Goal: Task Accomplishment & Management: Use online tool/utility

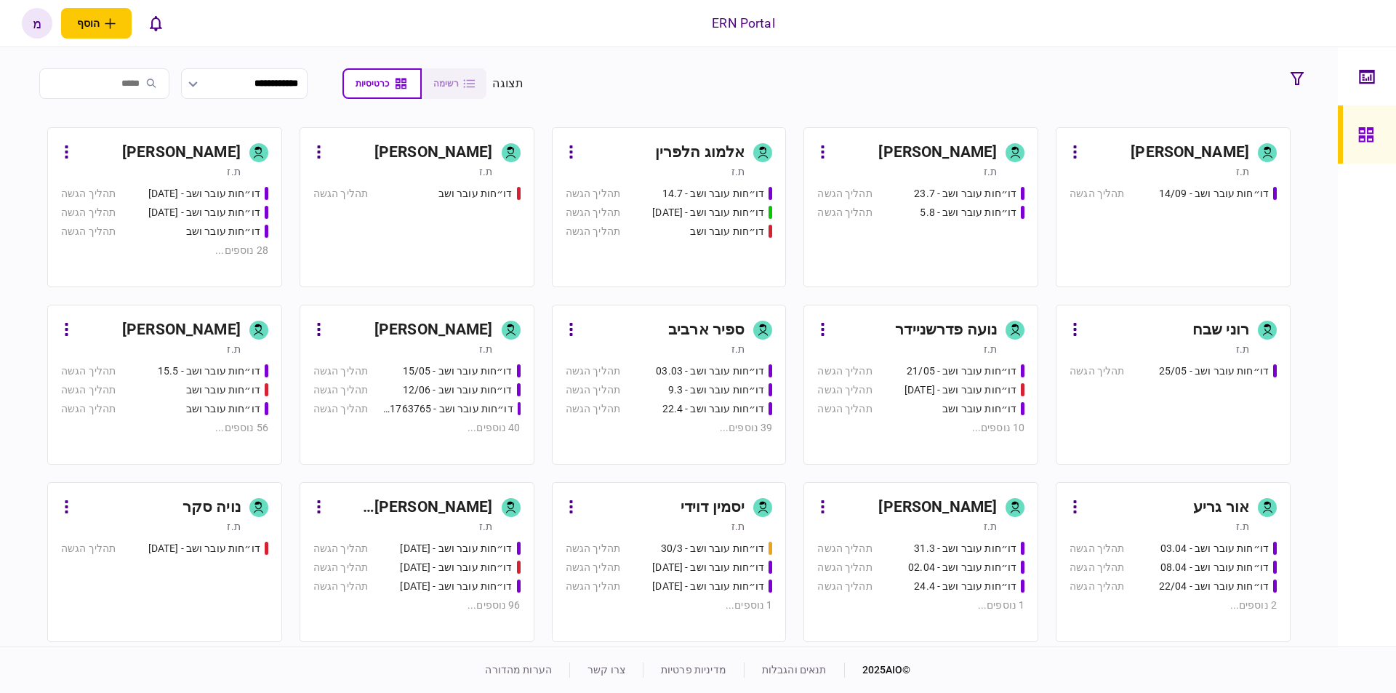
click at [966, 156] on div "[PERSON_NAME]" at bounding box center [937, 152] width 119 height 23
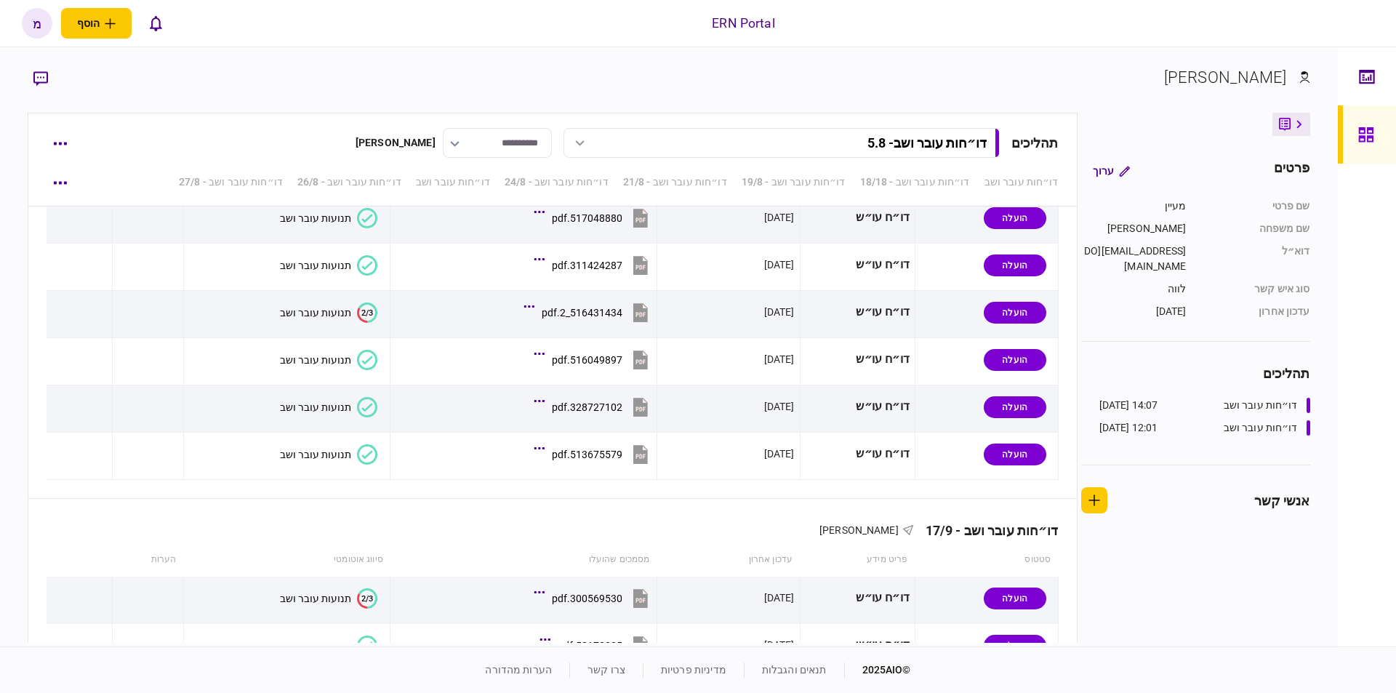
scroll to position [3162, 0]
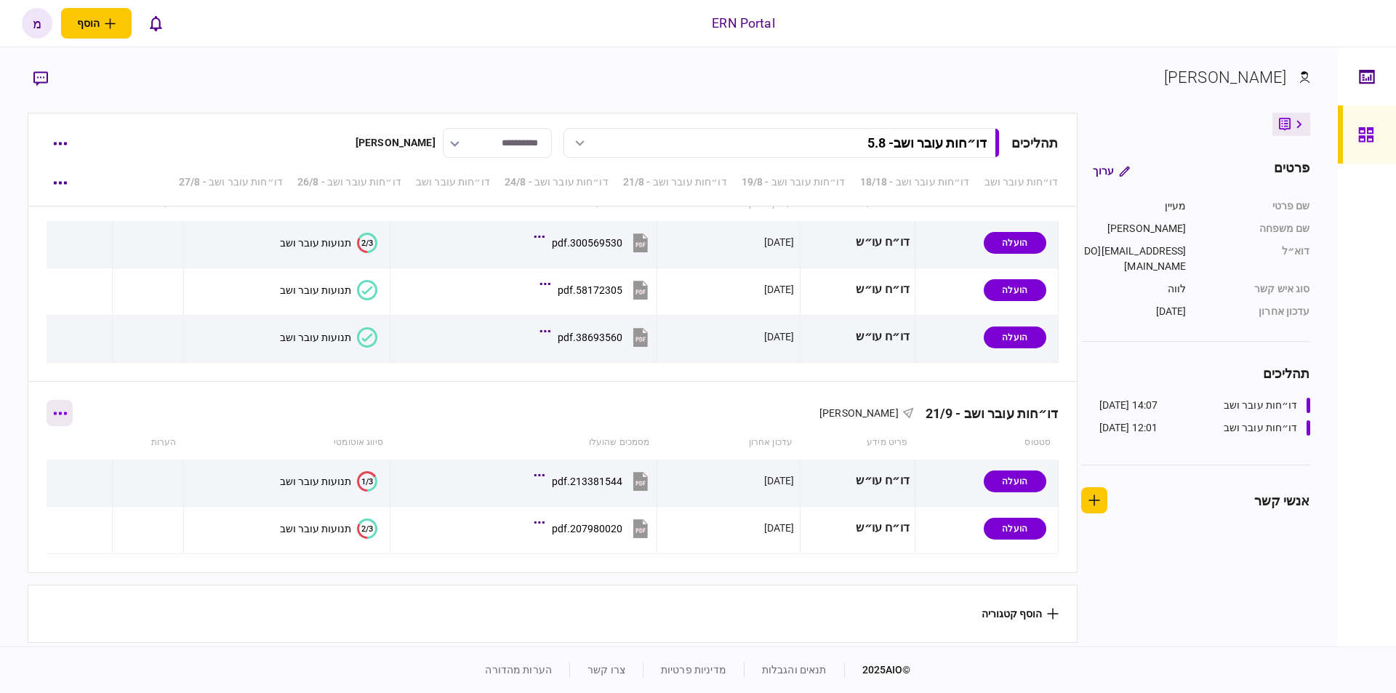
click at [60, 409] on button "button" at bounding box center [60, 413] width 26 height 26
click at [83, 470] on span "הוסף מסמך" at bounding box center [86, 469] width 58 height 17
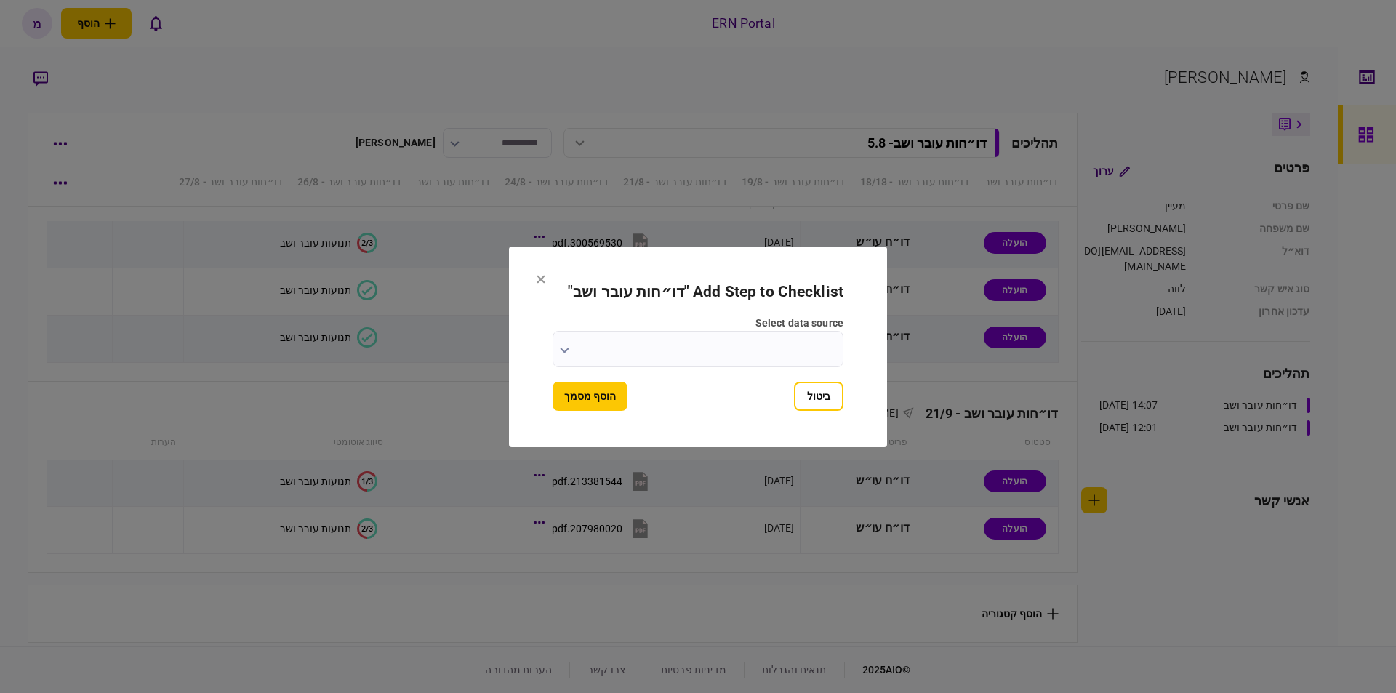
click at [562, 348] on icon "button" at bounding box center [564, 351] width 9 height 6
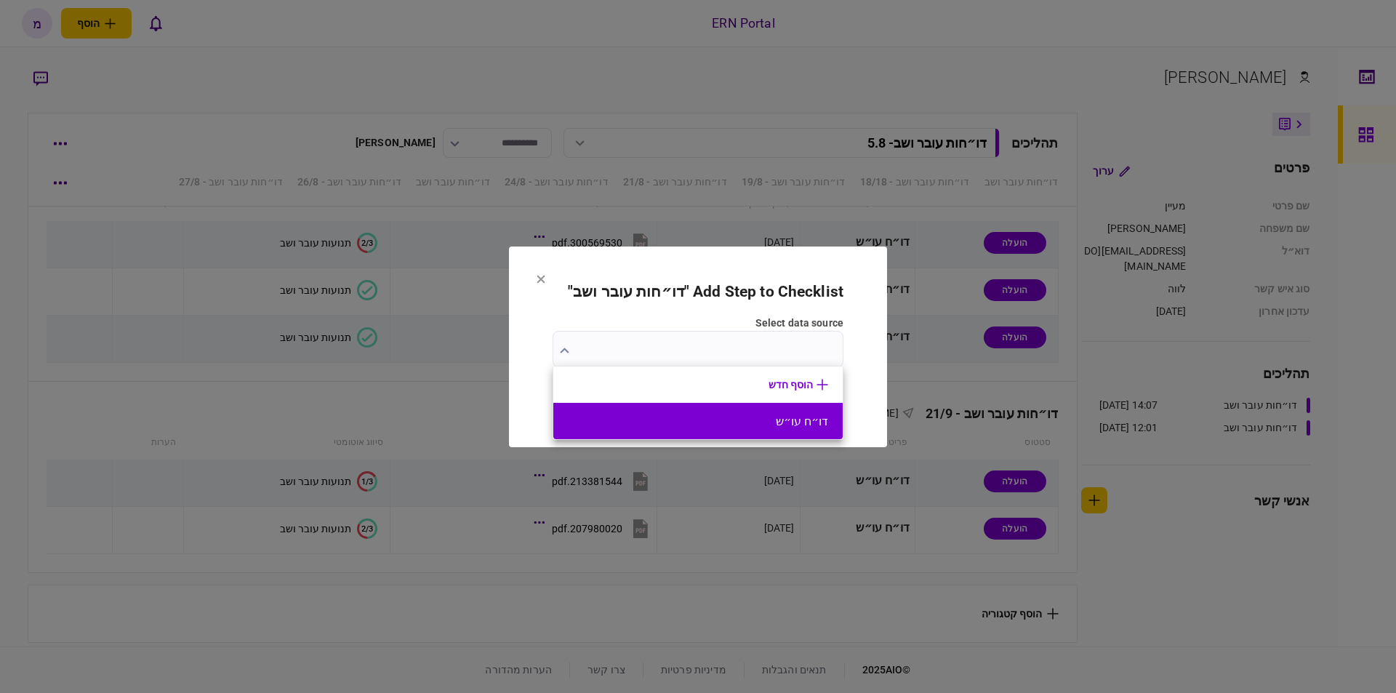
click at [707, 412] on li "דו״ח עו״ש" at bounding box center [697, 421] width 289 height 36
type input "*********"
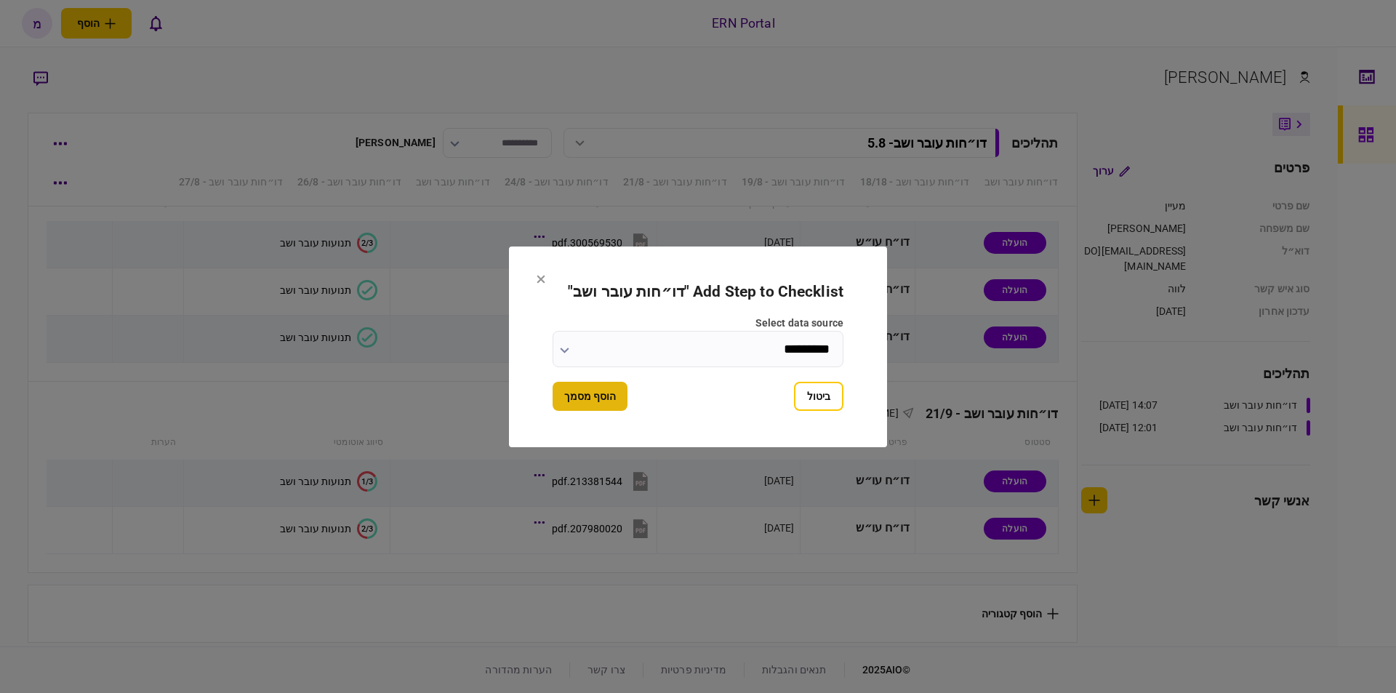
click at [612, 397] on button "הוסף מסמך" at bounding box center [590, 396] width 75 height 29
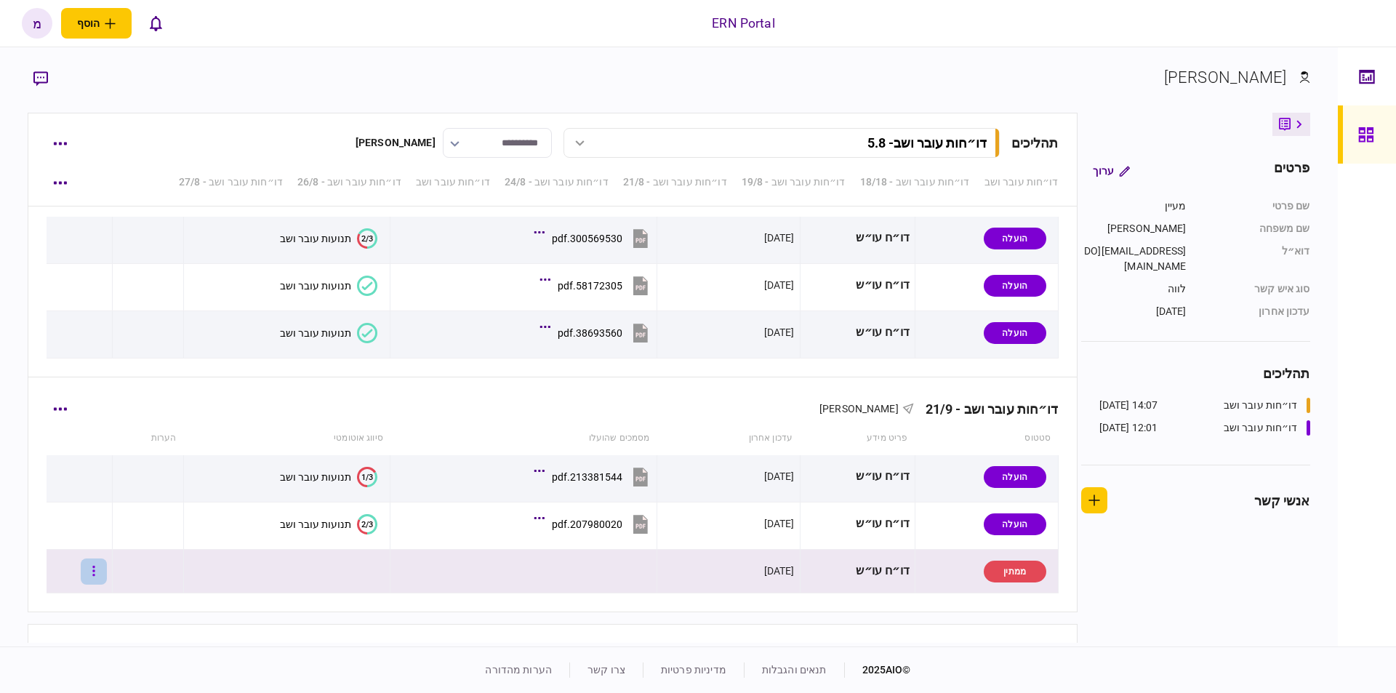
click at [99, 567] on button "button" at bounding box center [94, 571] width 26 height 26
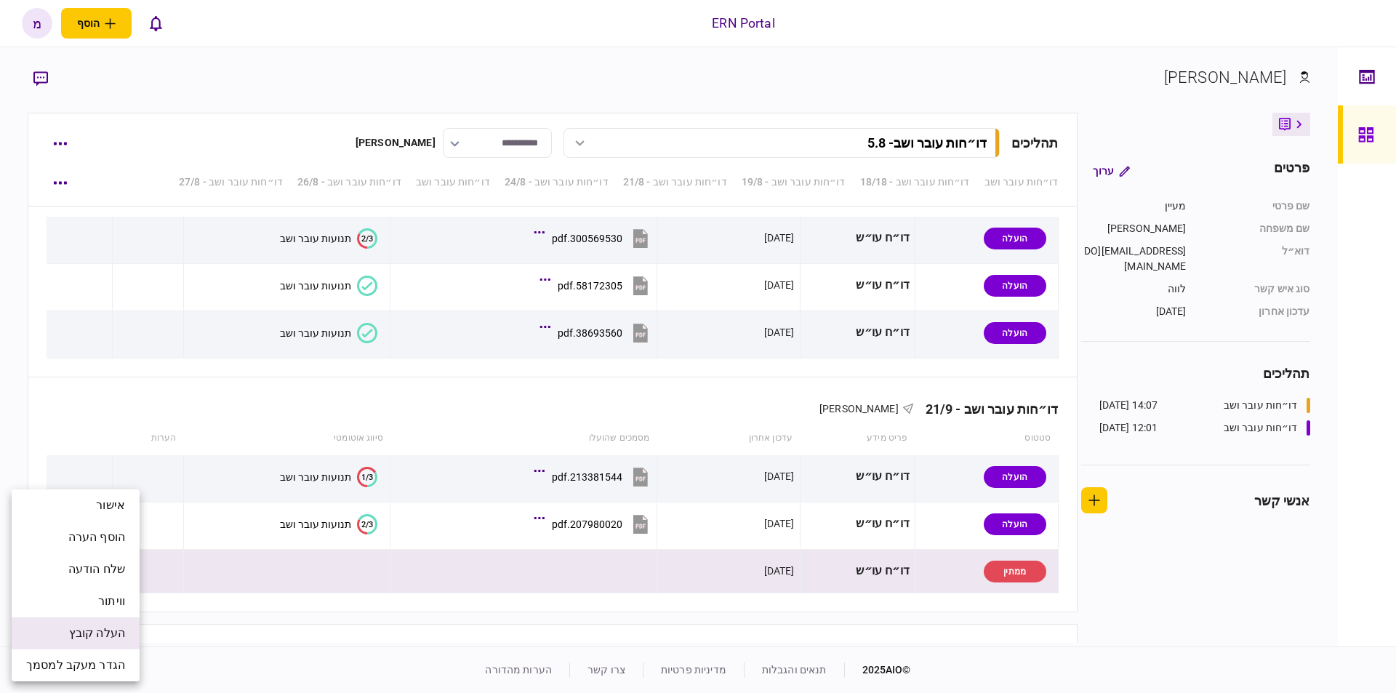
click at [93, 630] on span "העלה קובץ" at bounding box center [97, 633] width 56 height 17
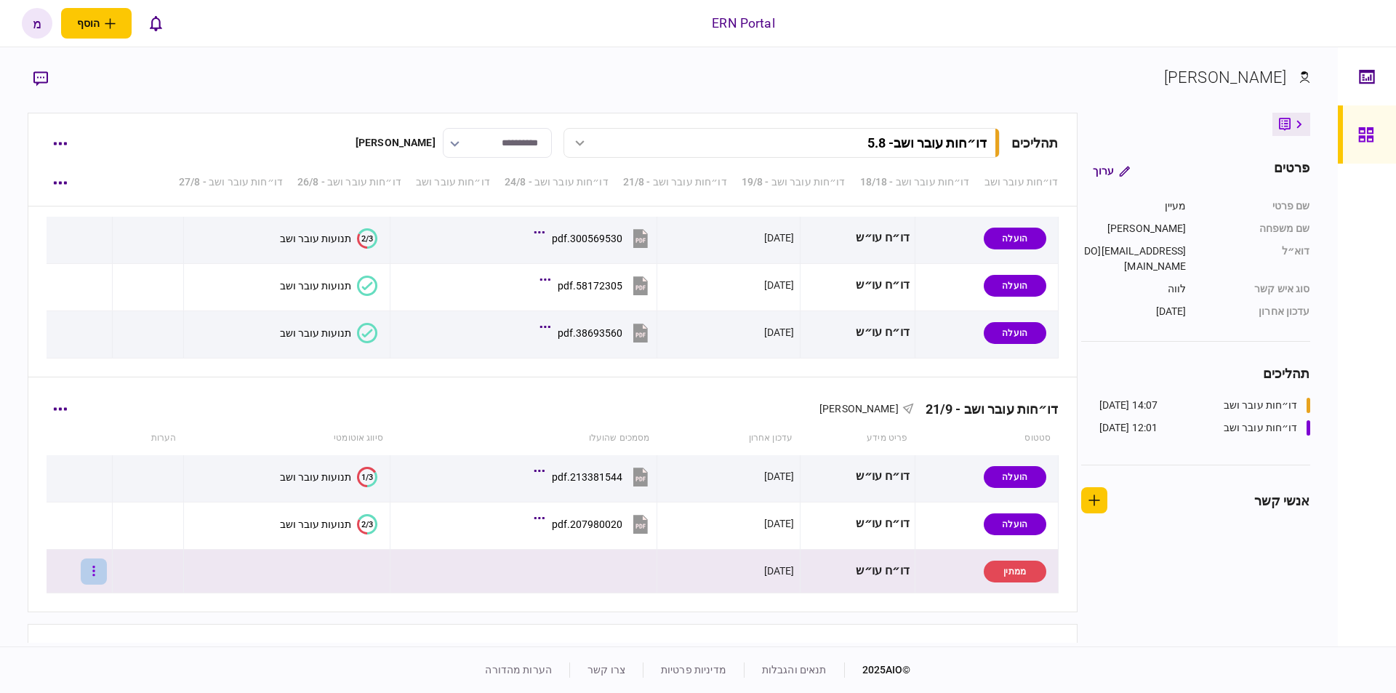
click at [97, 566] on button "button" at bounding box center [94, 571] width 26 height 26
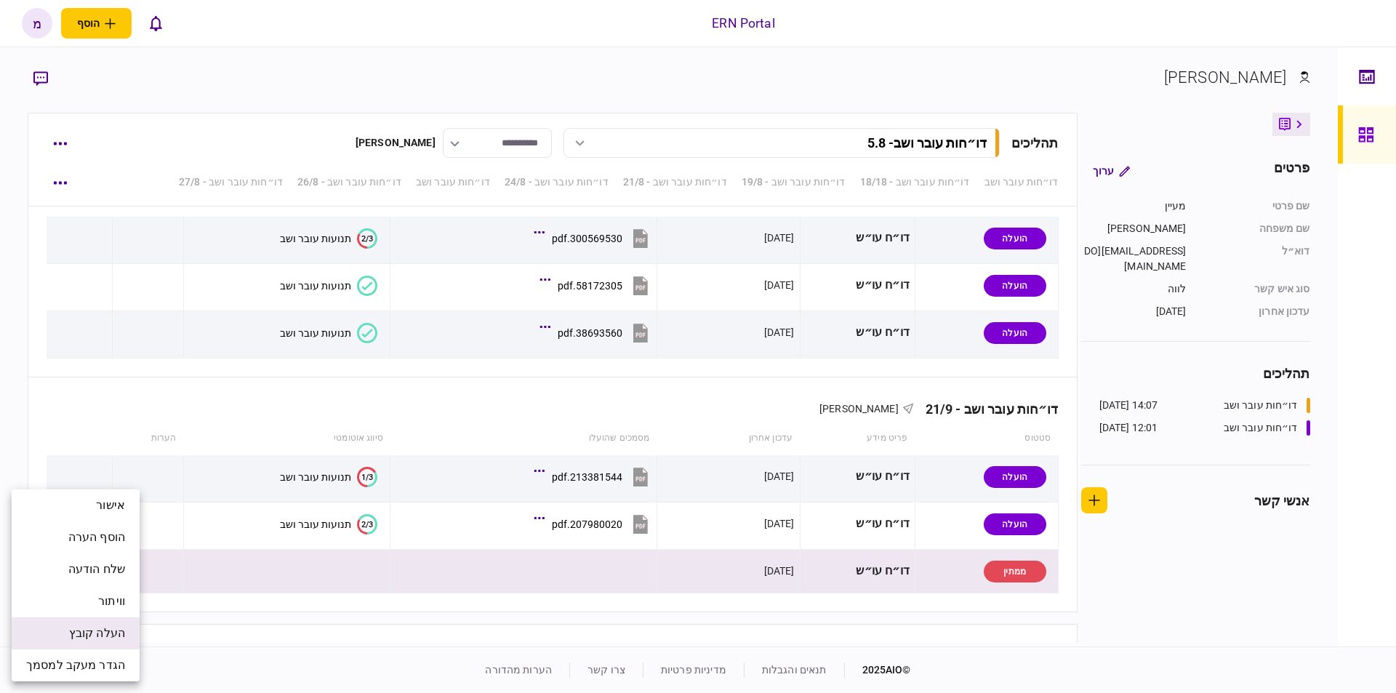
click at [85, 634] on span "העלה קובץ" at bounding box center [97, 633] width 56 height 17
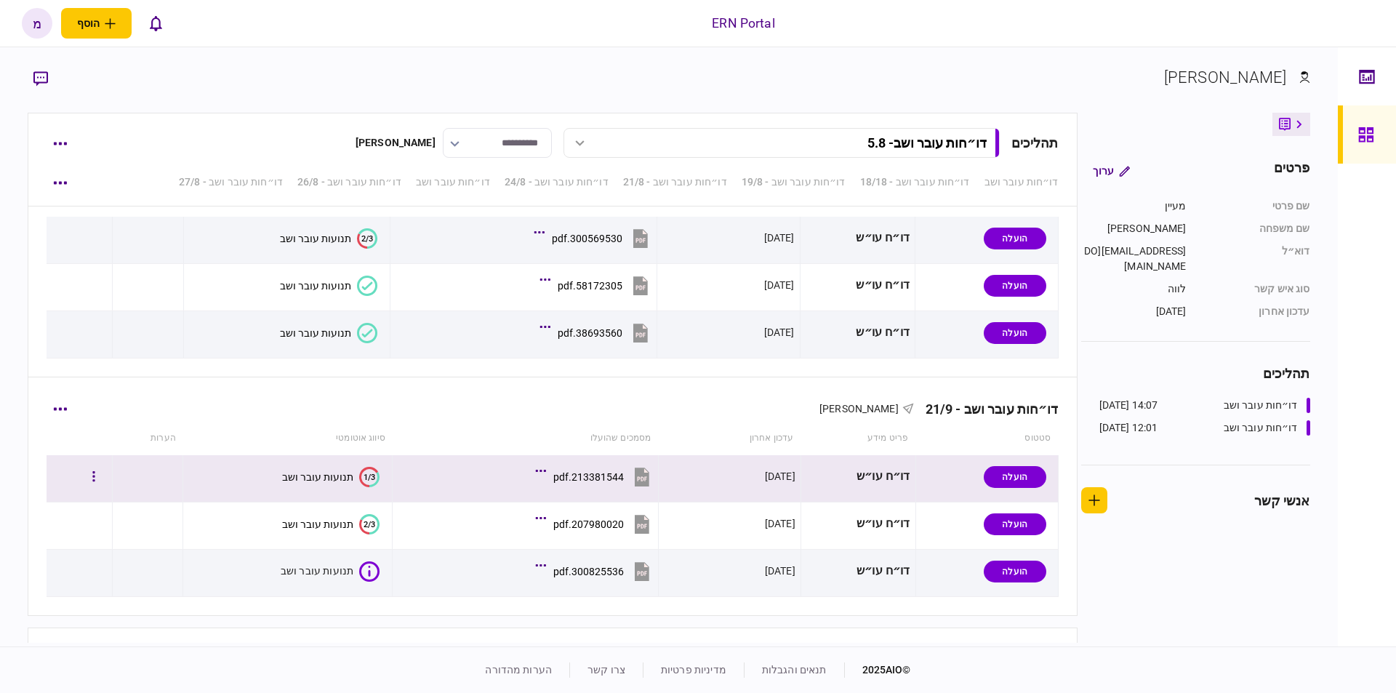
scroll to position [3209, 0]
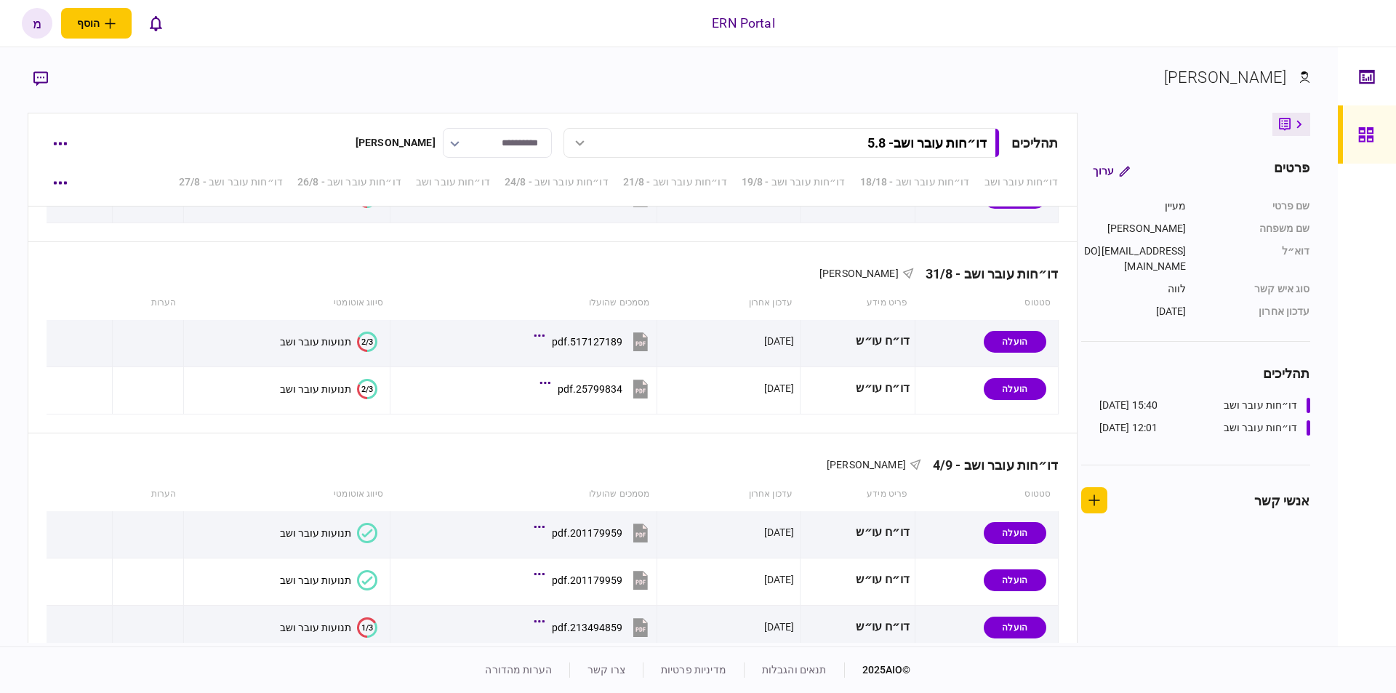
scroll to position [1731, 0]
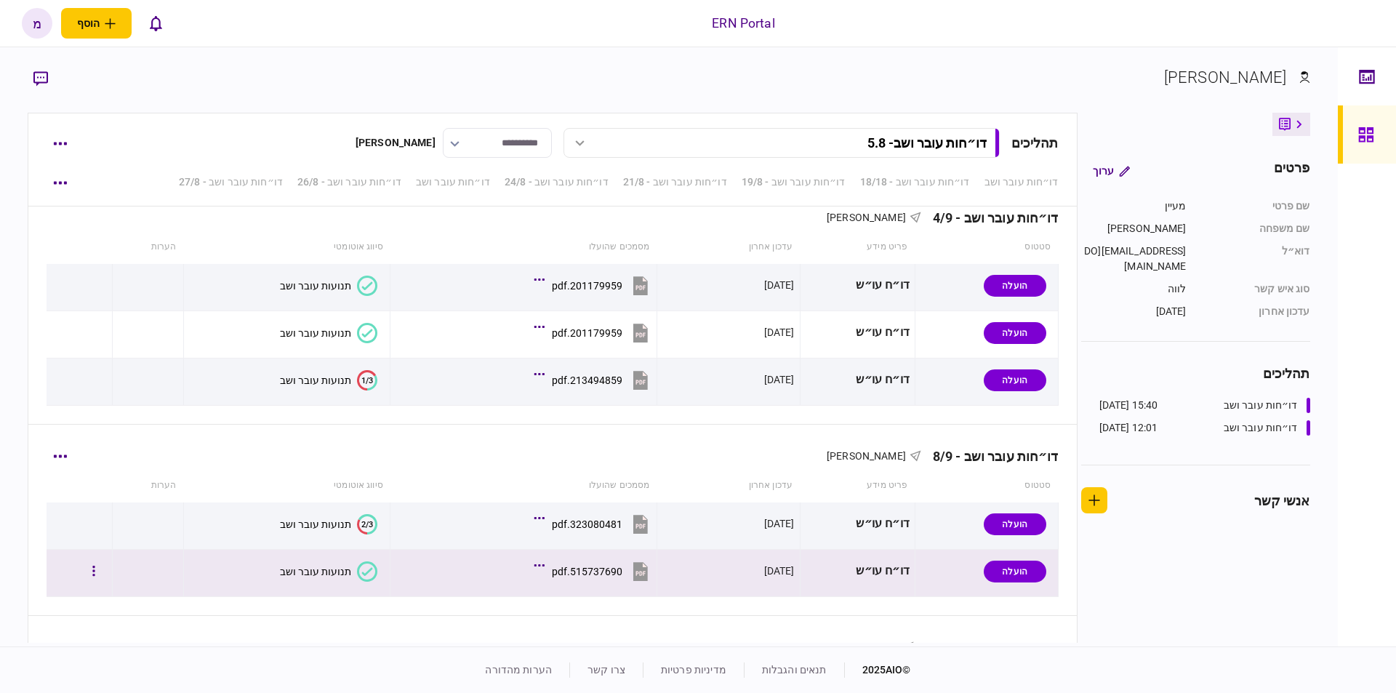
drag, startPoint x: 361, startPoint y: 574, endPoint x: 382, endPoint y: 558, distance: 27.1
click at [362, 574] on icon at bounding box center [367, 571] width 11 height 8
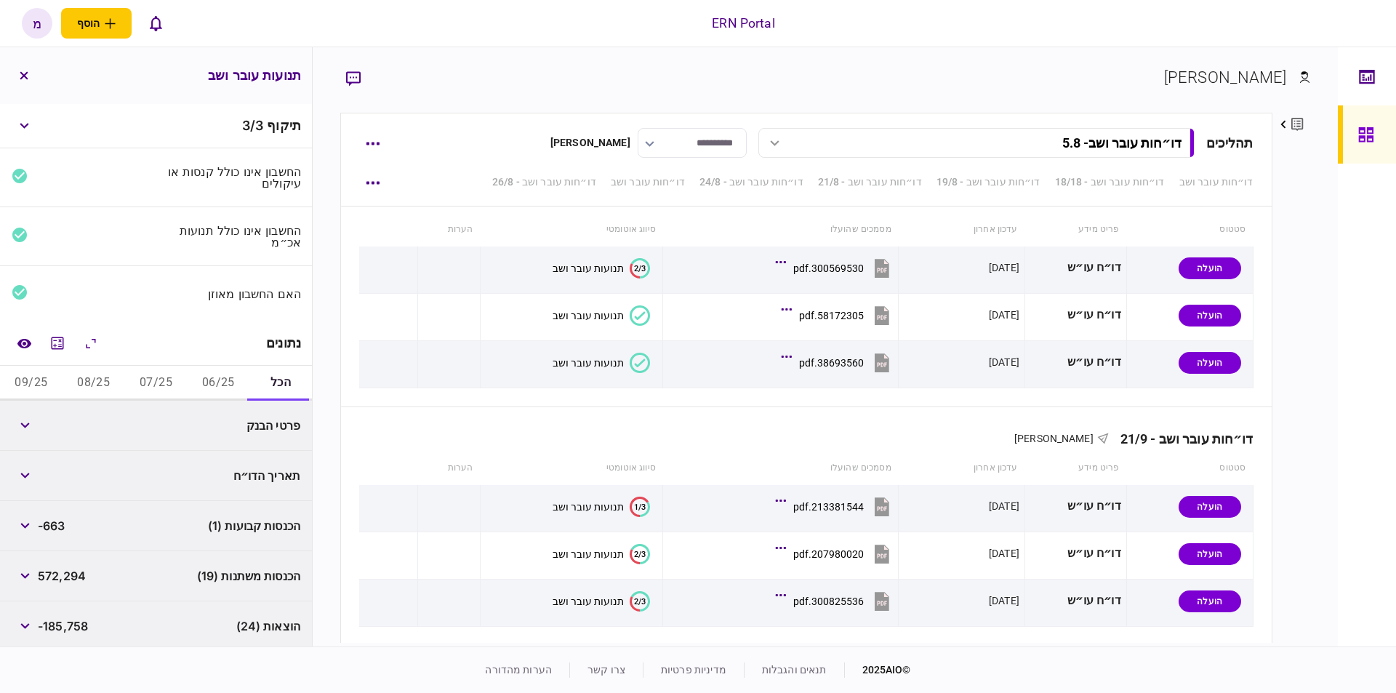
scroll to position [3209, 0]
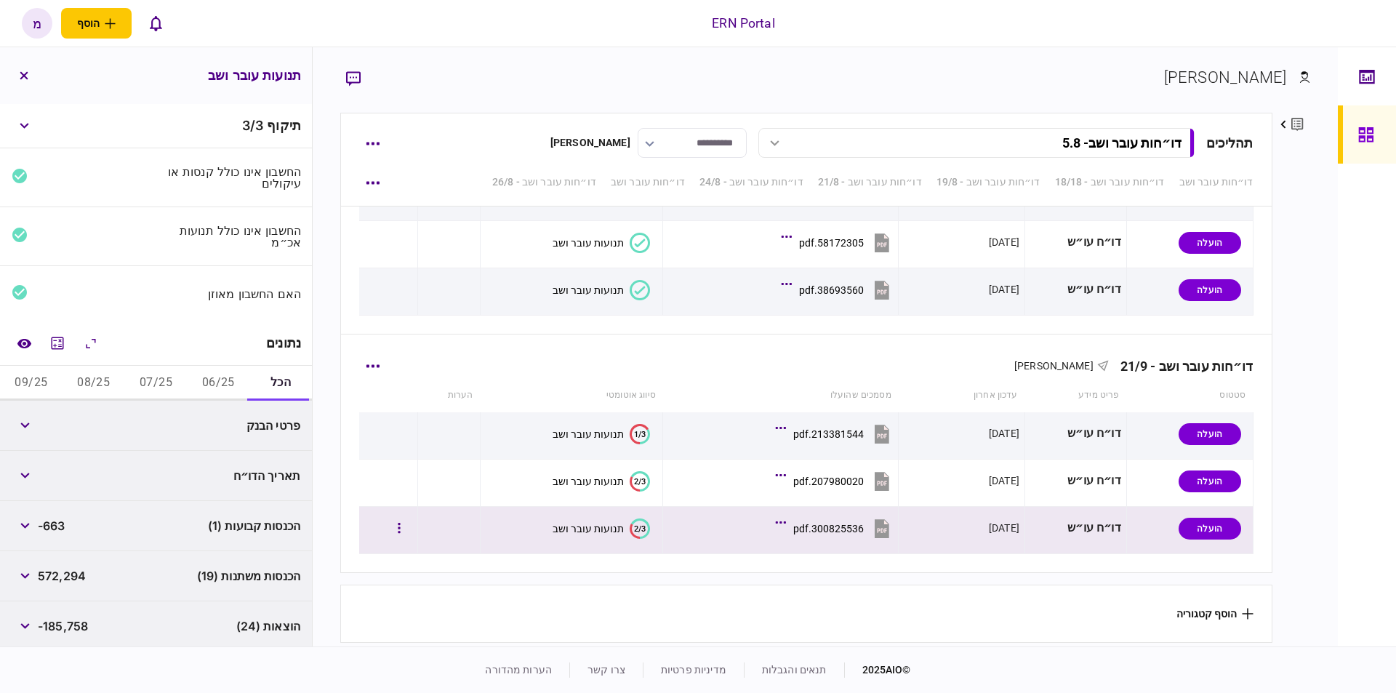
click at [633, 529] on icon "2/3" at bounding box center [640, 528] width 20 height 20
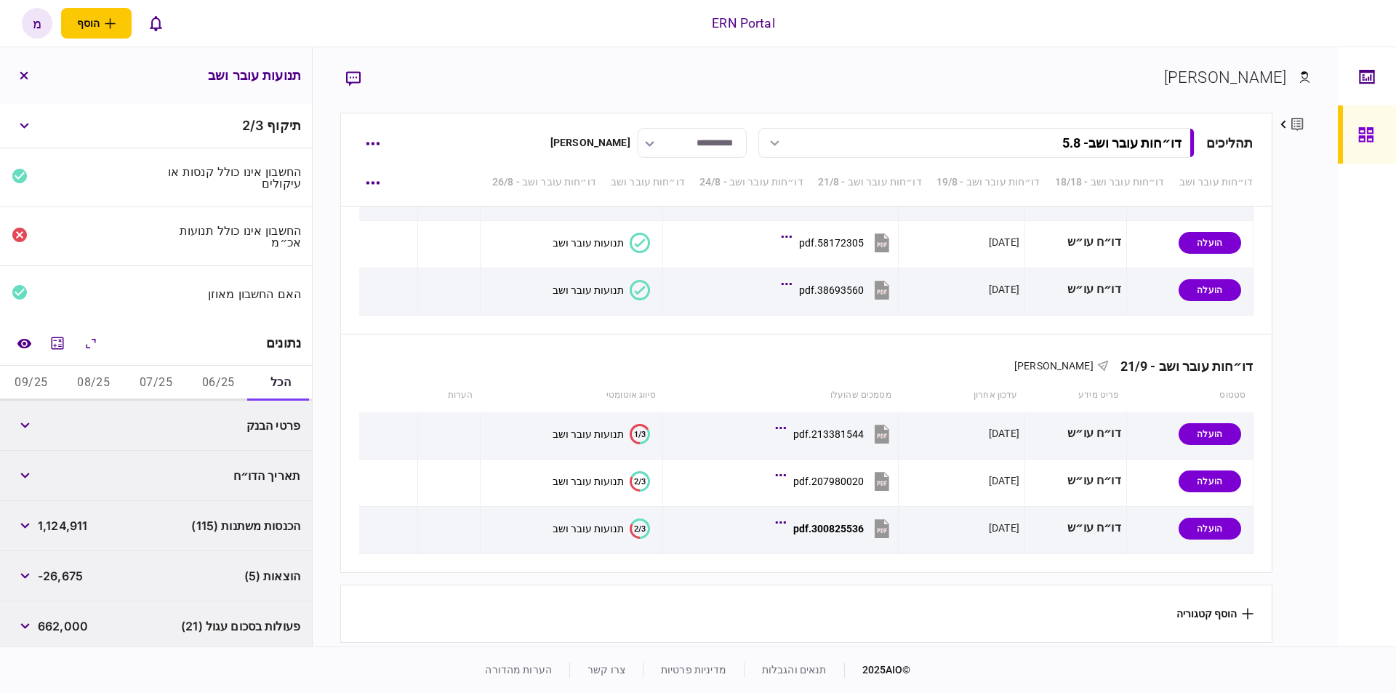
click at [219, 369] on button "06/25" at bounding box center [218, 383] width 63 height 35
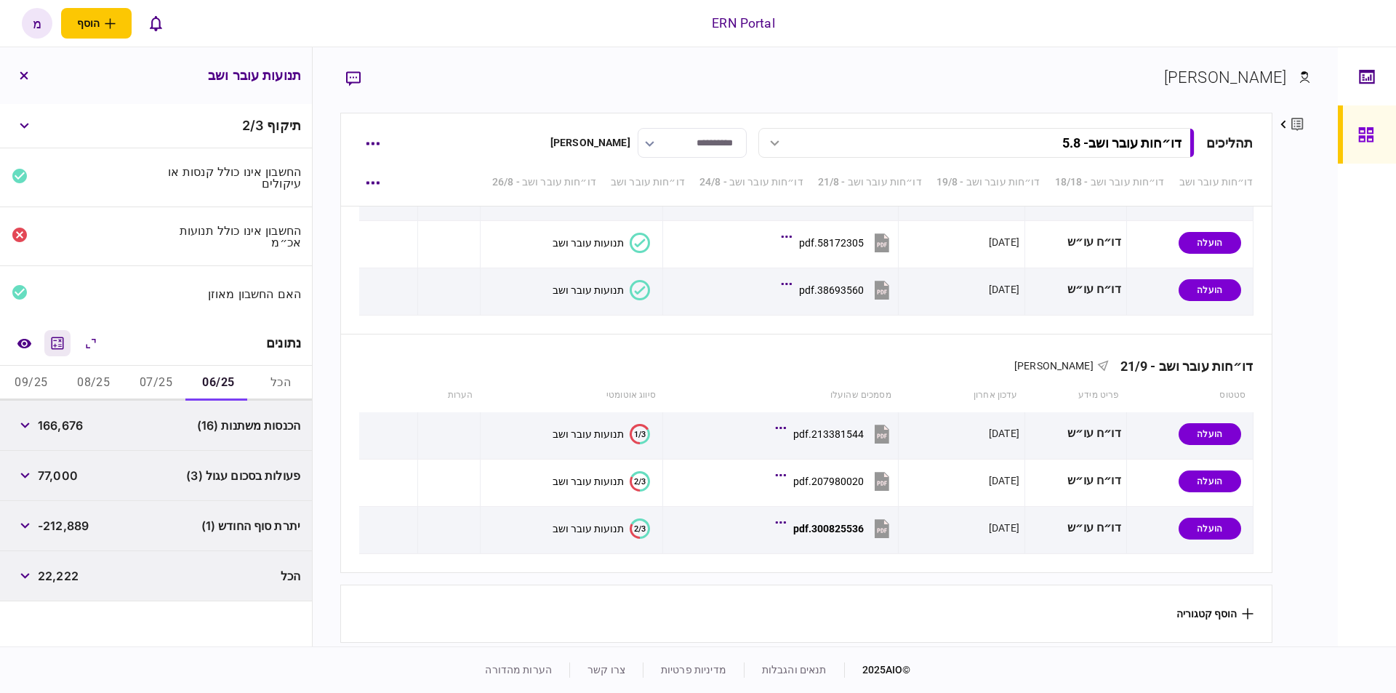
click at [52, 338] on icon "מחשבון" at bounding box center [57, 342] width 17 height 17
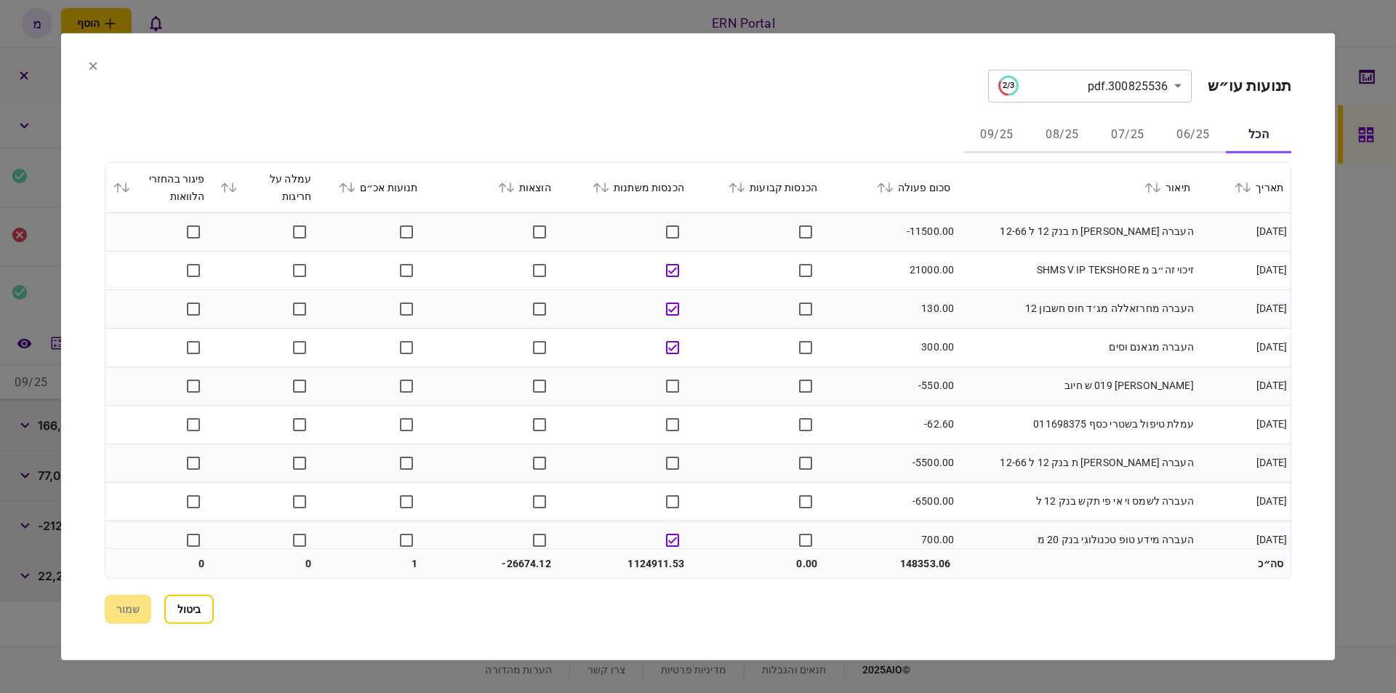
click at [1184, 131] on button "06/25" at bounding box center [1192, 135] width 65 height 35
click at [795, 138] on div "הכל 06/25 07/25 08/25 09/25" at bounding box center [698, 135] width 1187 height 35
click at [867, 285] on td "21000.00" at bounding box center [891, 270] width 133 height 39
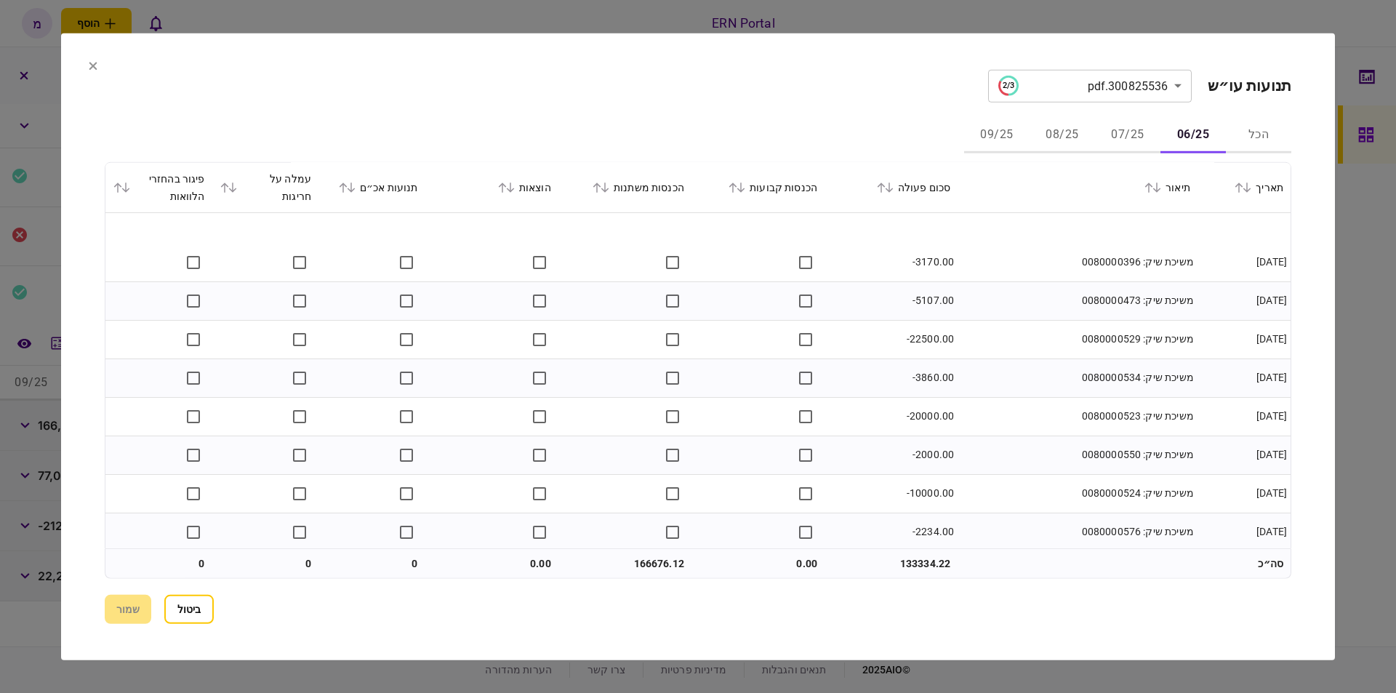
scroll to position [1362, 0]
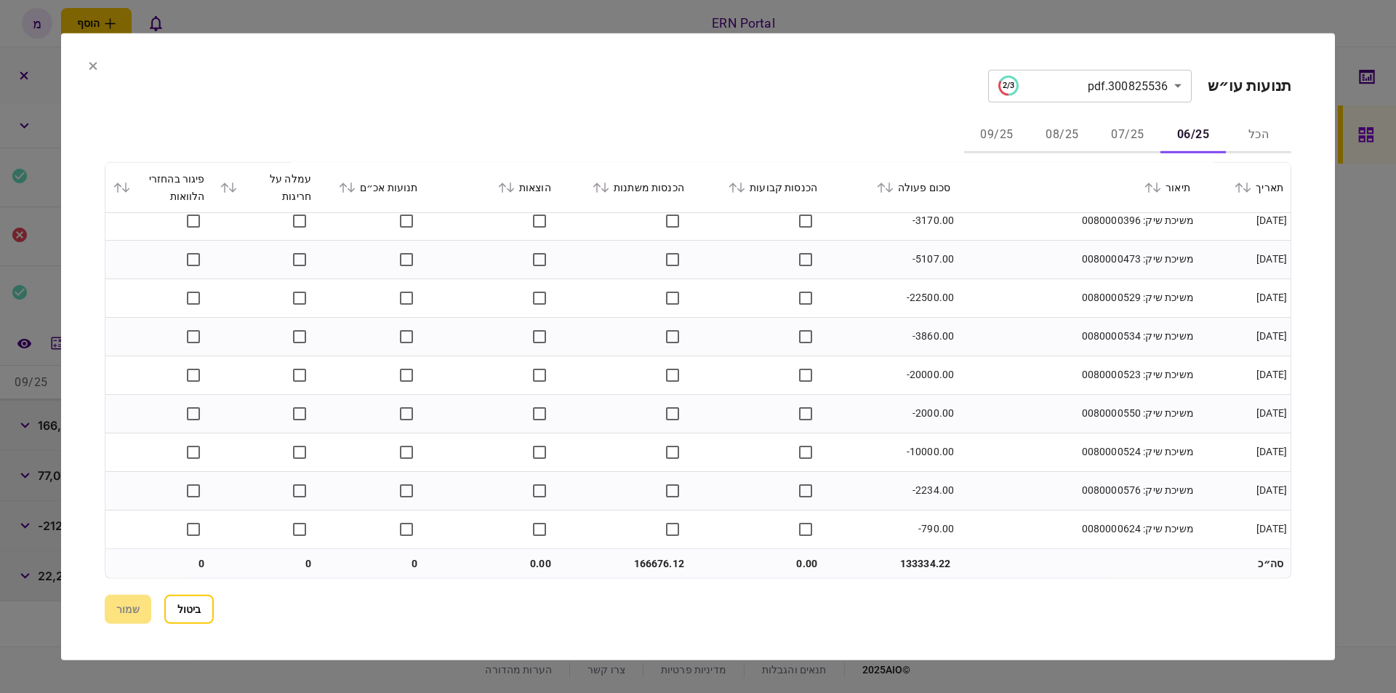
click at [646, 562] on td "166676.12" at bounding box center [624, 563] width 133 height 29
copy td "166676.12"
click at [785, 356] on td at bounding box center [757, 375] width 133 height 39
click at [1128, 133] on button "07/25" at bounding box center [1127, 135] width 65 height 35
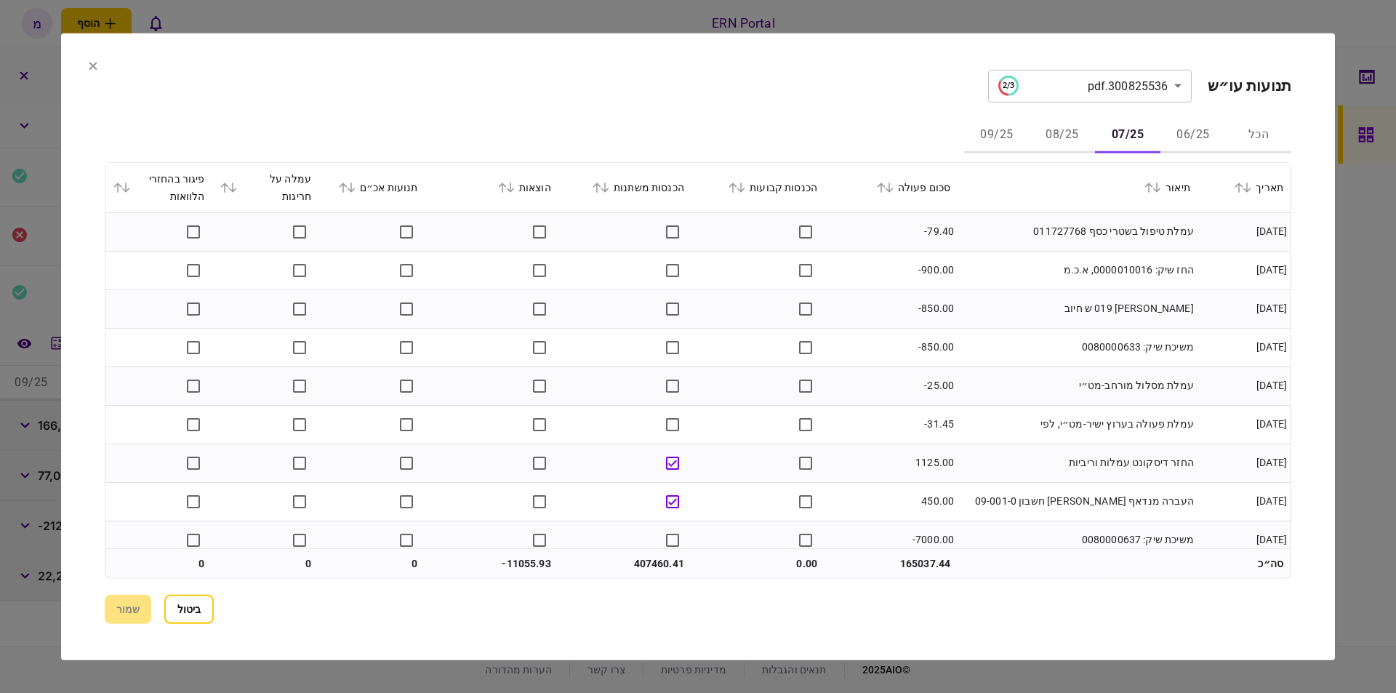
click at [872, 116] on div "**********" at bounding box center [698, 346] width 1187 height 554
click at [878, 278] on td "-900.00" at bounding box center [891, 270] width 133 height 39
click at [829, 241] on td "-79.40" at bounding box center [891, 231] width 133 height 39
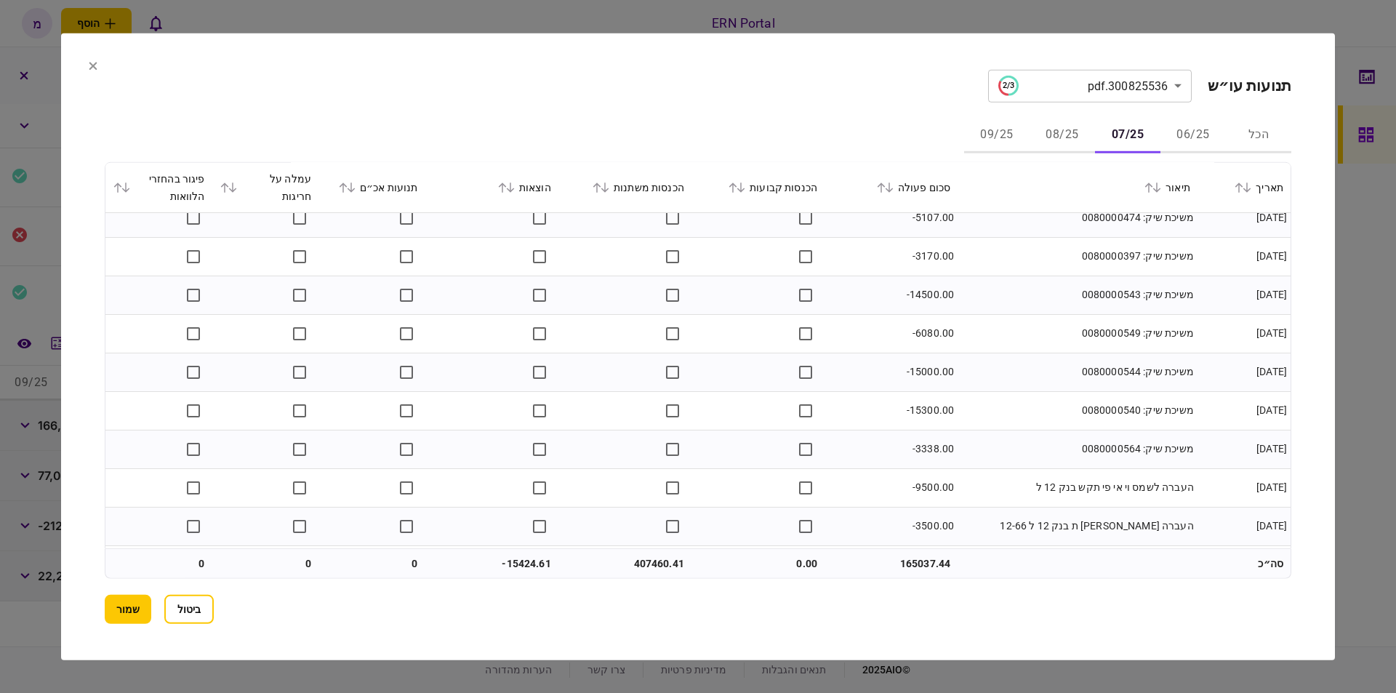
scroll to position [3905, 0]
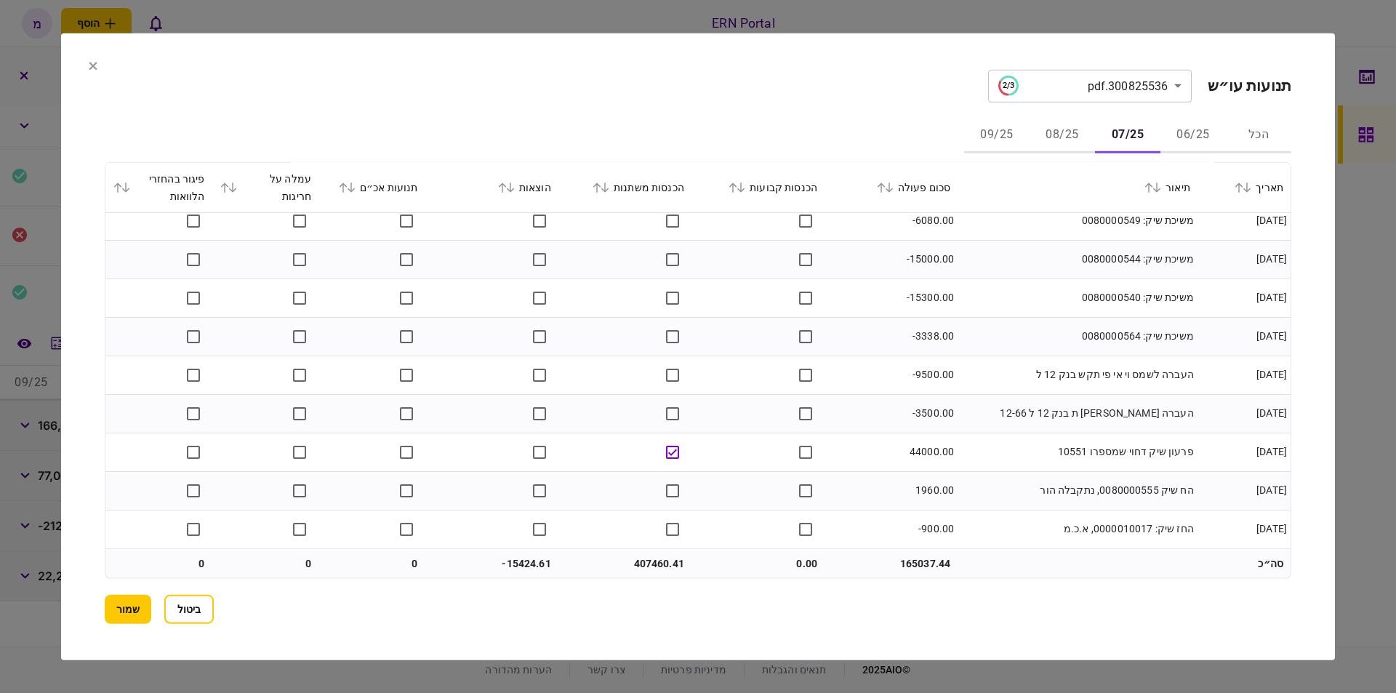
click at [645, 564] on td "407460.41" at bounding box center [624, 563] width 133 height 29
click at [643, 564] on td "407460.41" at bounding box center [624, 563] width 133 height 29
copy td "407460.41"
click at [532, 562] on td "-15424.61" at bounding box center [491, 563] width 133 height 29
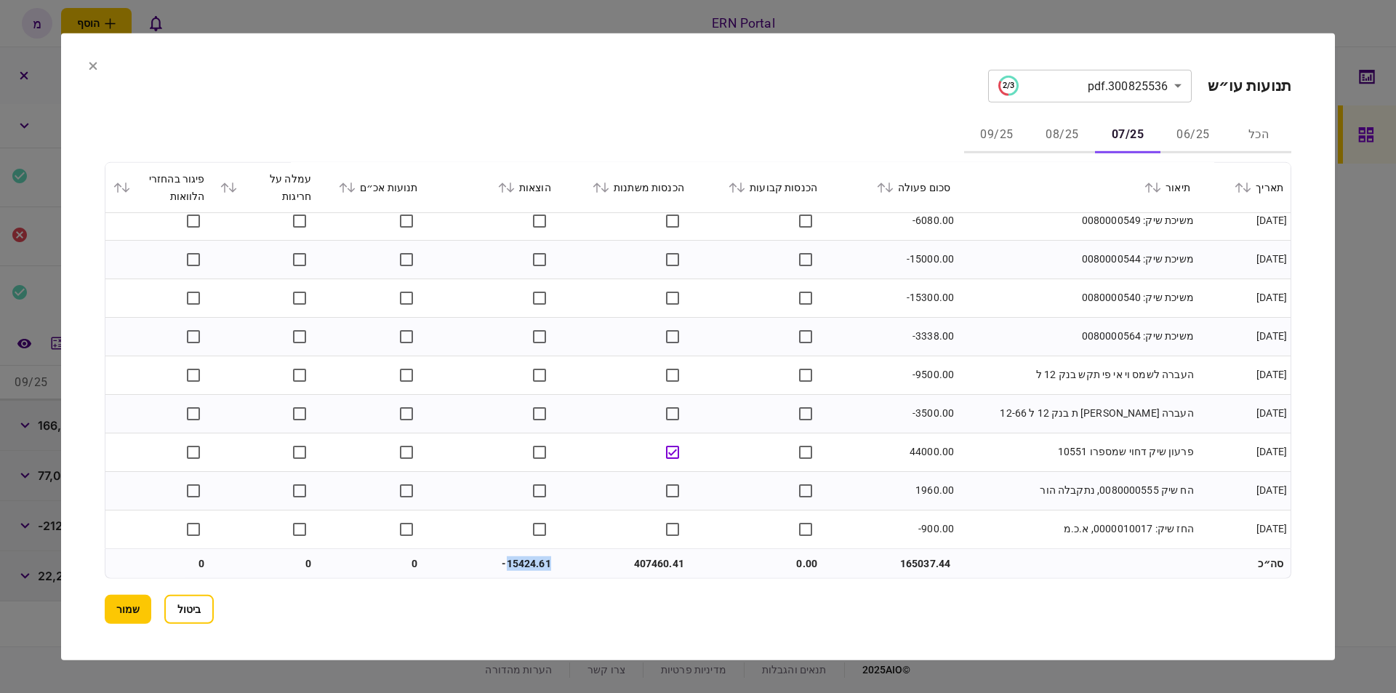
copy td "15424.61"
click at [1055, 132] on button "08/25" at bounding box center [1062, 135] width 65 height 35
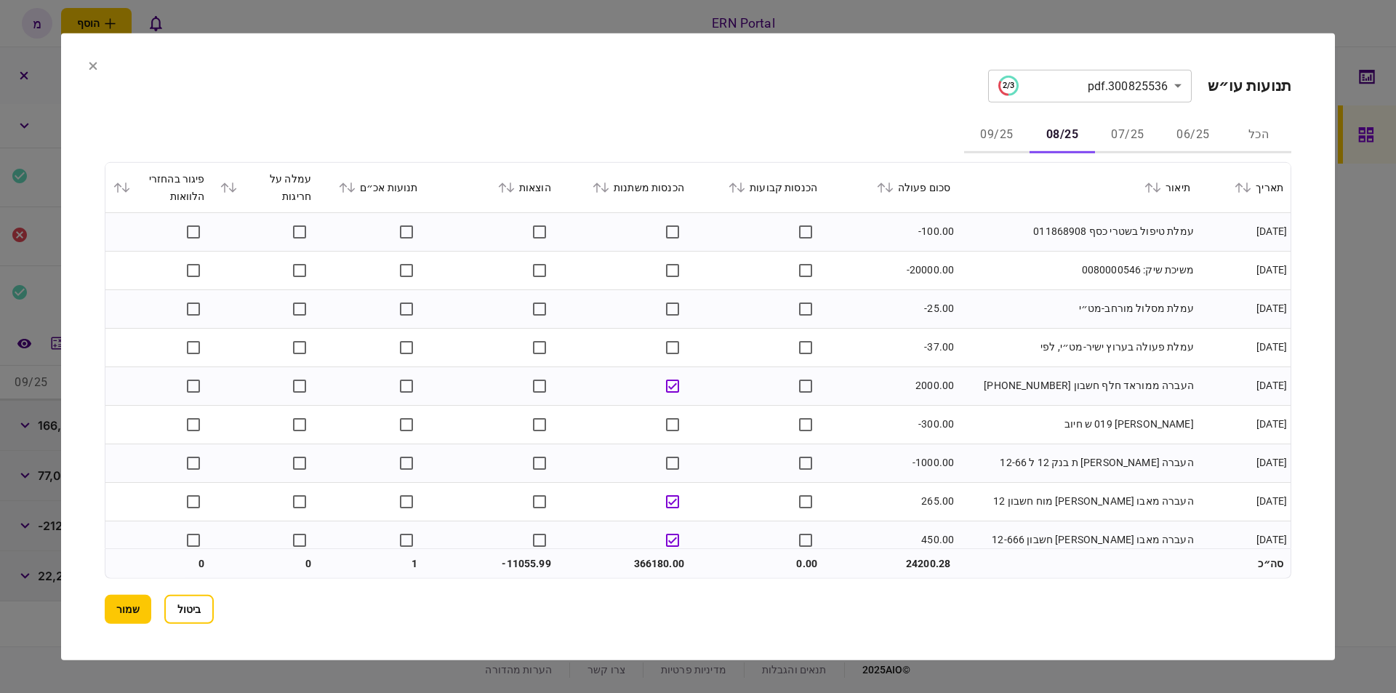
click at [965, 238] on td "עמלת טיפול בשטרי כסף 011868908" at bounding box center [1078, 231] width 240 height 39
click at [969, 246] on td "עמלת טיפול בשטרי כסף 011868908" at bounding box center [1078, 231] width 240 height 39
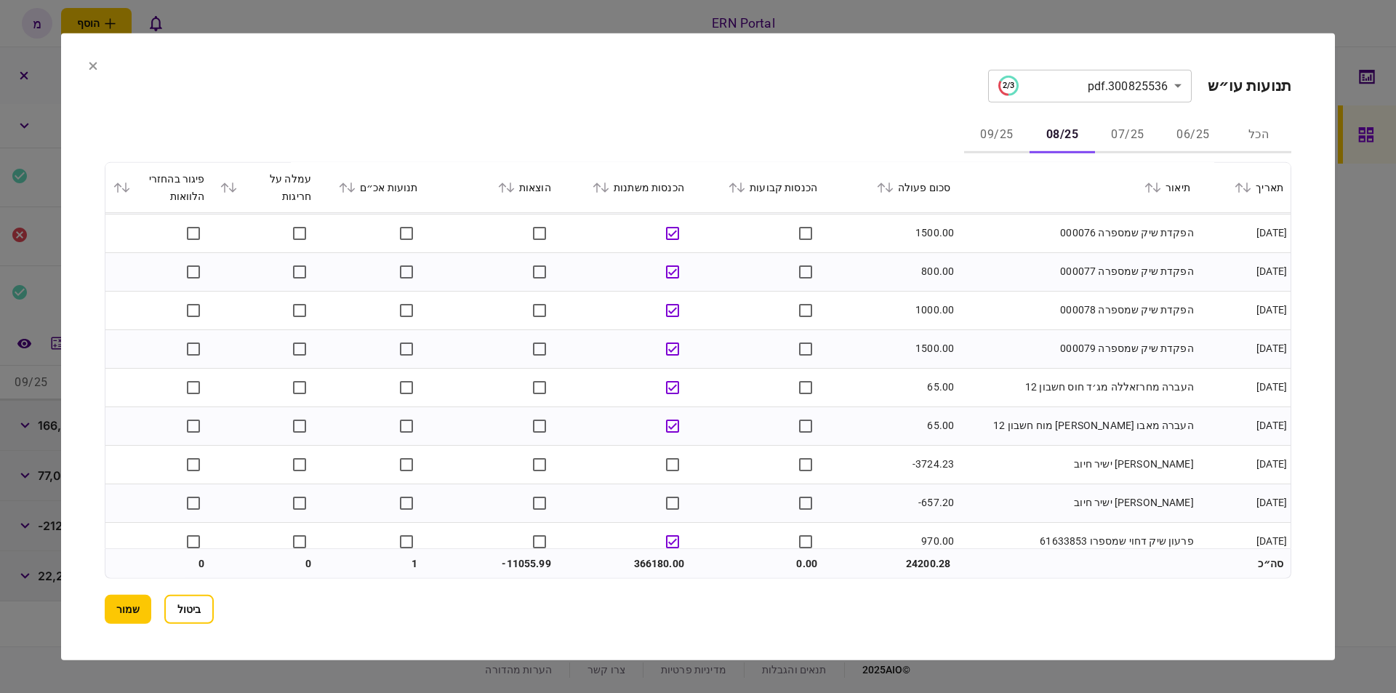
scroll to position [659, 0]
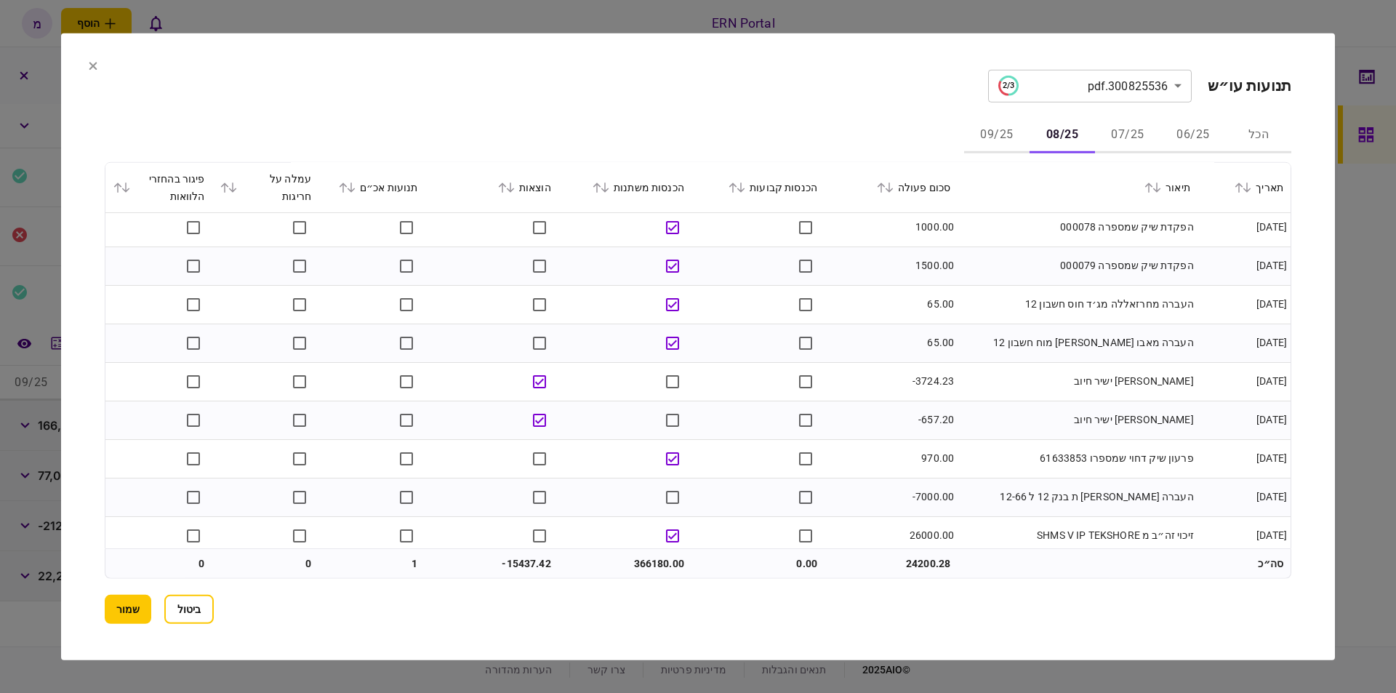
click at [912, 420] on td "-657.20" at bounding box center [891, 420] width 133 height 39
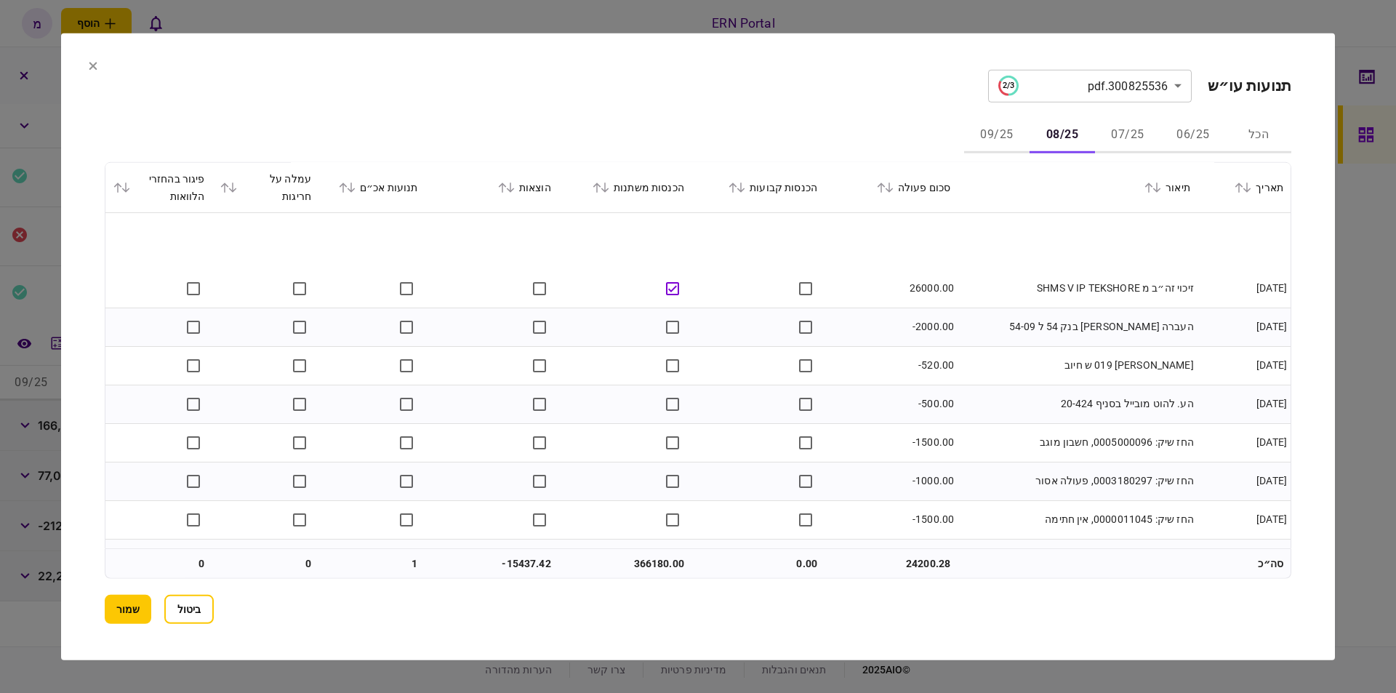
scroll to position [989, 0]
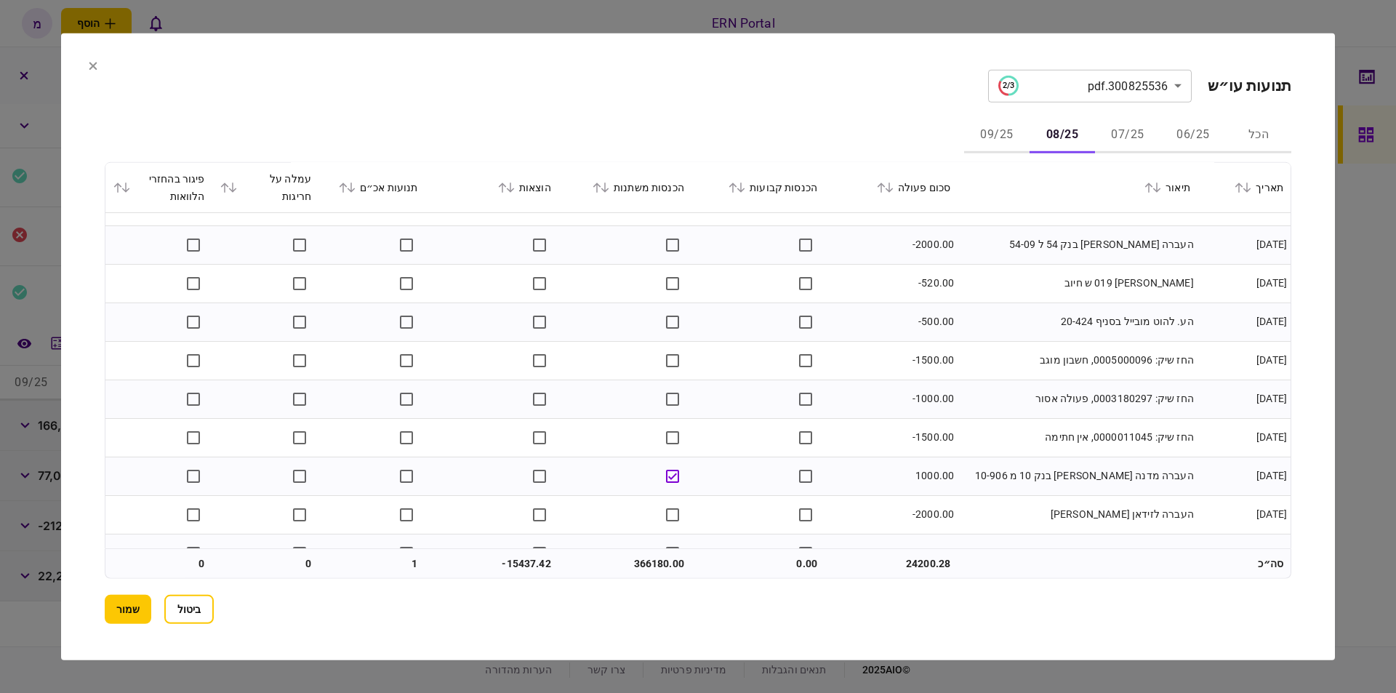
click at [1118, 425] on td "החז שיק: 0000011045, אין חתימה" at bounding box center [1078, 437] width 240 height 39
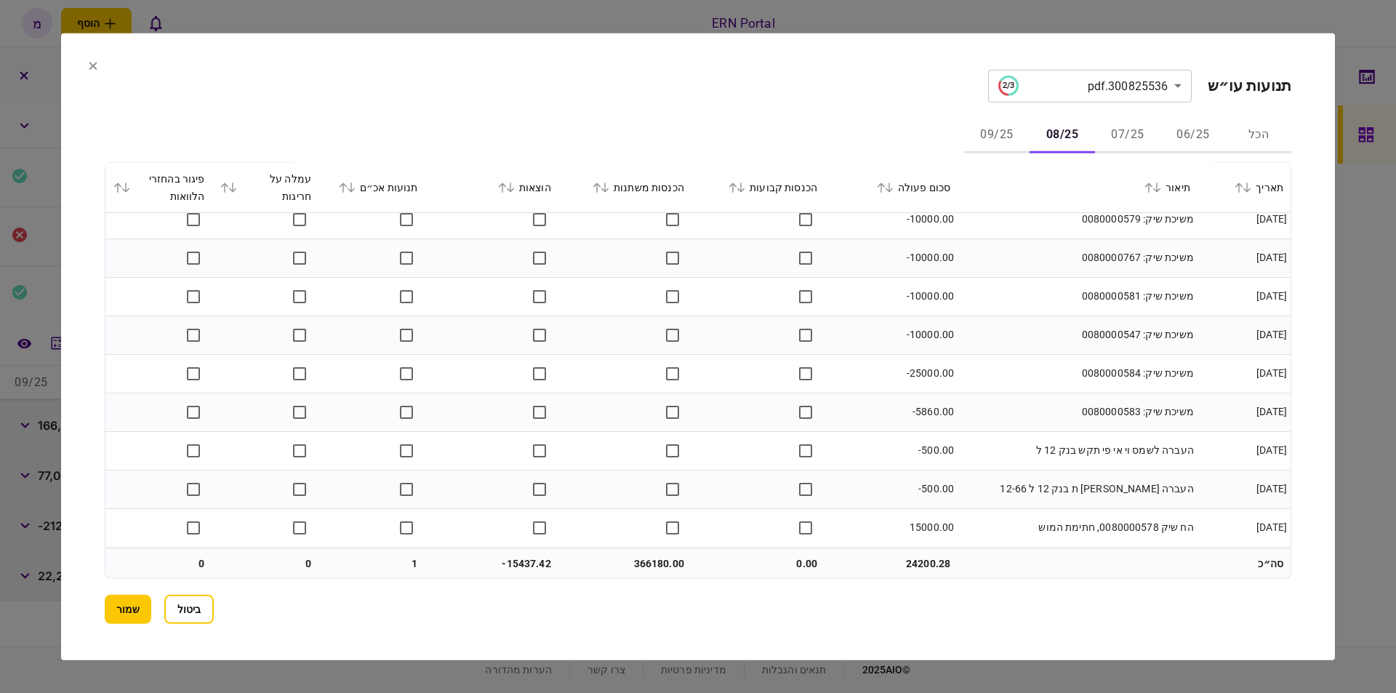
scroll to position [2060, 0]
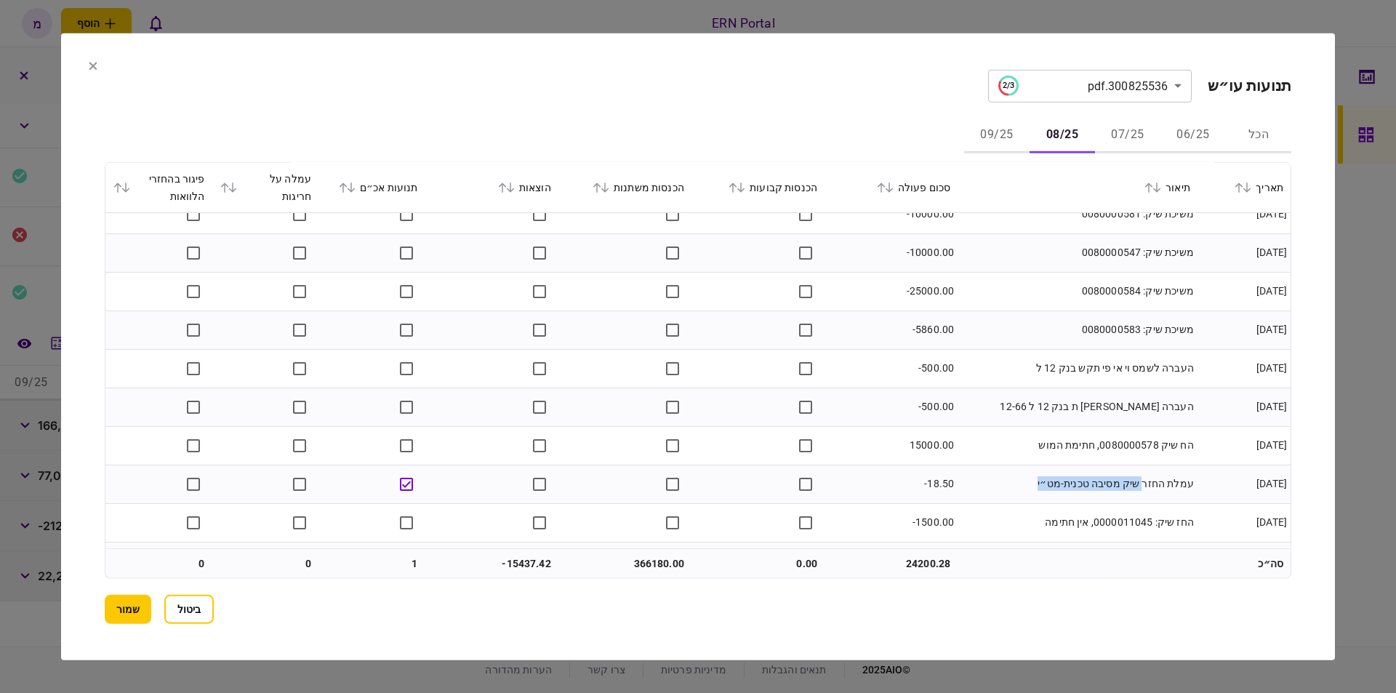
drag, startPoint x: 1056, startPoint y: 484, endPoint x: 1151, endPoint y: 483, distance: 94.5
click at [1151, 483] on td "עמלת החזר שיק מסיבה טכנית-מט״י" at bounding box center [1078, 484] width 240 height 39
click at [1149, 483] on td "עמלת החזר שיק מסיבה טכנית-מט״י" at bounding box center [1078, 484] width 240 height 39
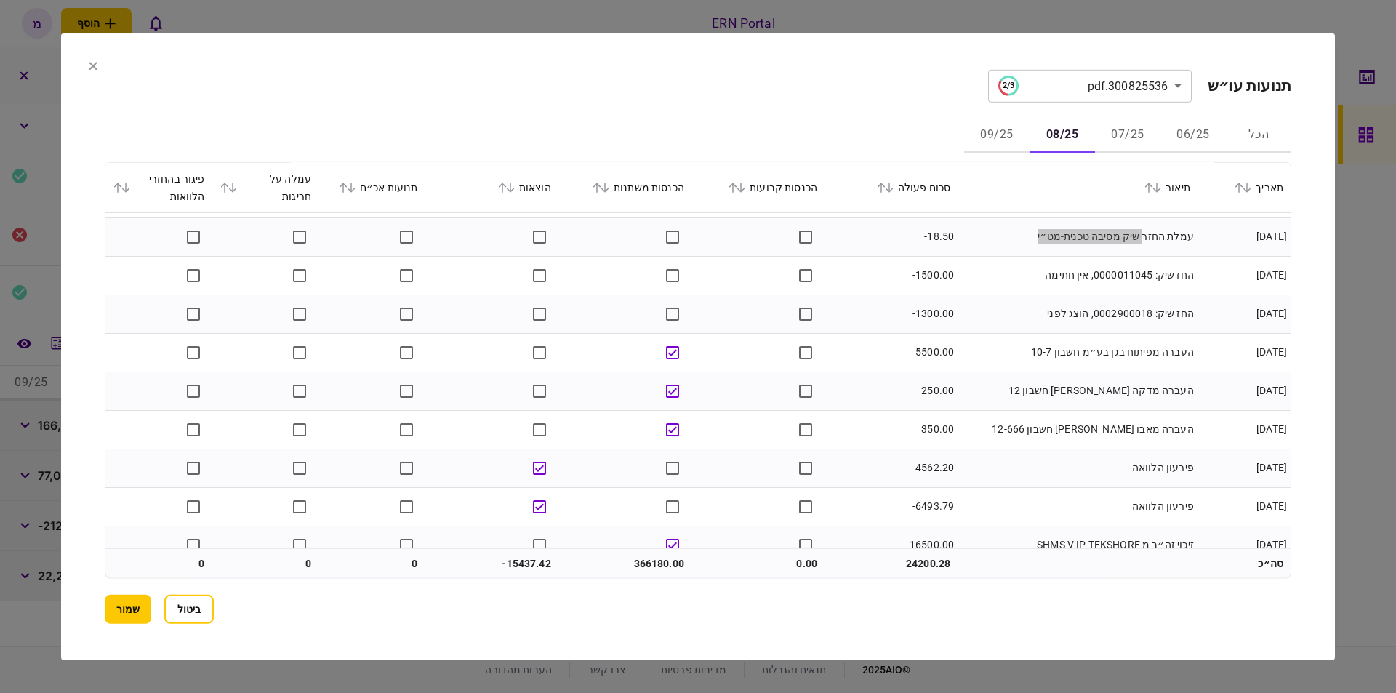
scroll to position [2390, 0]
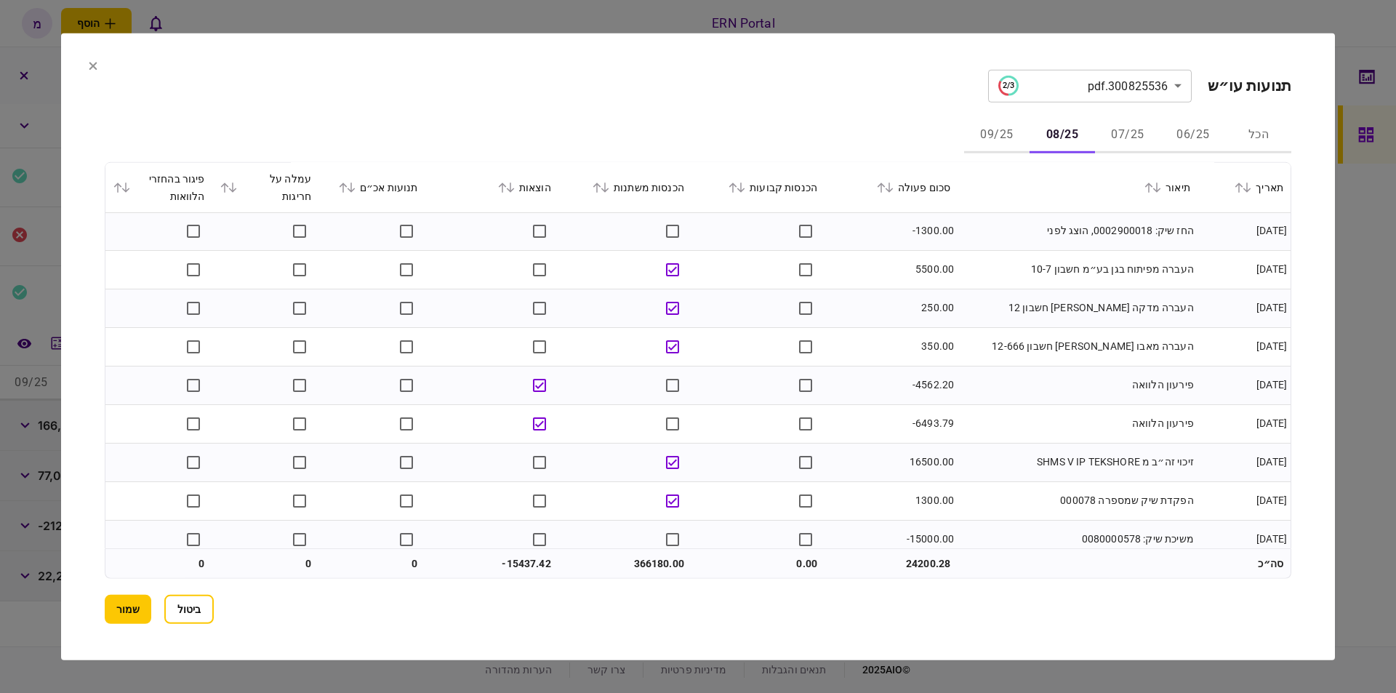
click at [1115, 398] on td "פירעון הלוואה" at bounding box center [1078, 385] width 240 height 39
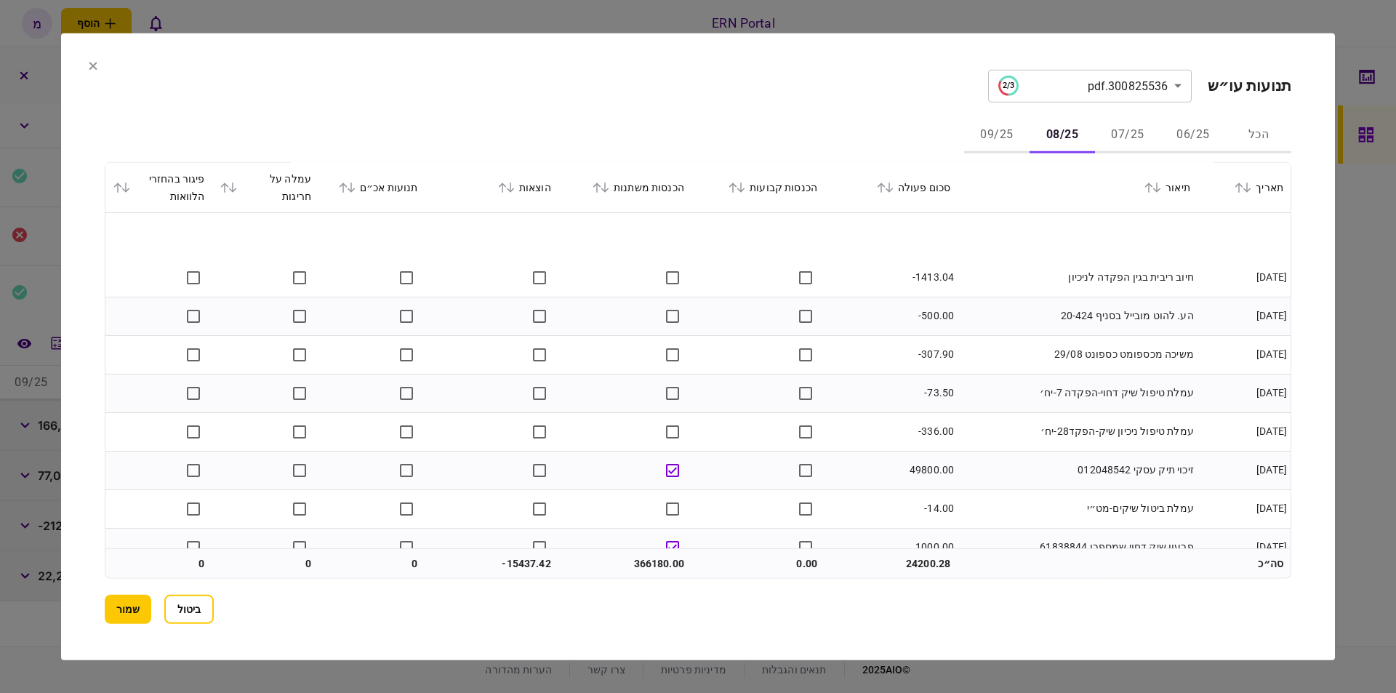
scroll to position [3543, 0]
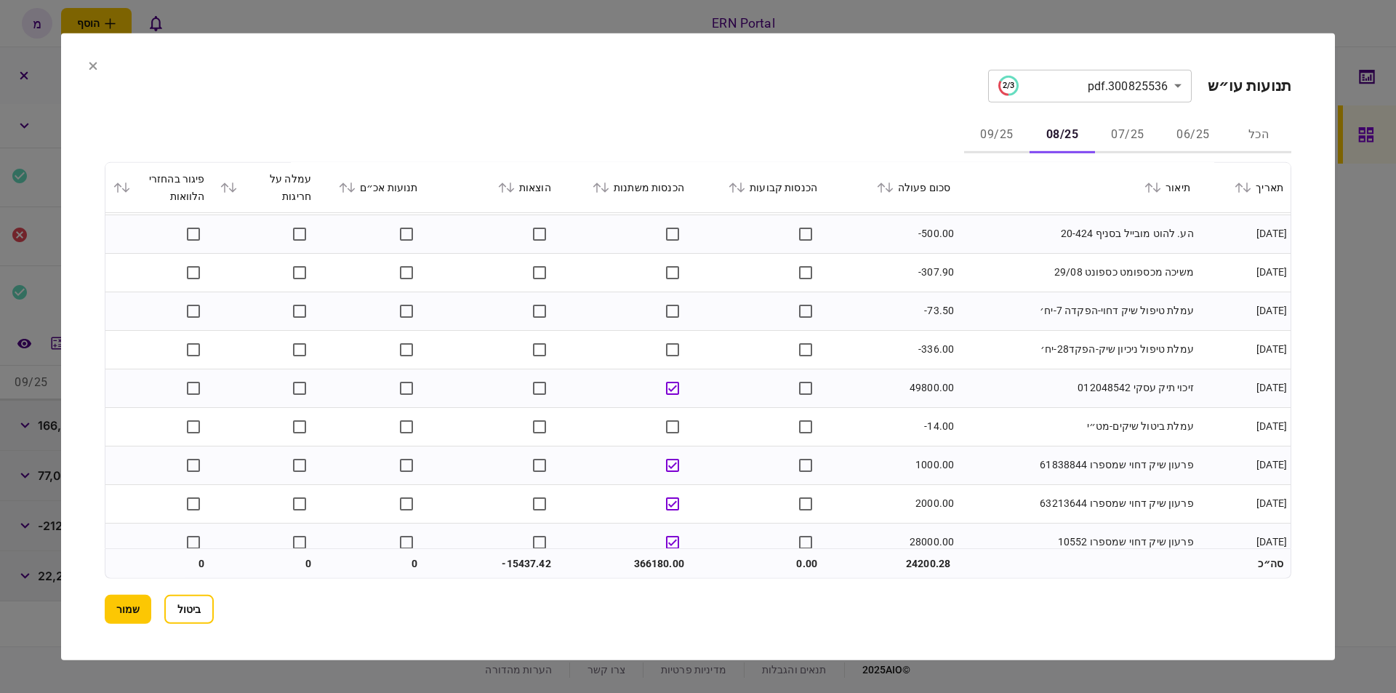
click at [1004, 414] on td "עמלת ביטול שיקים-מט״י" at bounding box center [1078, 426] width 240 height 39
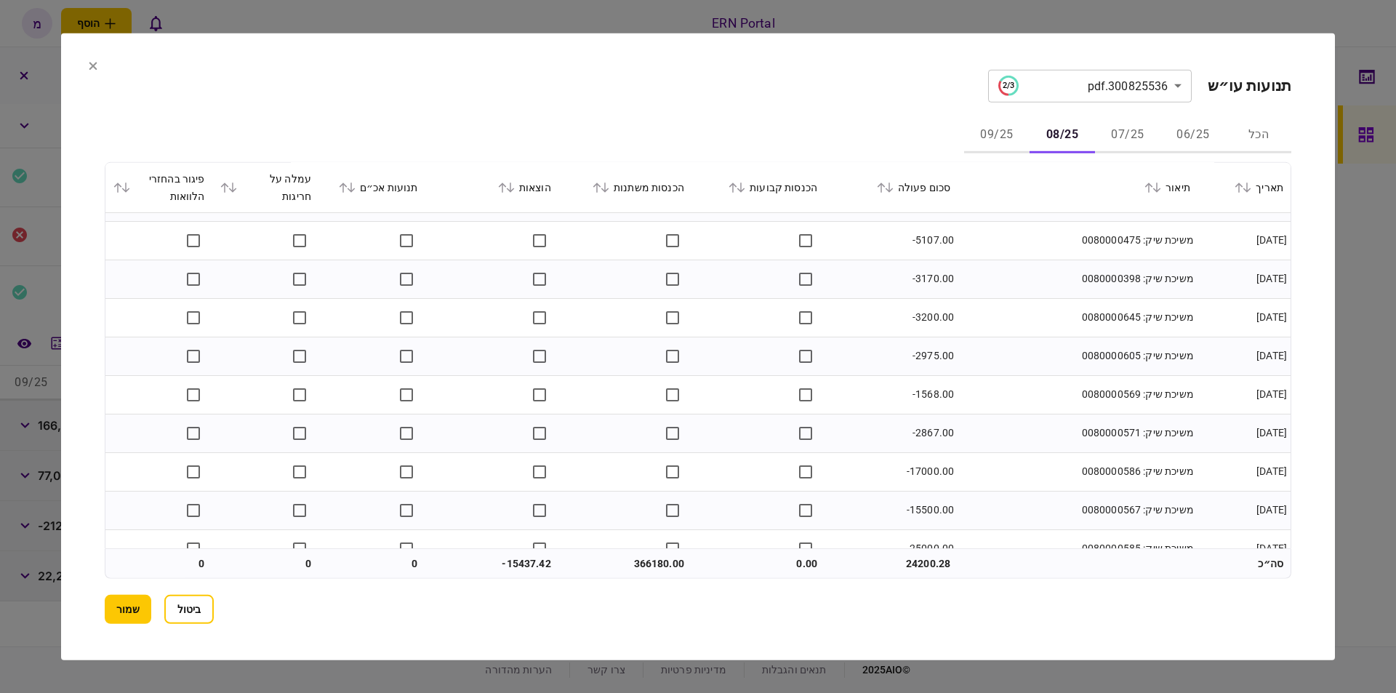
scroll to position [4098, 0]
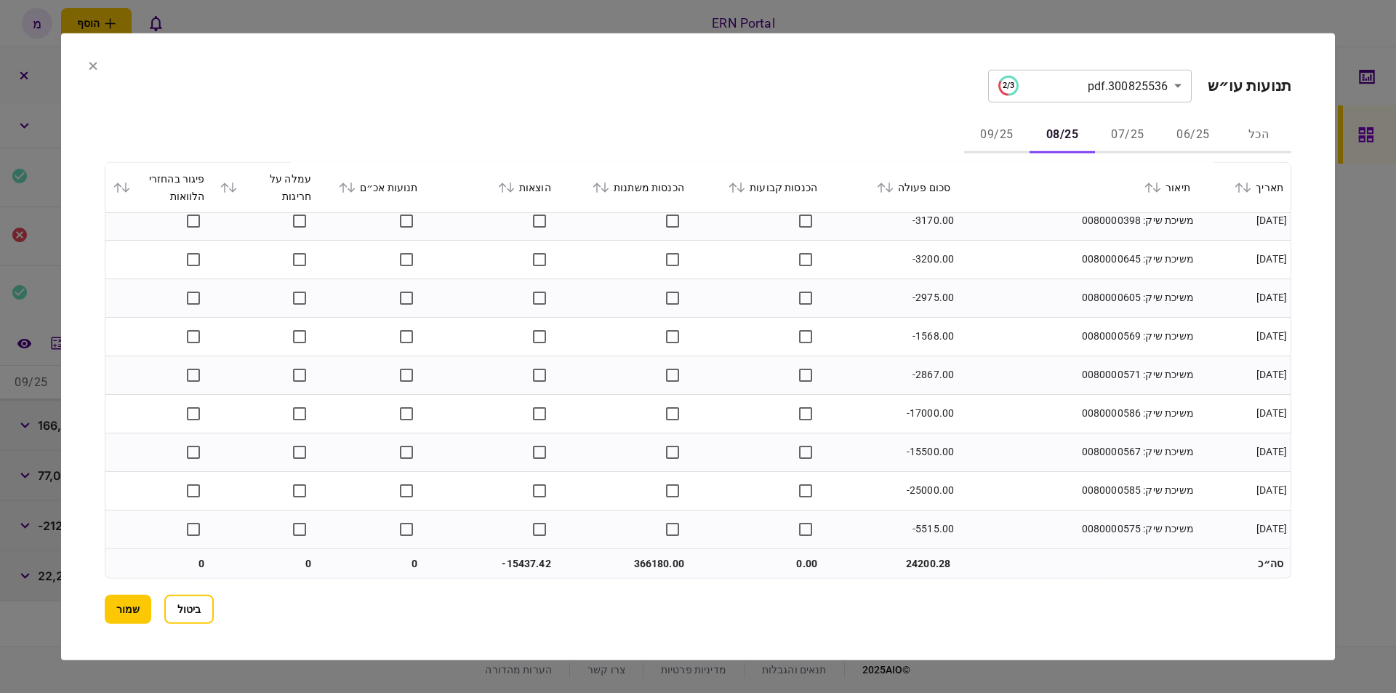
click at [659, 556] on td "366180.00" at bounding box center [624, 563] width 133 height 29
copy td "366180.00"
click at [526, 558] on td "-15437.42" at bounding box center [491, 563] width 133 height 29
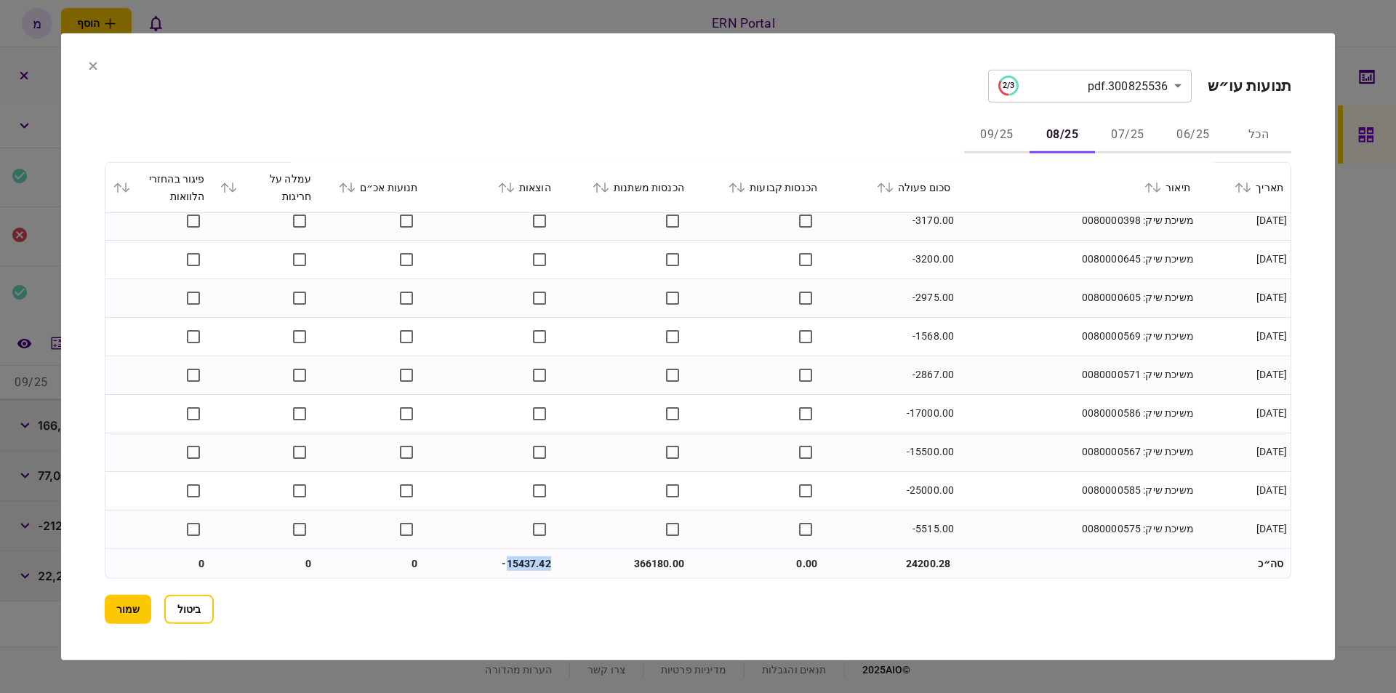
copy td "15437.42"
click at [990, 134] on button "09/25" at bounding box center [996, 135] width 65 height 35
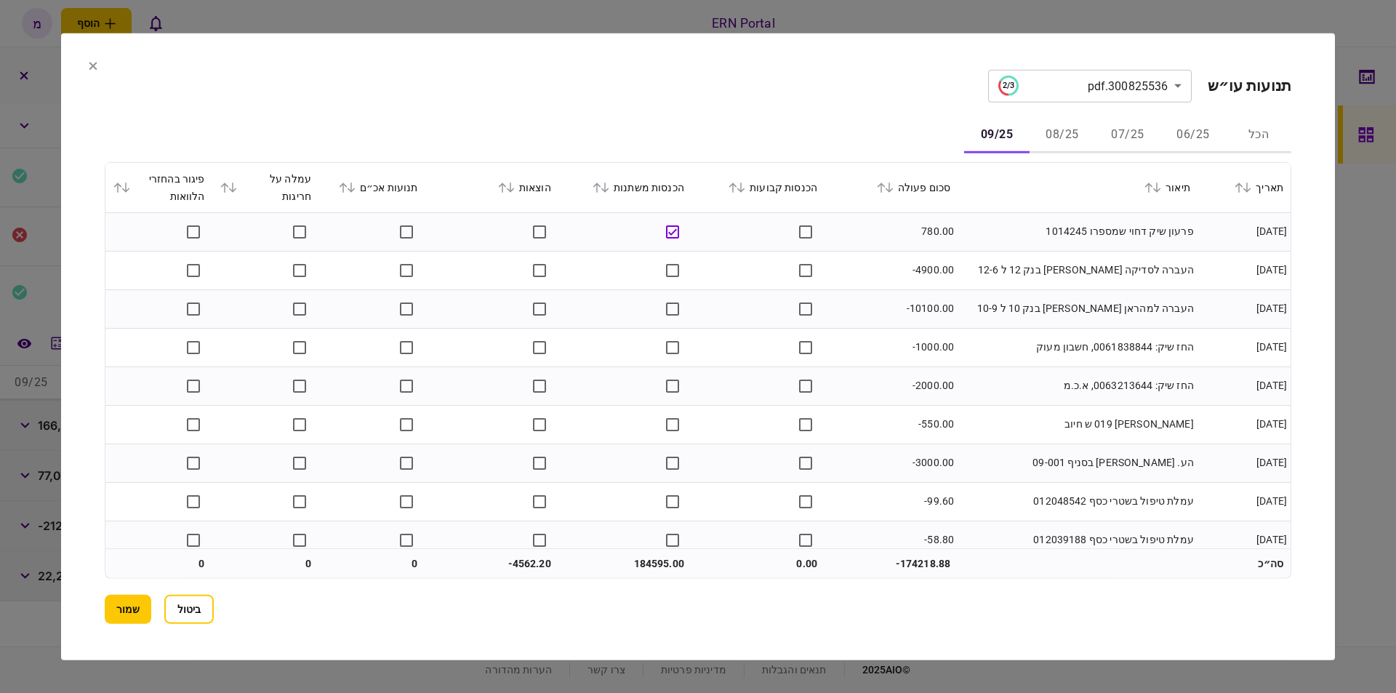
click at [842, 121] on div "הכל 06/25 07/25 08/25 09/25" at bounding box center [698, 135] width 1187 height 35
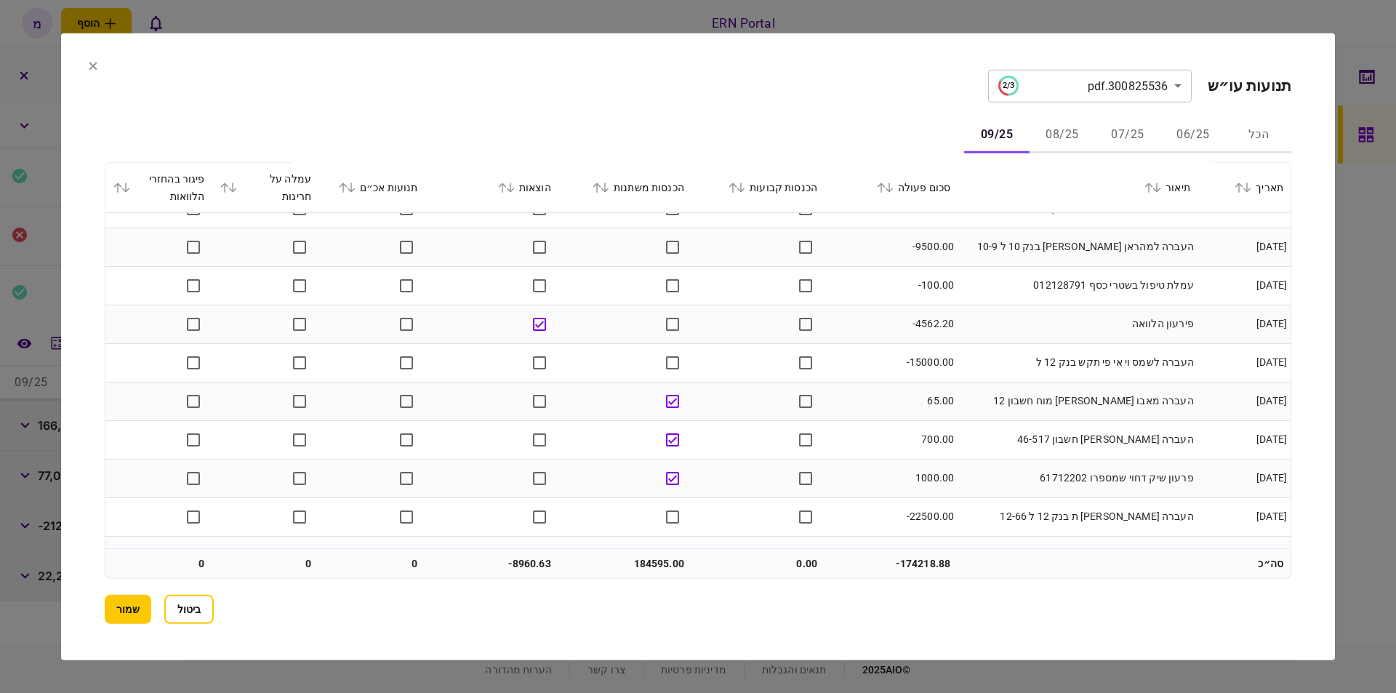
scroll to position [2171, 0]
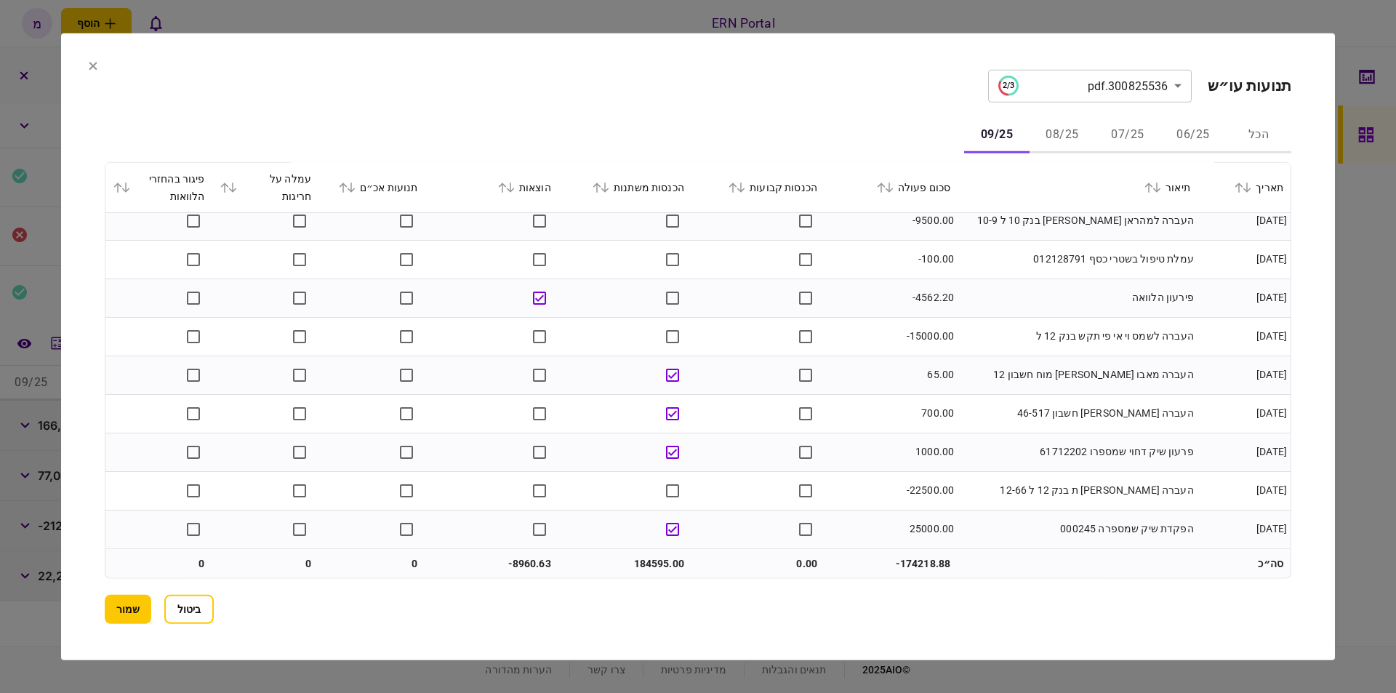
click at [668, 546] on div "תאריך תיאור סכום פעולה הכנסות קבועות הכנסות משתנות הוצאות תנועות אכ״ם עמלה על ח…" at bounding box center [698, 369] width 1187 height 417
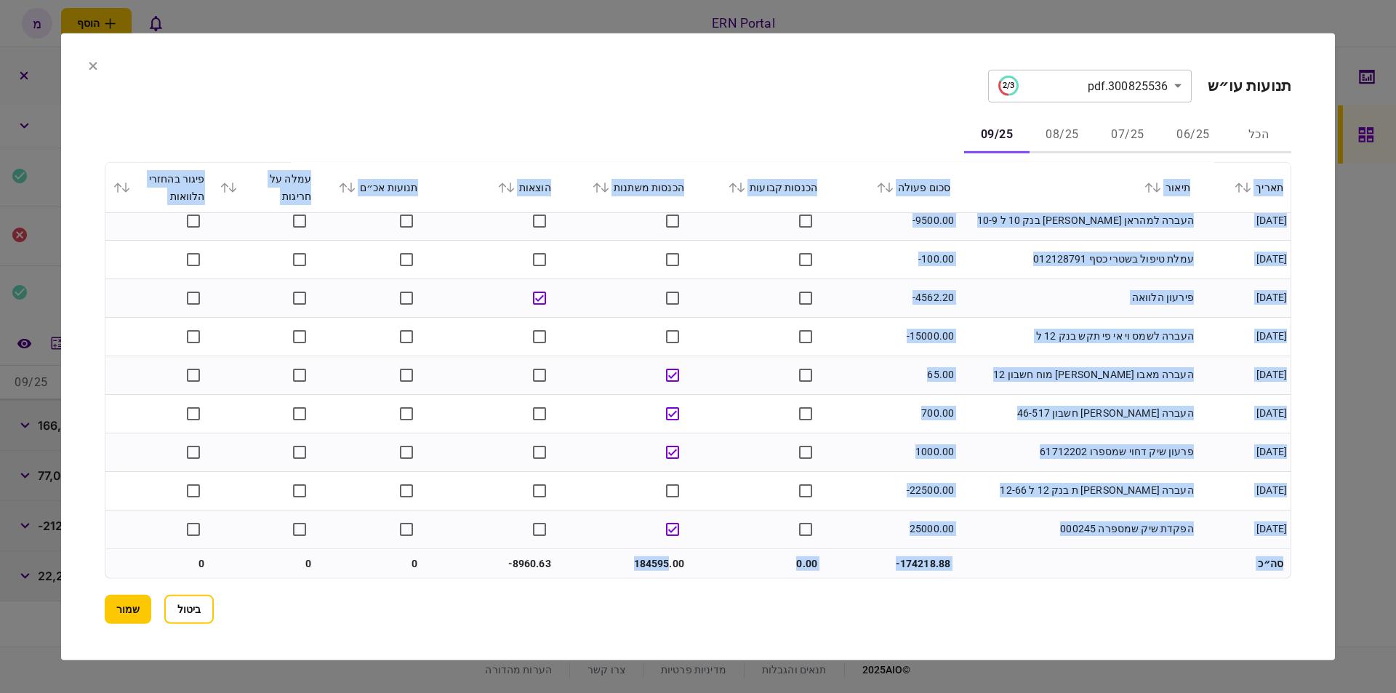
click at [649, 560] on td "184595.00" at bounding box center [624, 563] width 133 height 29
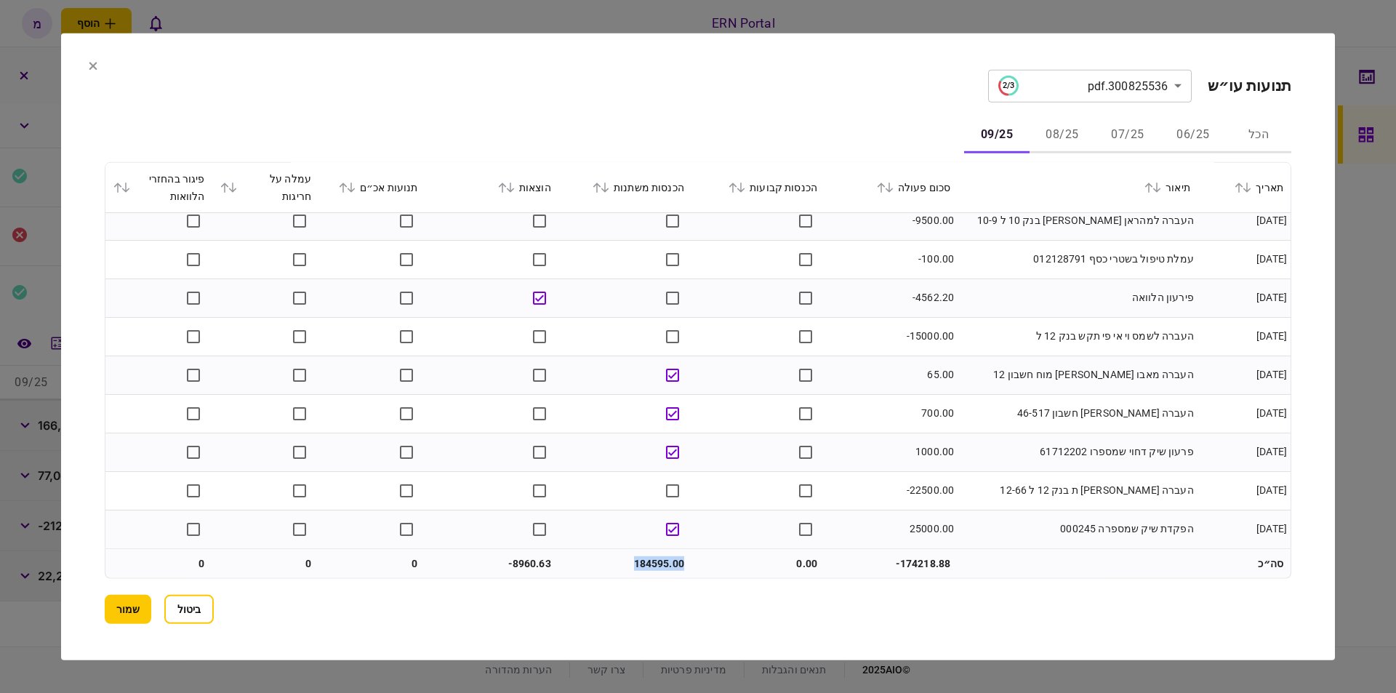
click at [649, 560] on td "184595.00" at bounding box center [624, 563] width 133 height 29
click at [531, 563] on td "-8960.63" at bounding box center [491, 563] width 133 height 29
copy td "8960.63"
click at [114, 607] on button "שמור" at bounding box center [128, 609] width 47 height 29
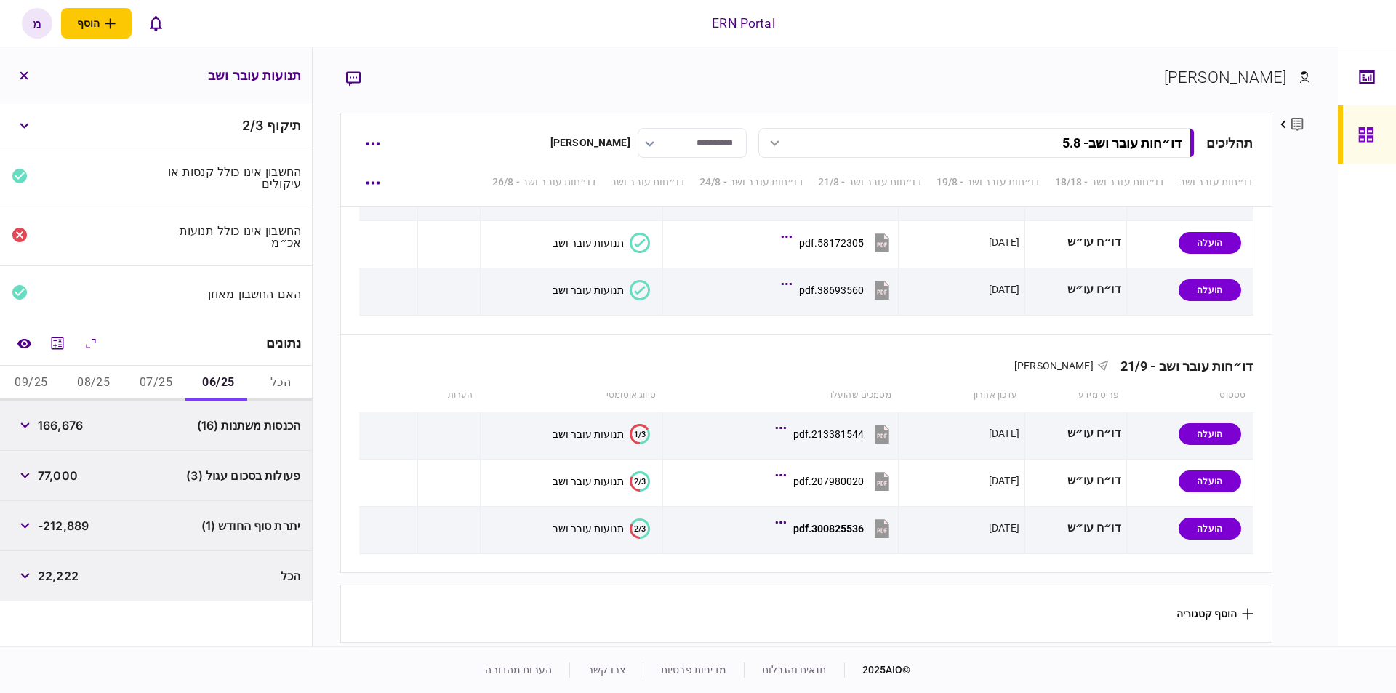
click at [68, 523] on span "-212,889" at bounding box center [63, 525] width 51 height 17
copy div "-212,889"
click at [149, 380] on button "07/25" at bounding box center [156, 383] width 63 height 35
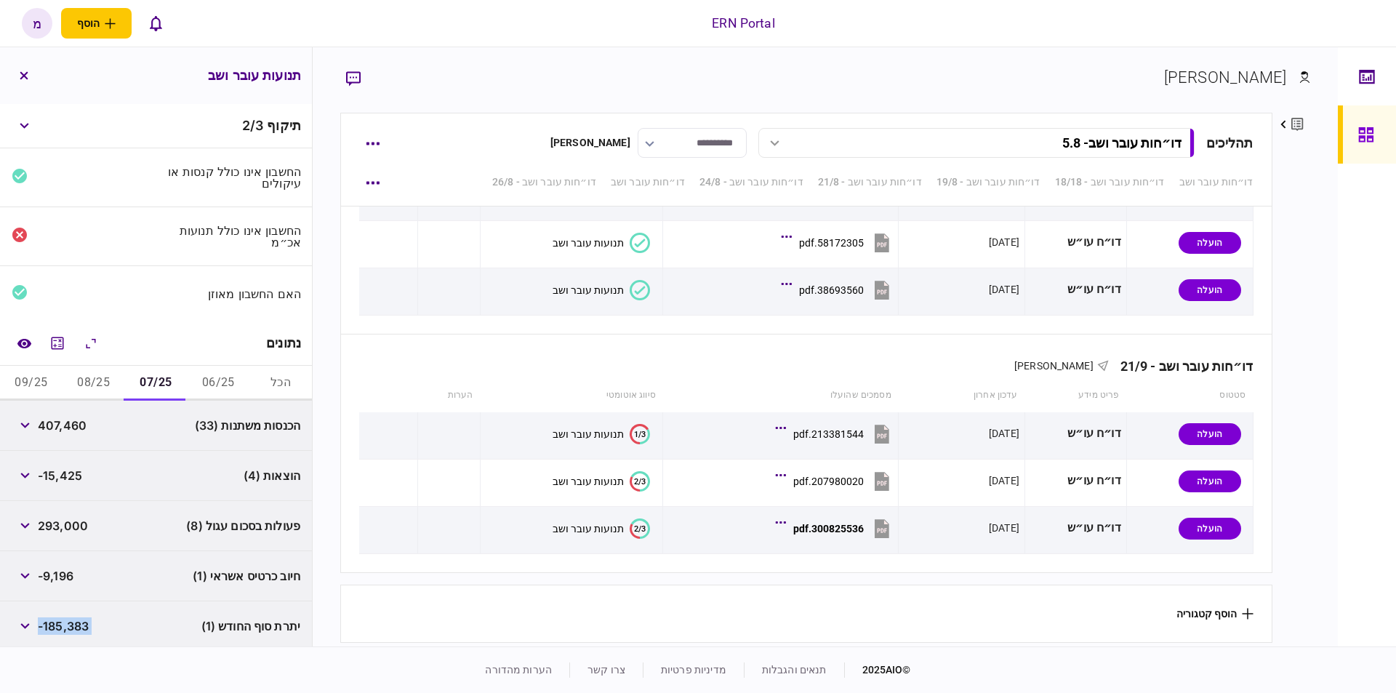
copy div "-212,889"
click at [108, 376] on button "08/25" at bounding box center [94, 383] width 63 height 35
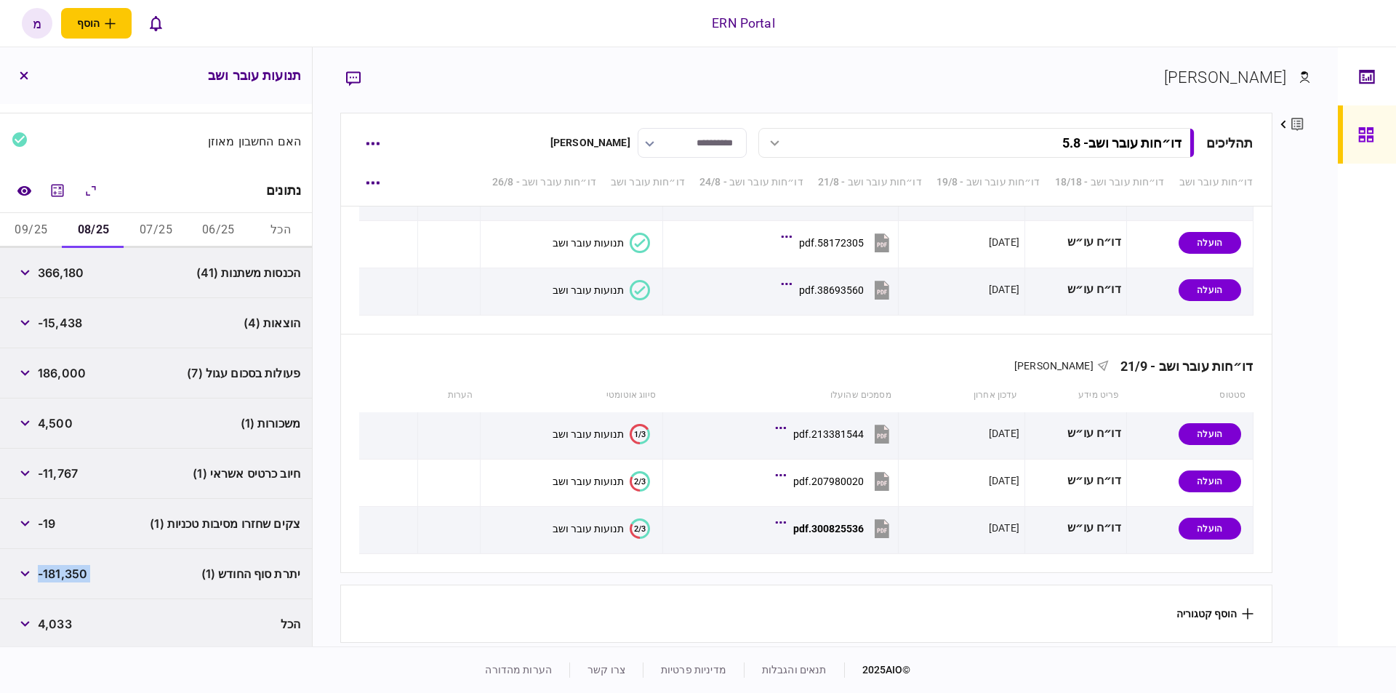
copy div "-212,889"
click at [44, 231] on button "09/25" at bounding box center [31, 230] width 63 height 35
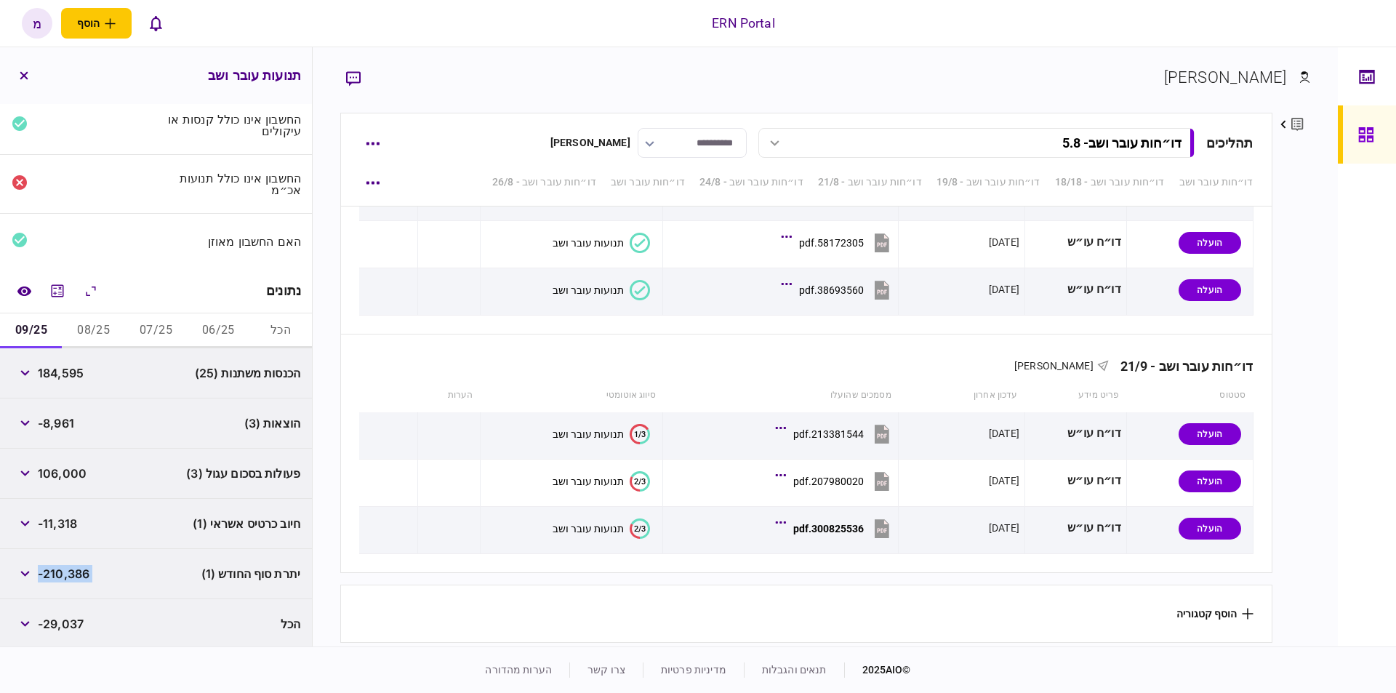
copy div "-212,889"
click at [31, 280] on button "השוואה למסמך" at bounding box center [24, 291] width 26 height 26
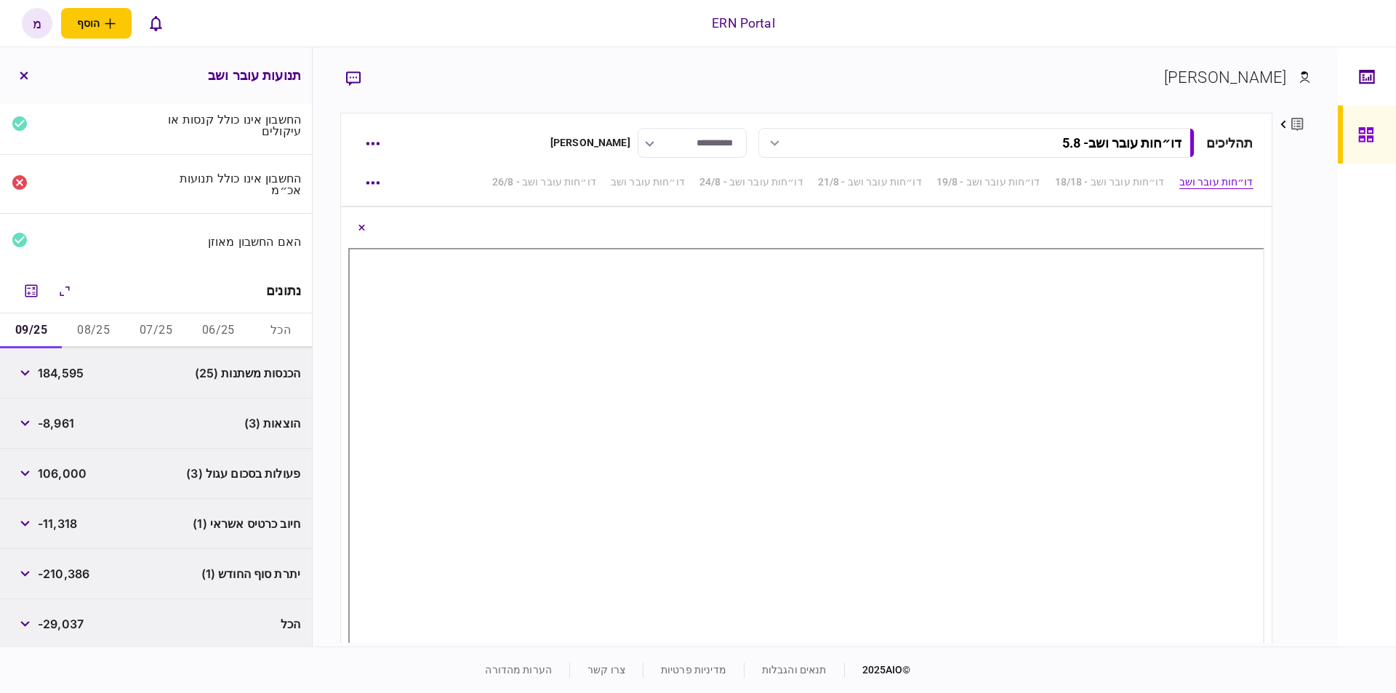
click at [1314, 345] on div "**********" at bounding box center [825, 346] width 1025 height 599
click at [270, 334] on button "הכל" at bounding box center [280, 330] width 63 height 35
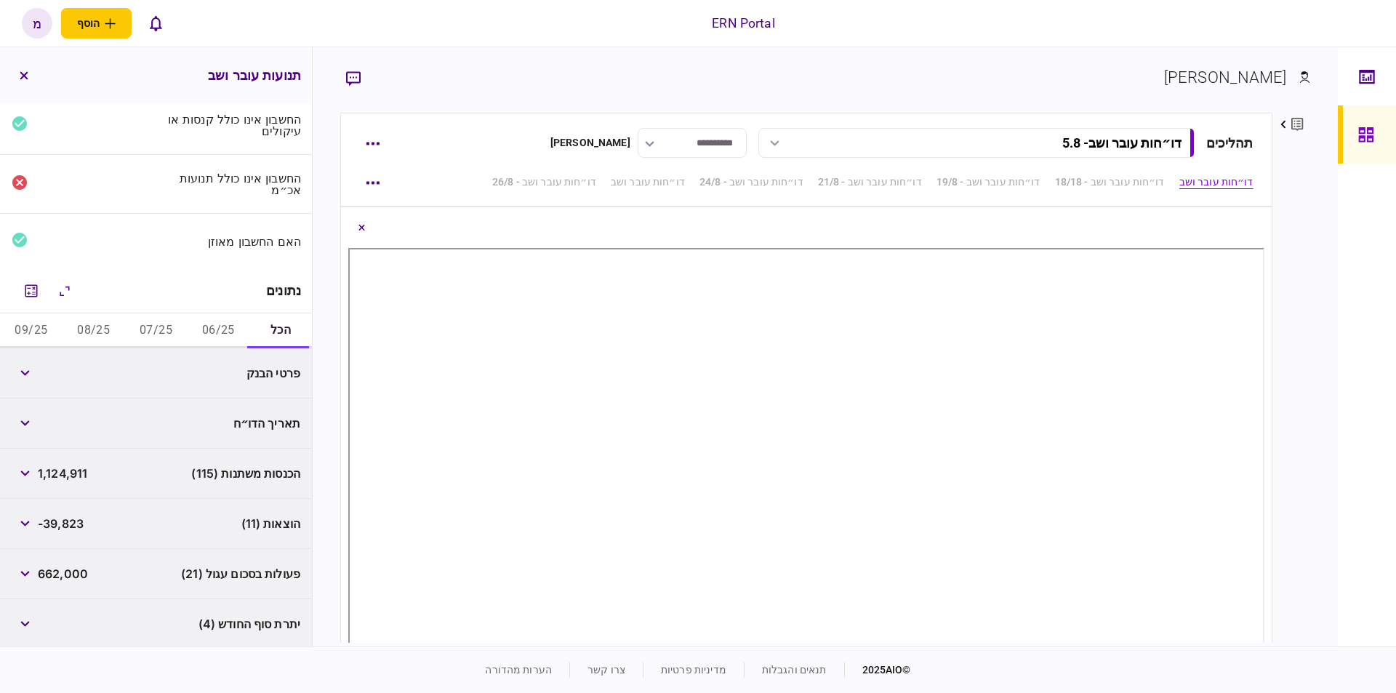
click at [226, 377] on div "פרטי הבנק" at bounding box center [231, 373] width 139 height 26
click at [28, 360] on button "button" at bounding box center [25, 373] width 26 height 26
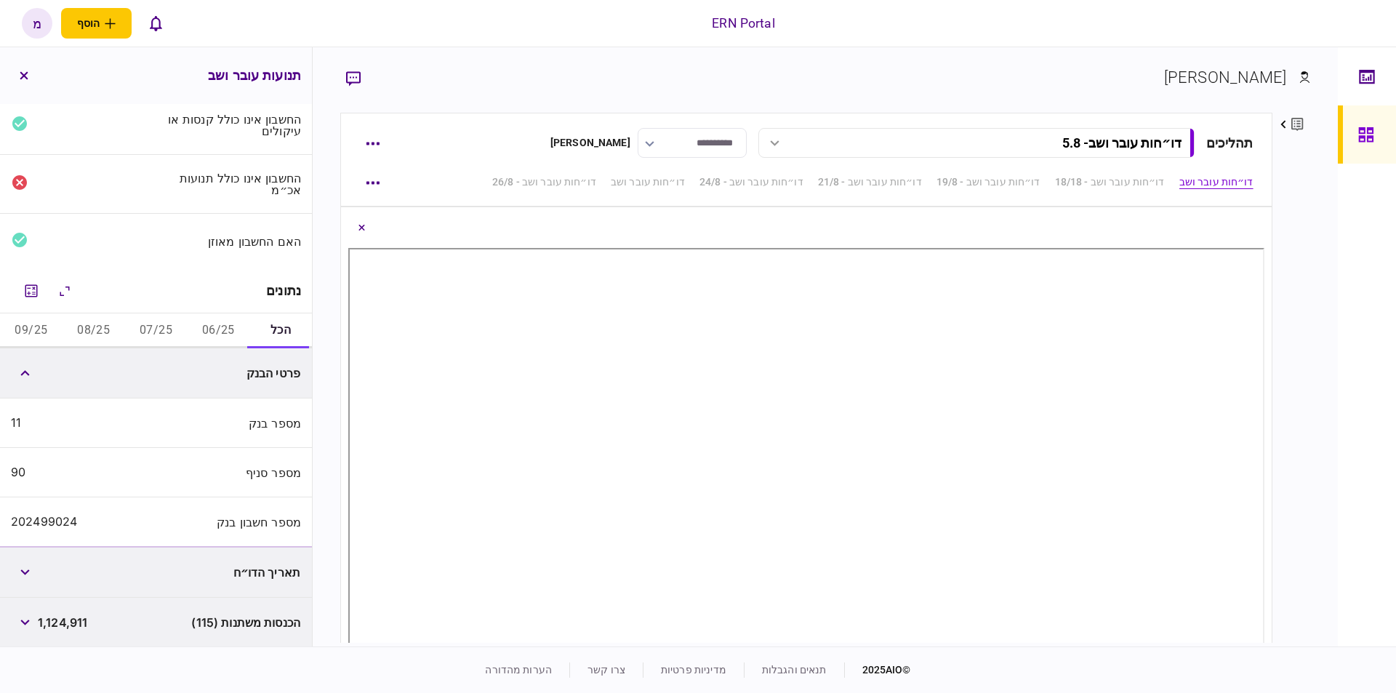
click at [52, 517] on div "202499024" at bounding box center [44, 522] width 66 height 14
click at [364, 229] on icon "Close document view button" at bounding box center [361, 228] width 6 height 6
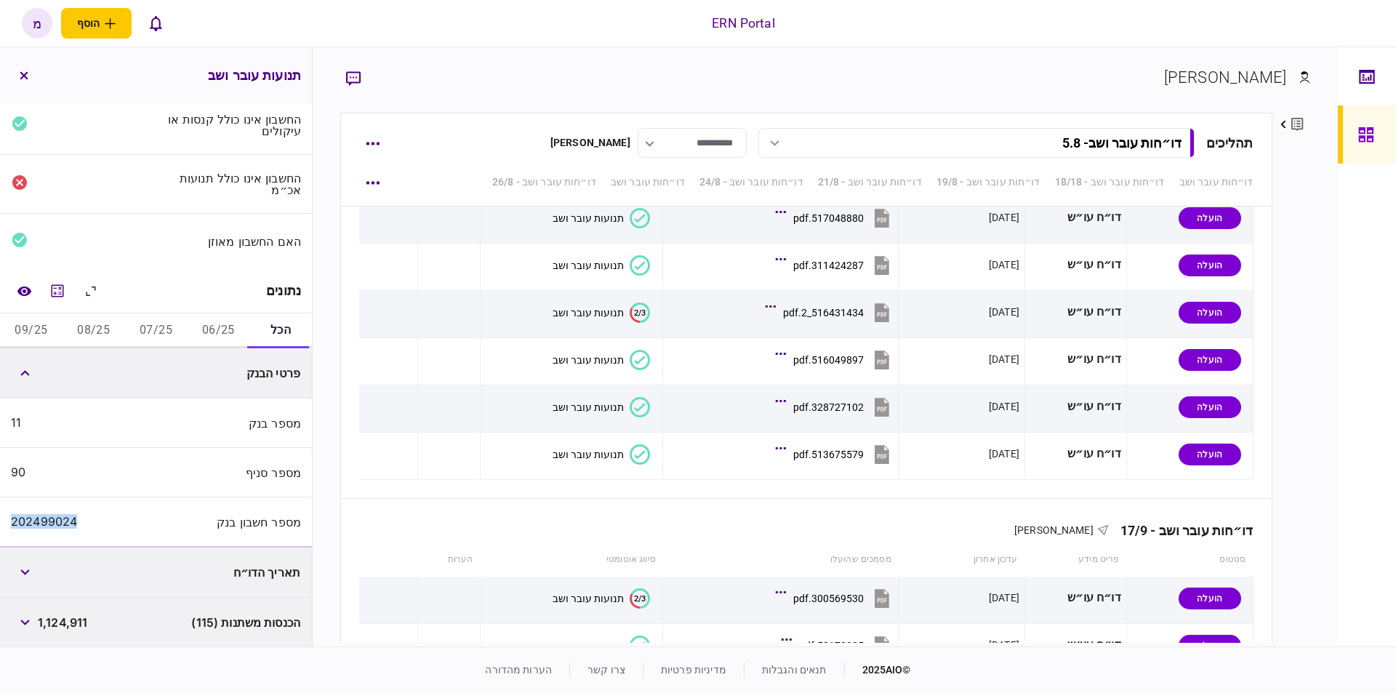
scroll to position [3209, 0]
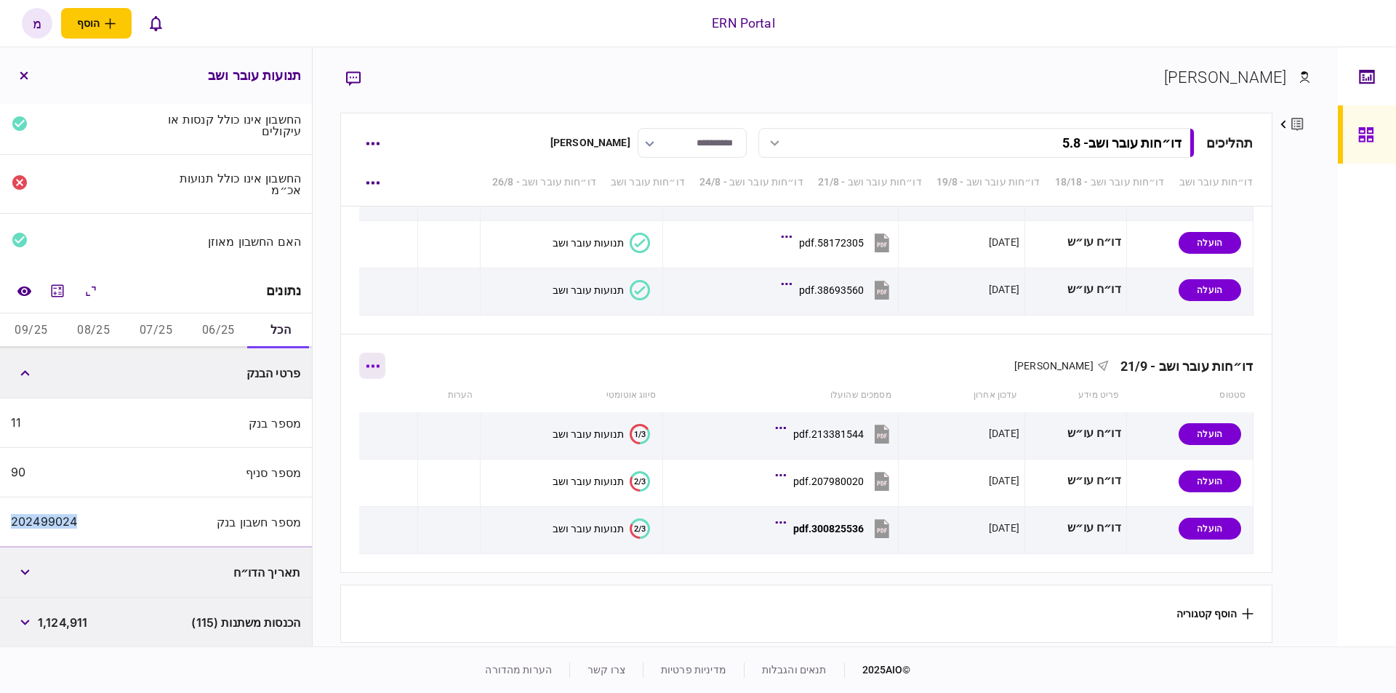
click at [383, 356] on button "button" at bounding box center [372, 366] width 26 height 26
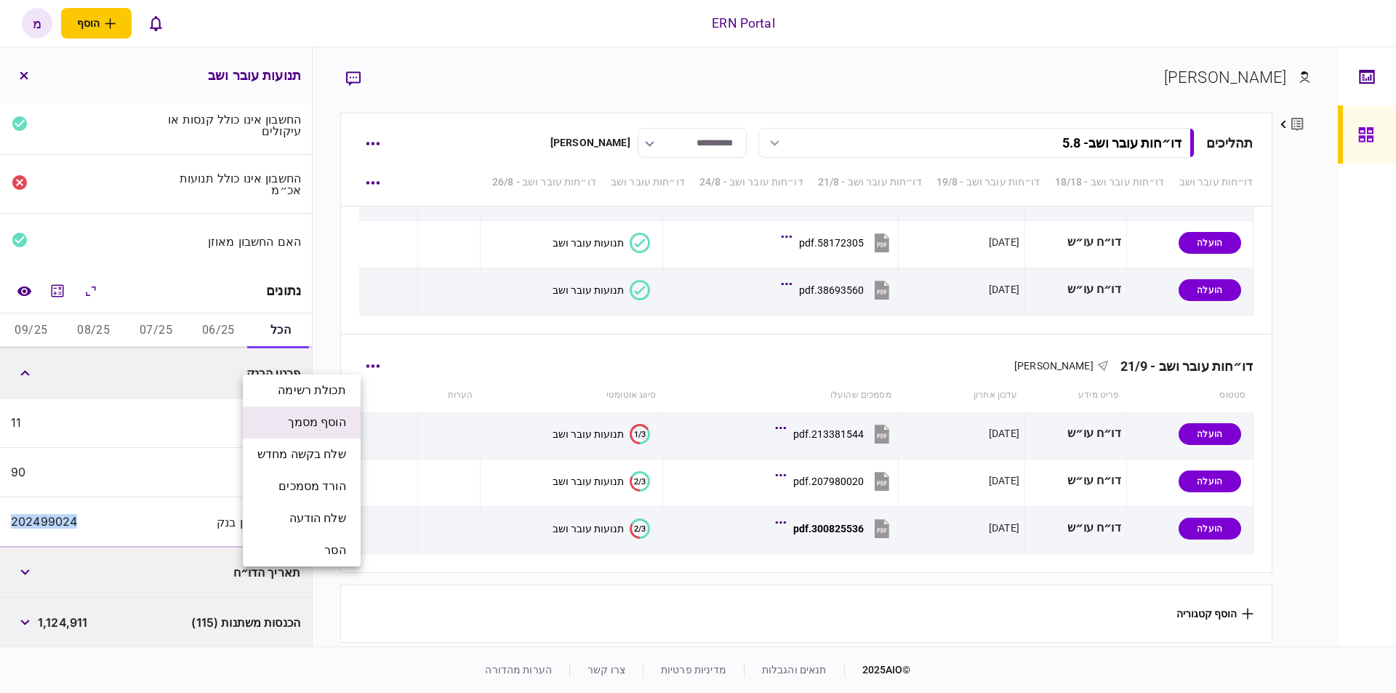
click at [302, 412] on li "הוסף מסמך" at bounding box center [302, 422] width 118 height 32
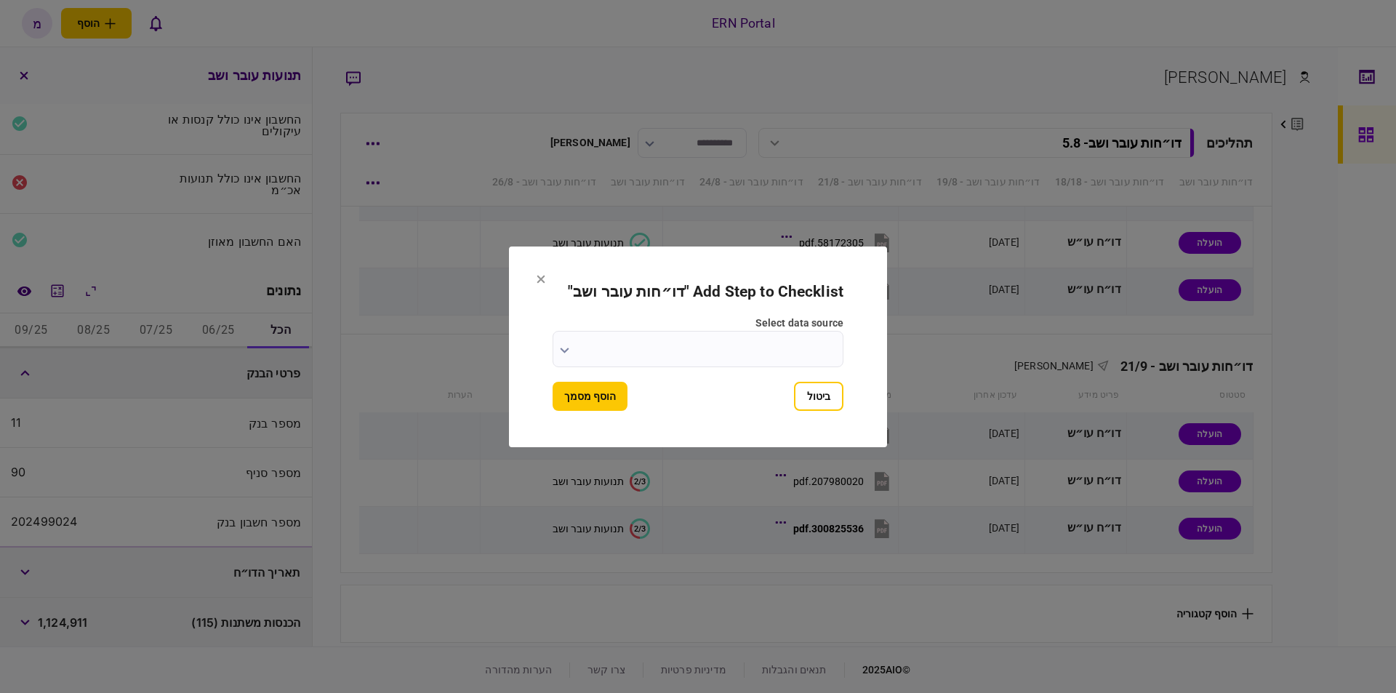
click at [593, 378] on form "Add Step to Checklist " דו״חות עובר ושב " select data source ביטול הוסף מסמך" at bounding box center [698, 347] width 291 height 128
click at [553, 344] on input "select data source" at bounding box center [698, 349] width 291 height 36
click at [553, 344] on div at bounding box center [698, 346] width 1396 height 693
click at [571, 348] on input "select data source" at bounding box center [698, 349] width 291 height 36
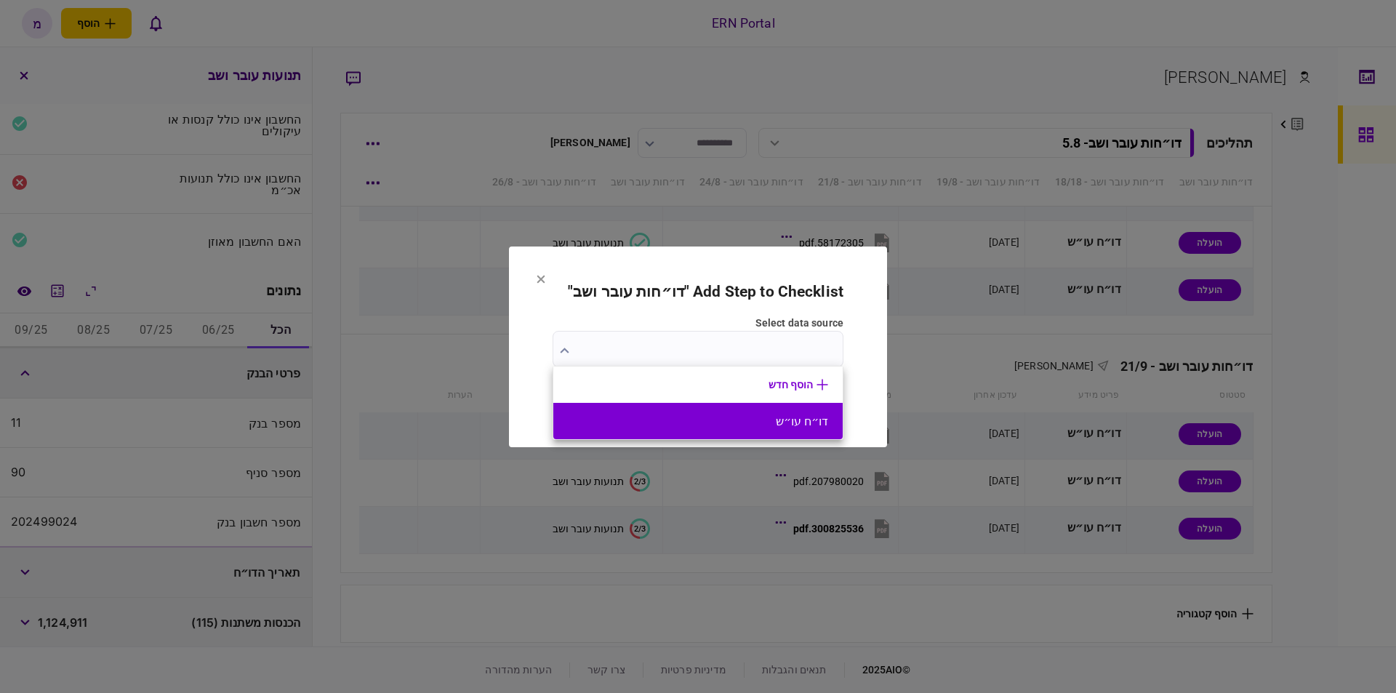
click at [694, 420] on button "דו״ח עו״ש" at bounding box center [698, 421] width 260 height 14
type input "*********"
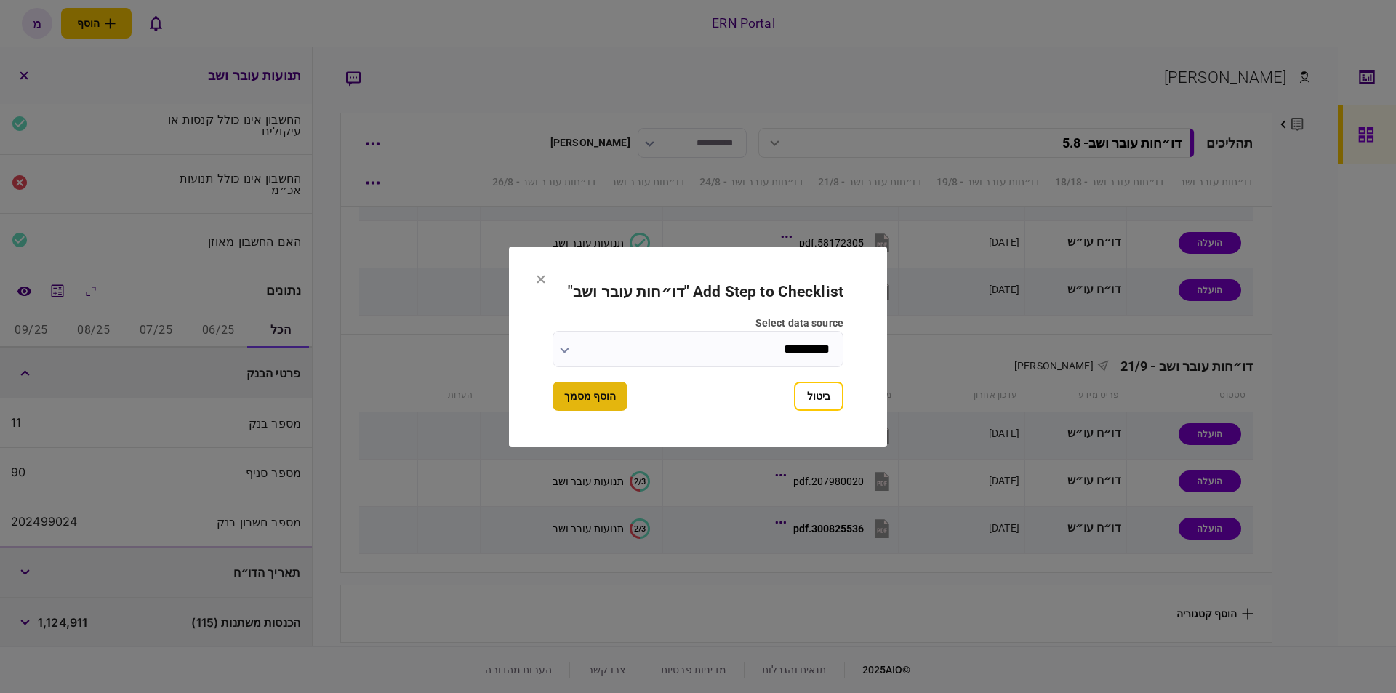
click at [619, 395] on button "הוסף מסמך" at bounding box center [590, 396] width 75 height 29
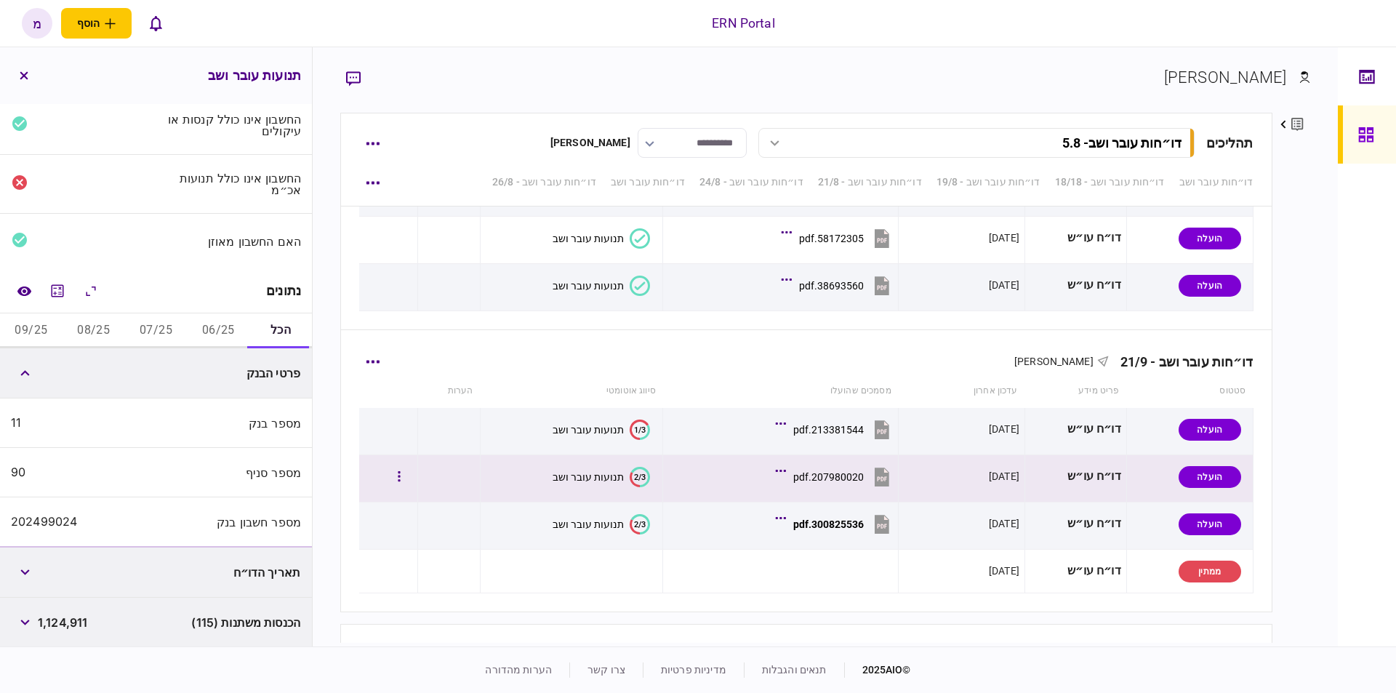
scroll to position [3252, 0]
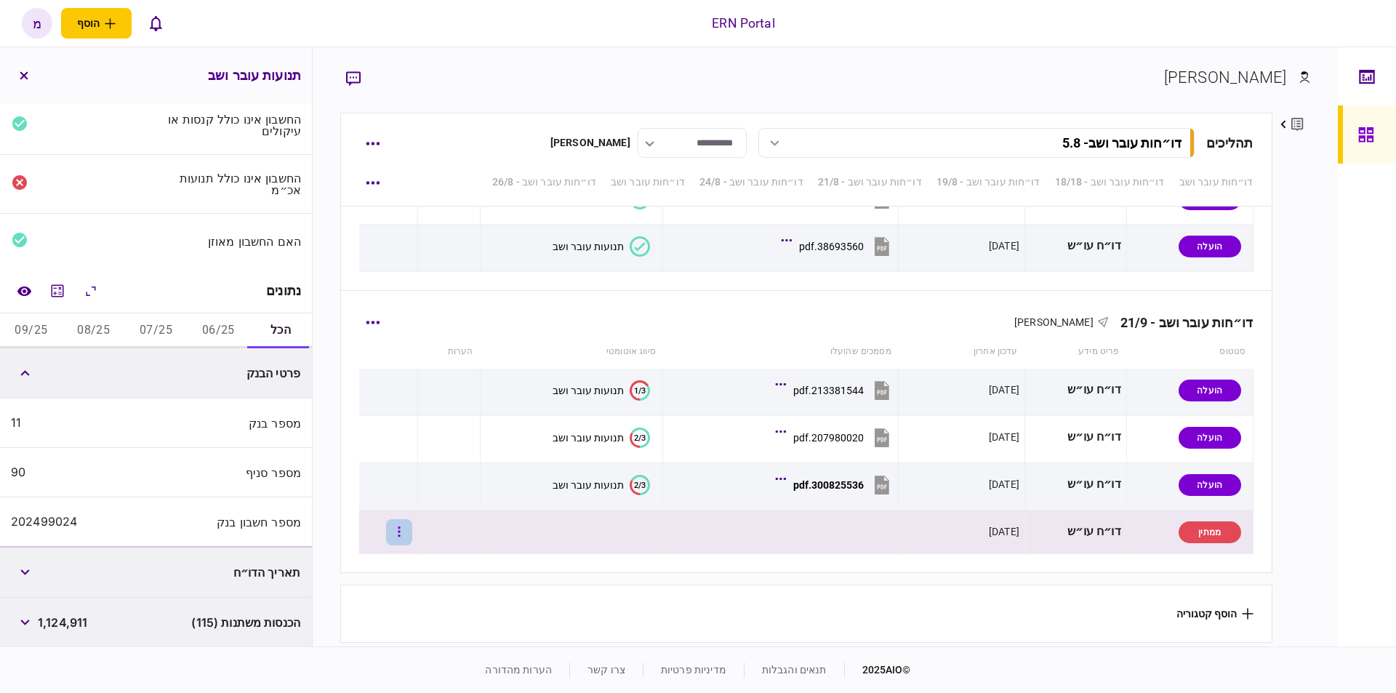
click at [412, 524] on button "button" at bounding box center [399, 532] width 26 height 26
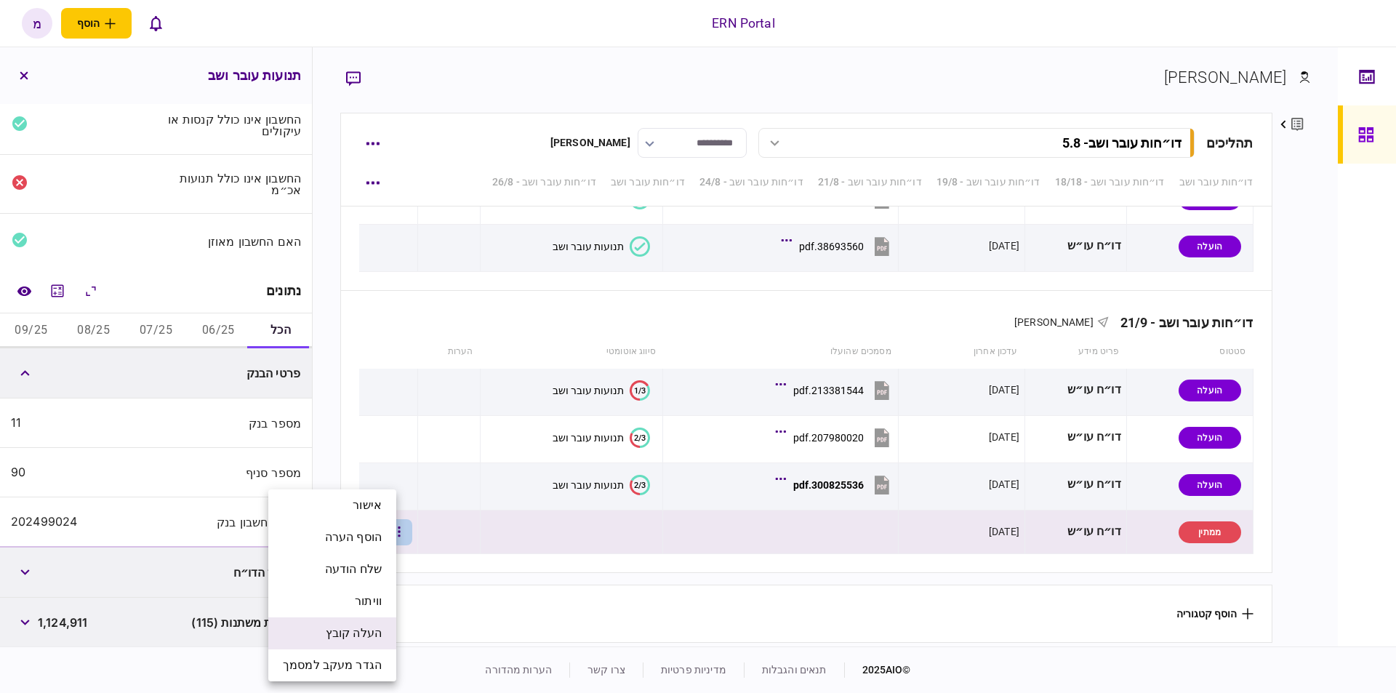
click at [332, 627] on span "העלה קובץ" at bounding box center [354, 633] width 56 height 17
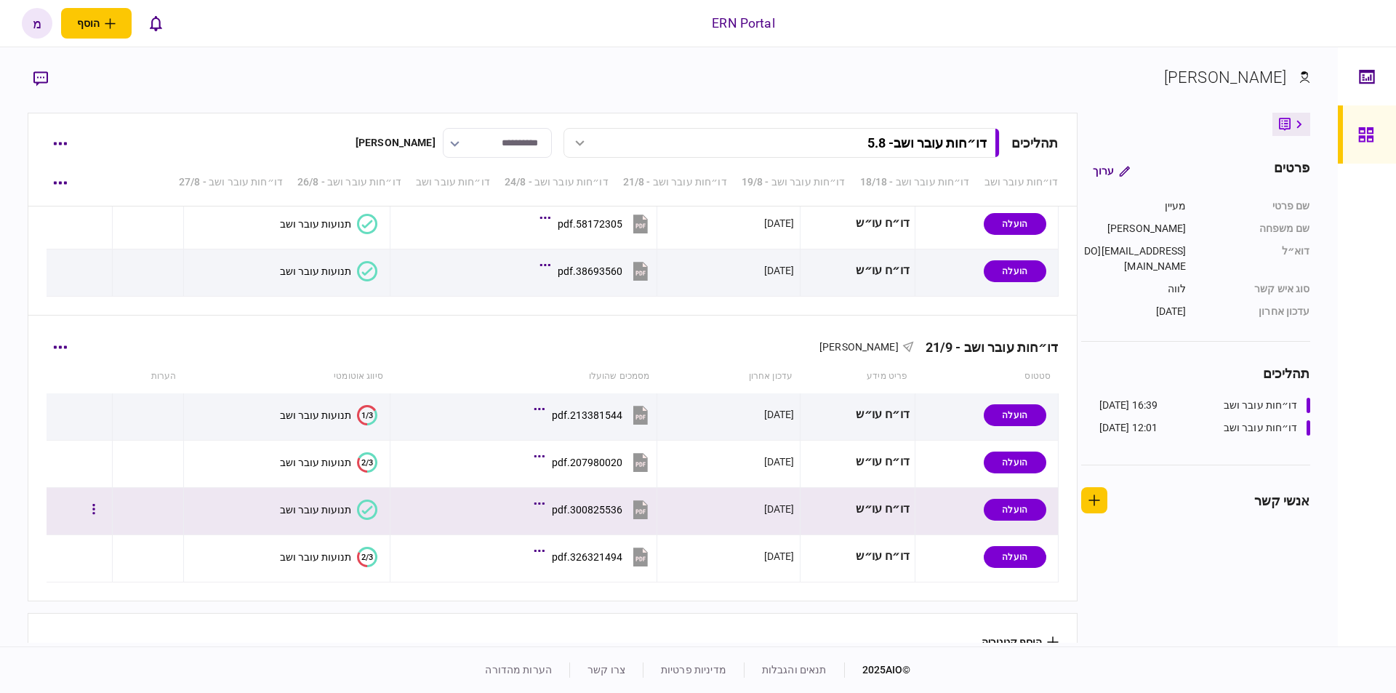
scroll to position [3256, 0]
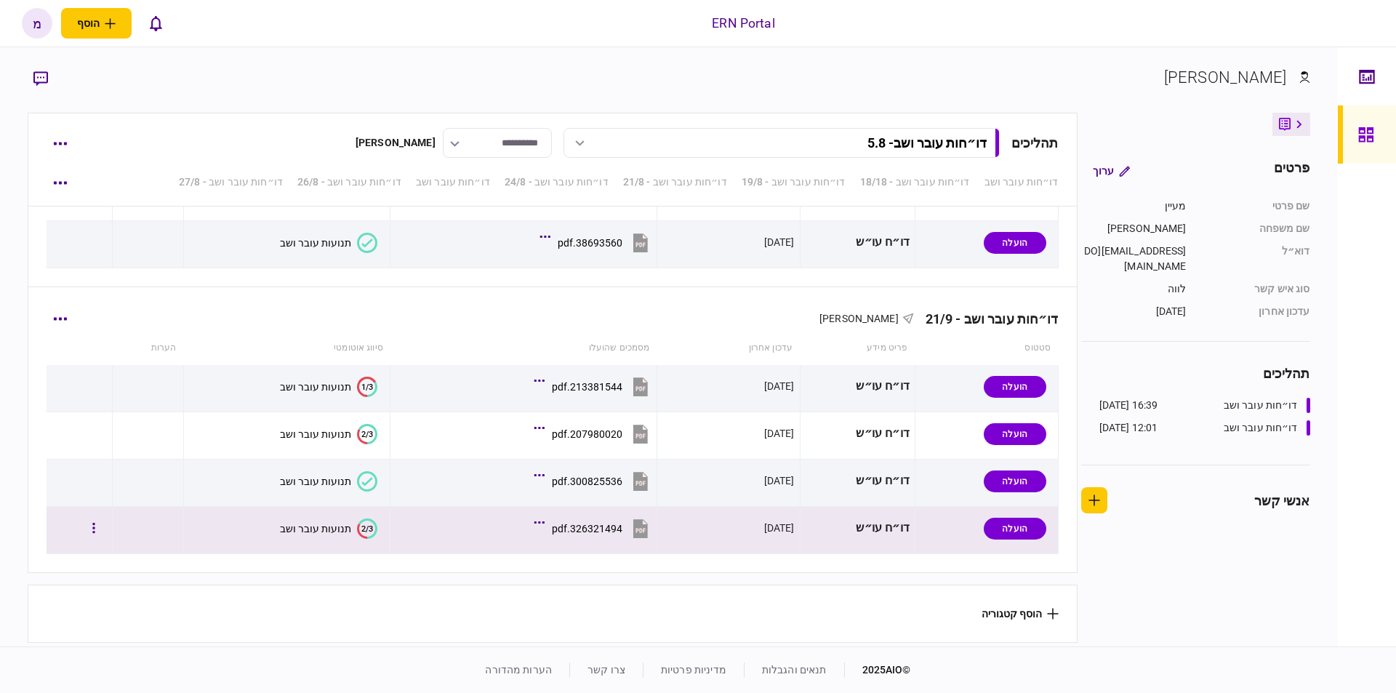
click at [361, 525] on text "2/3" at bounding box center [367, 528] width 12 height 9
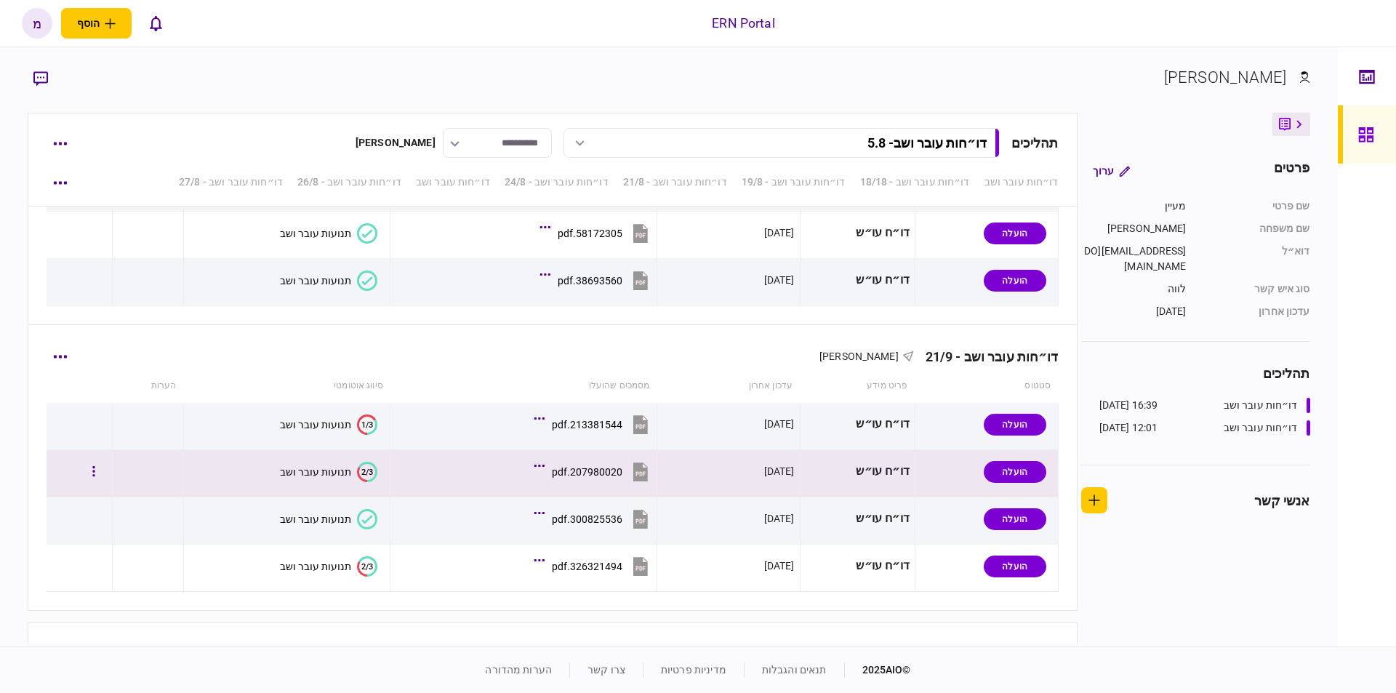
scroll to position [3256, 0]
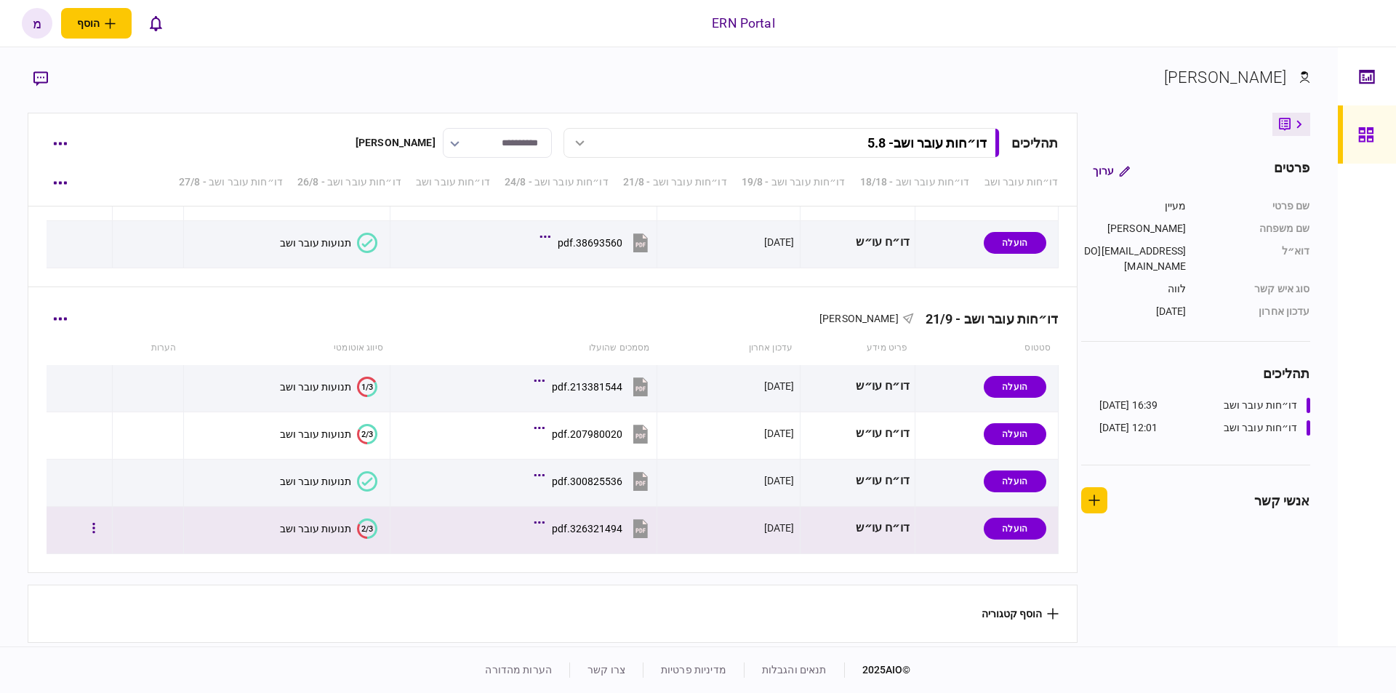
click at [361, 527] on text "2/3" at bounding box center [367, 528] width 12 height 9
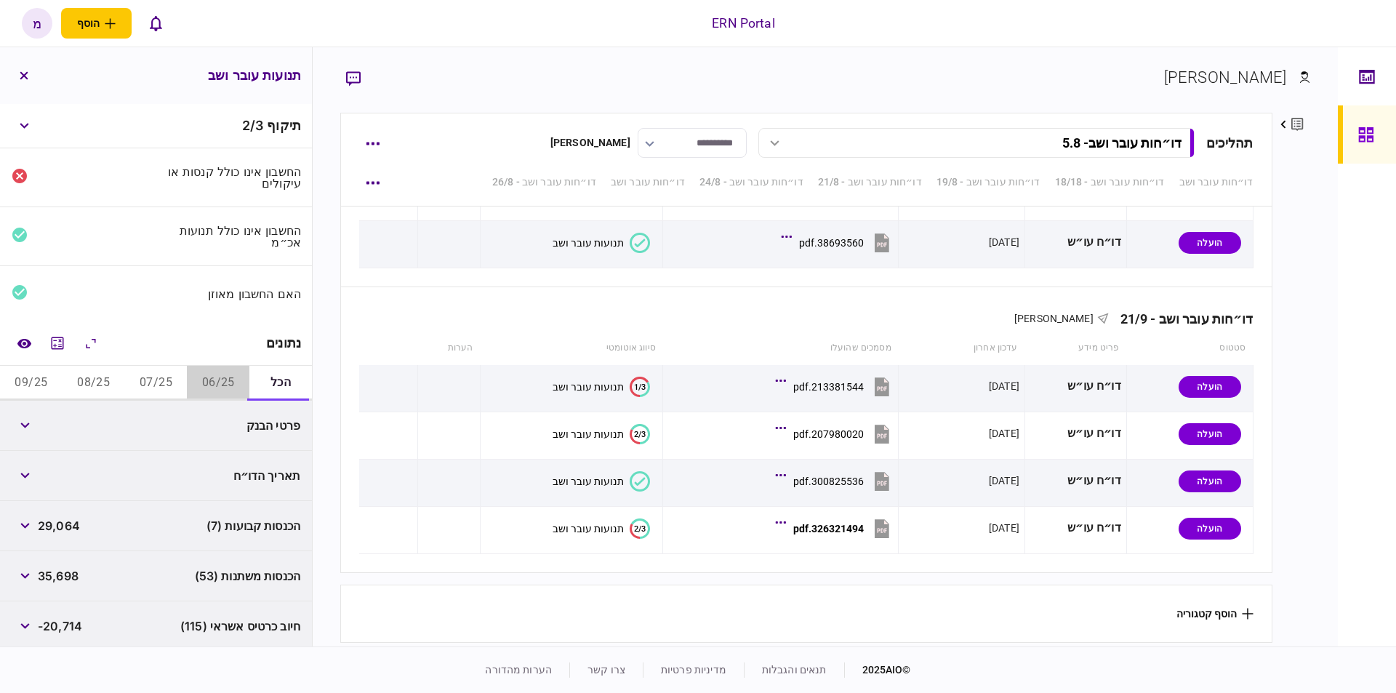
click at [223, 382] on button "06/25" at bounding box center [218, 383] width 63 height 35
click at [53, 341] on icon "מחשבון" at bounding box center [57, 342] width 17 height 17
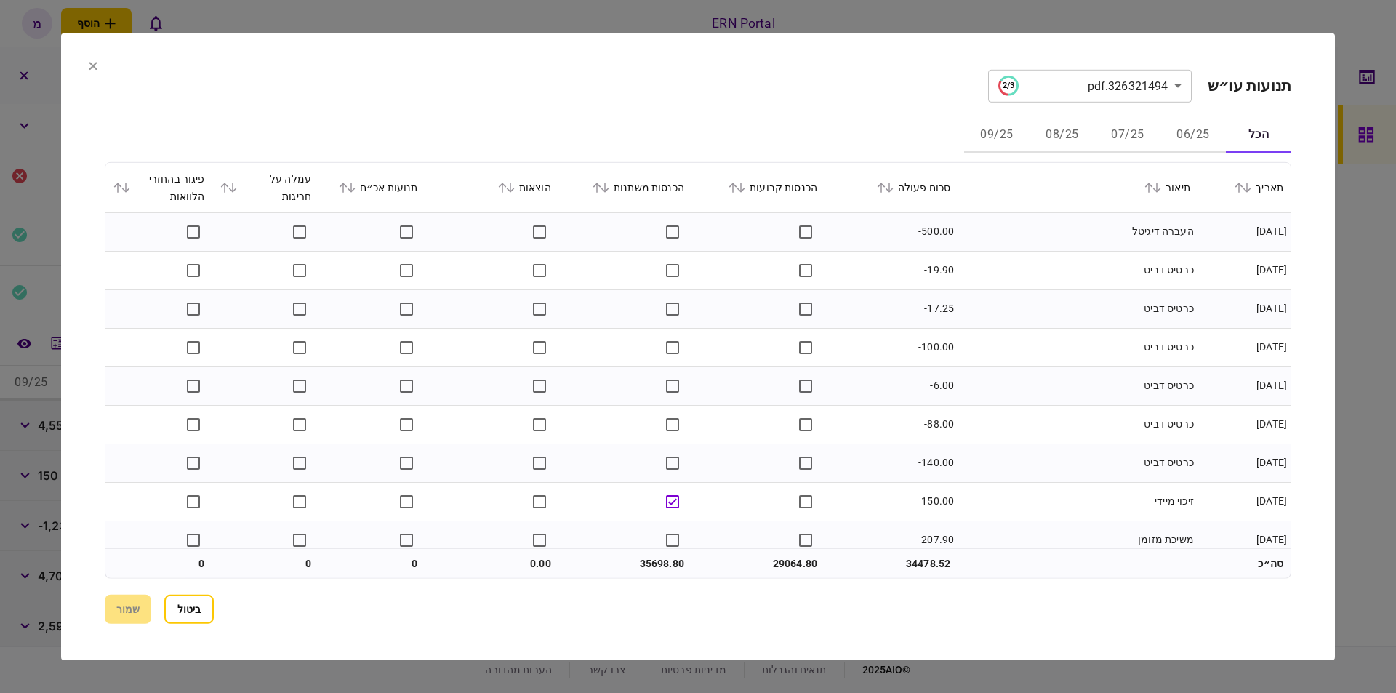
click at [894, 118] on div "הכל 06/25 07/25 08/25 09/25" at bounding box center [698, 135] width 1187 height 35
click at [1197, 140] on button "06/25" at bounding box center [1192, 135] width 65 height 35
click at [707, 113] on div "**********" at bounding box center [698, 346] width 1187 height 554
click at [998, 274] on td "כרטיס דביט" at bounding box center [1078, 270] width 240 height 39
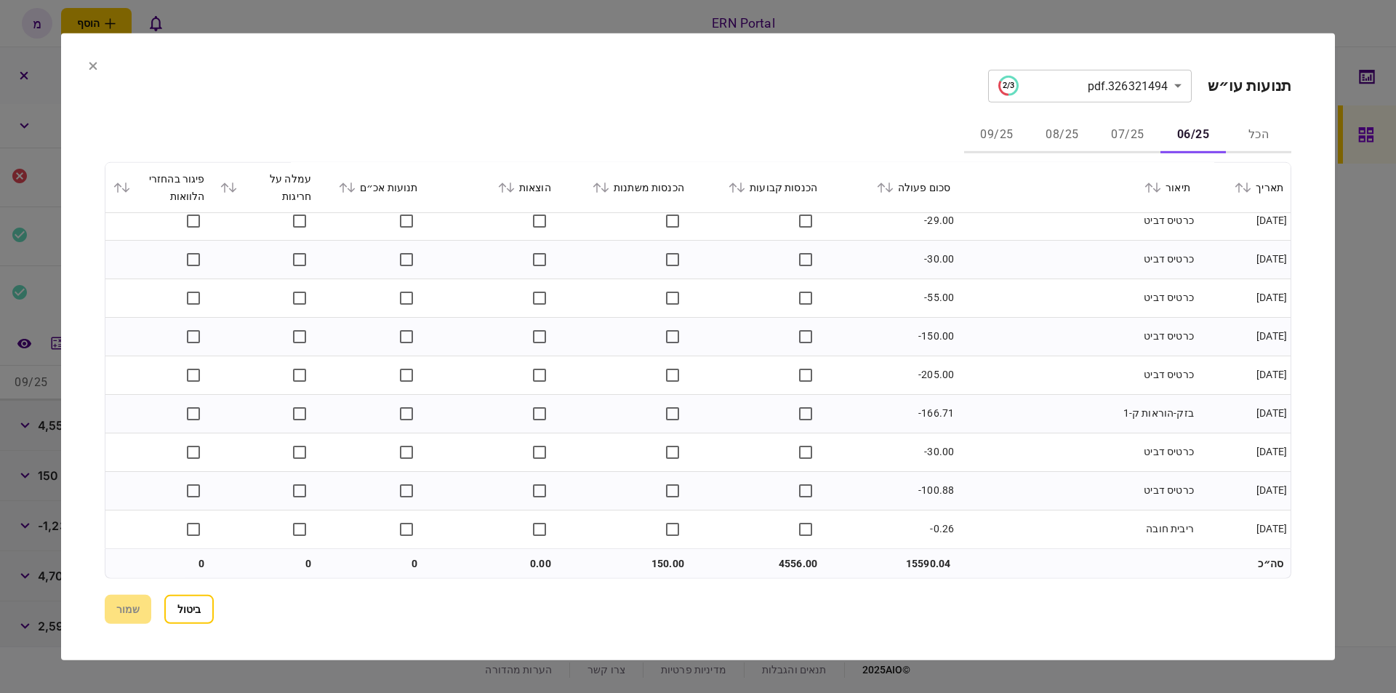
click at [796, 560] on td "4556.00" at bounding box center [757, 563] width 133 height 29
click at [795, 560] on td "4556.00" at bounding box center [757, 563] width 133 height 29
copy td "4556.00"
click at [663, 561] on td "150.00" at bounding box center [624, 563] width 133 height 29
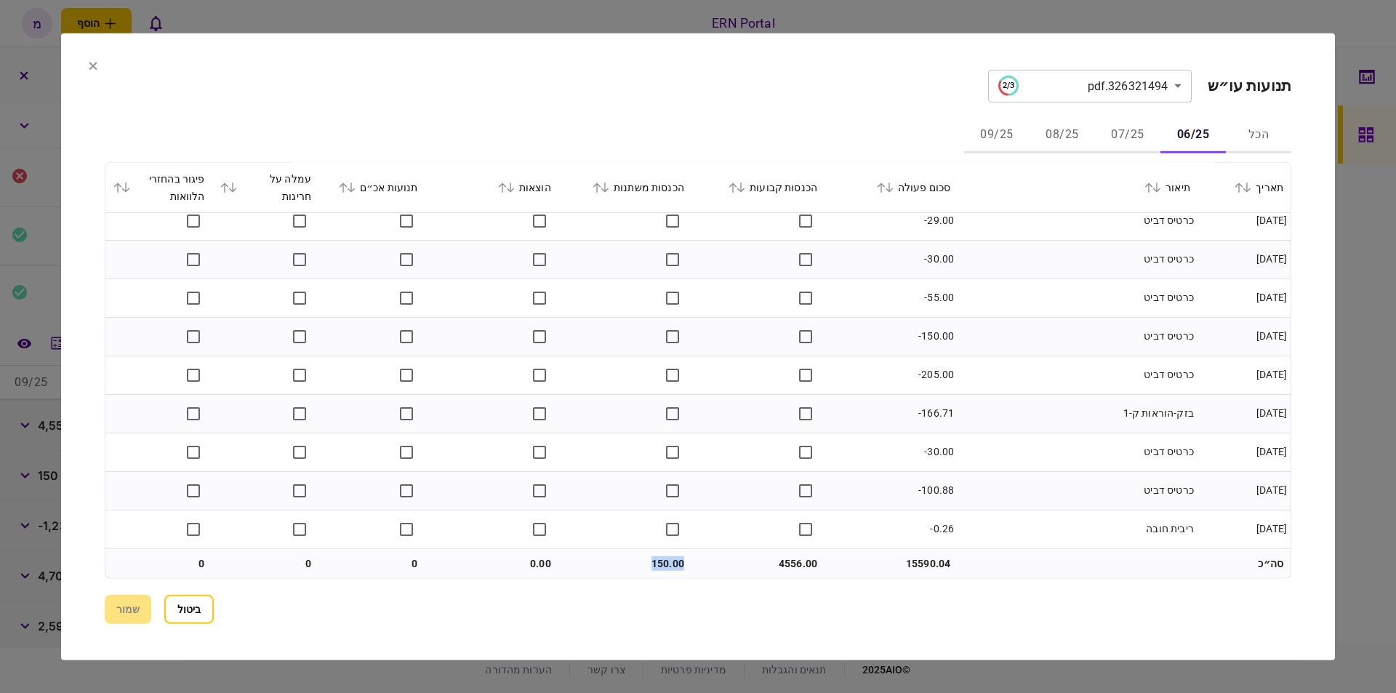
copy td "150.00"
click at [1120, 132] on button "07/25" at bounding box center [1127, 135] width 65 height 35
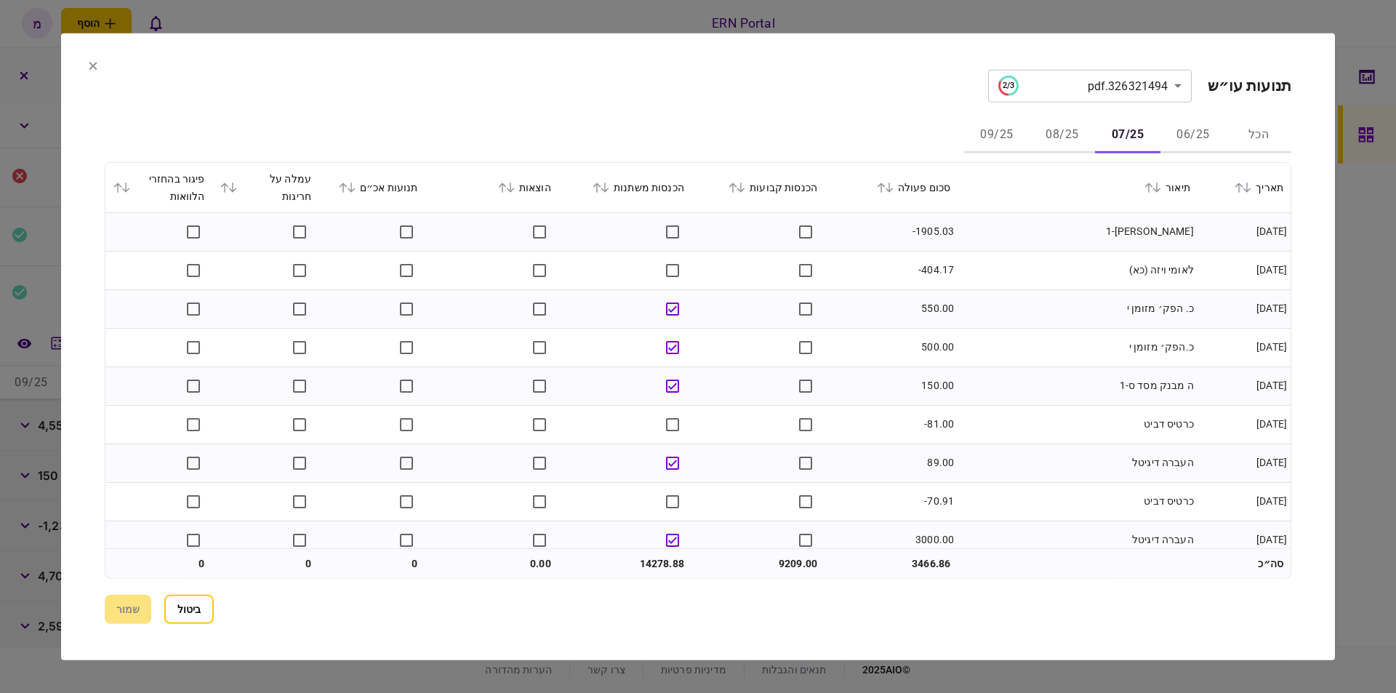
drag, startPoint x: 1008, startPoint y: 248, endPoint x: 1016, endPoint y: 244, distance: 9.1
click at [1009, 248] on td "[PERSON_NAME]-1" at bounding box center [1078, 231] width 240 height 39
click at [1051, 132] on button "08/25" at bounding box center [1062, 135] width 65 height 35
click at [1126, 138] on button "07/25" at bounding box center [1127, 135] width 65 height 35
click at [1033, 353] on td "כ.הפק׳ מזומן י" at bounding box center [1078, 347] width 240 height 39
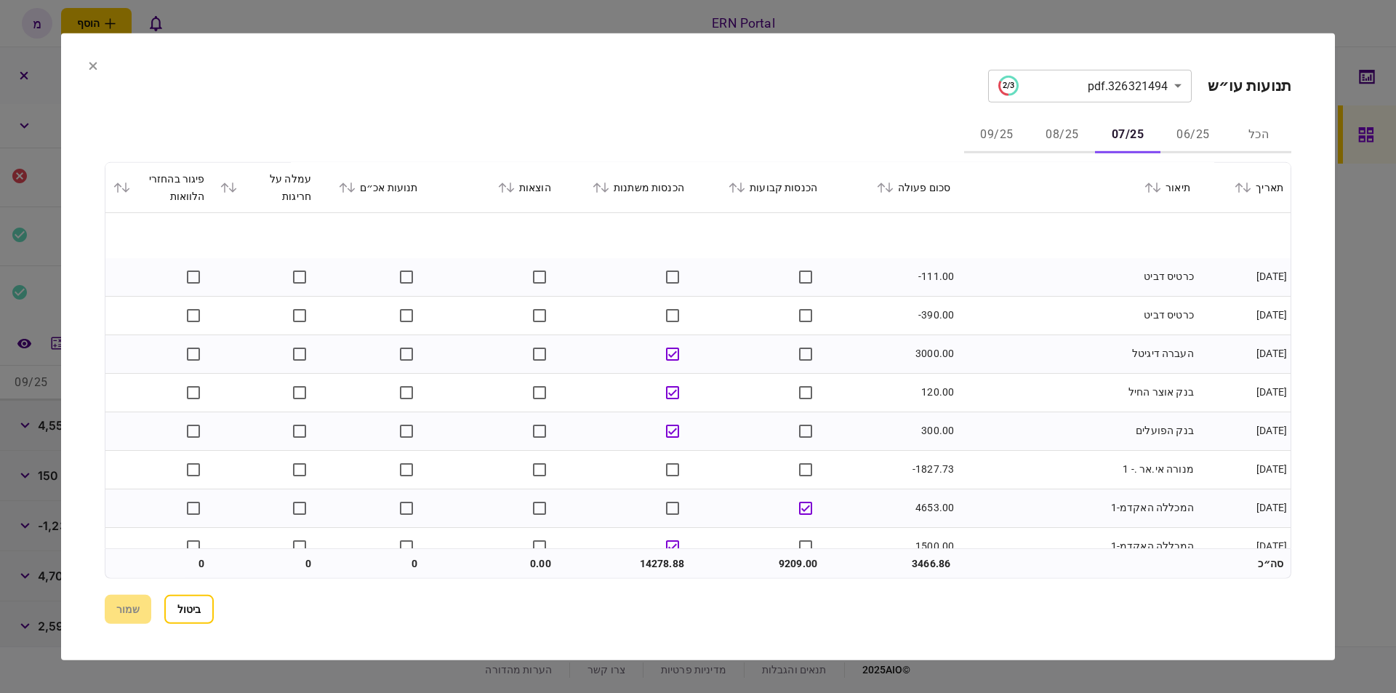
scroll to position [577, 0]
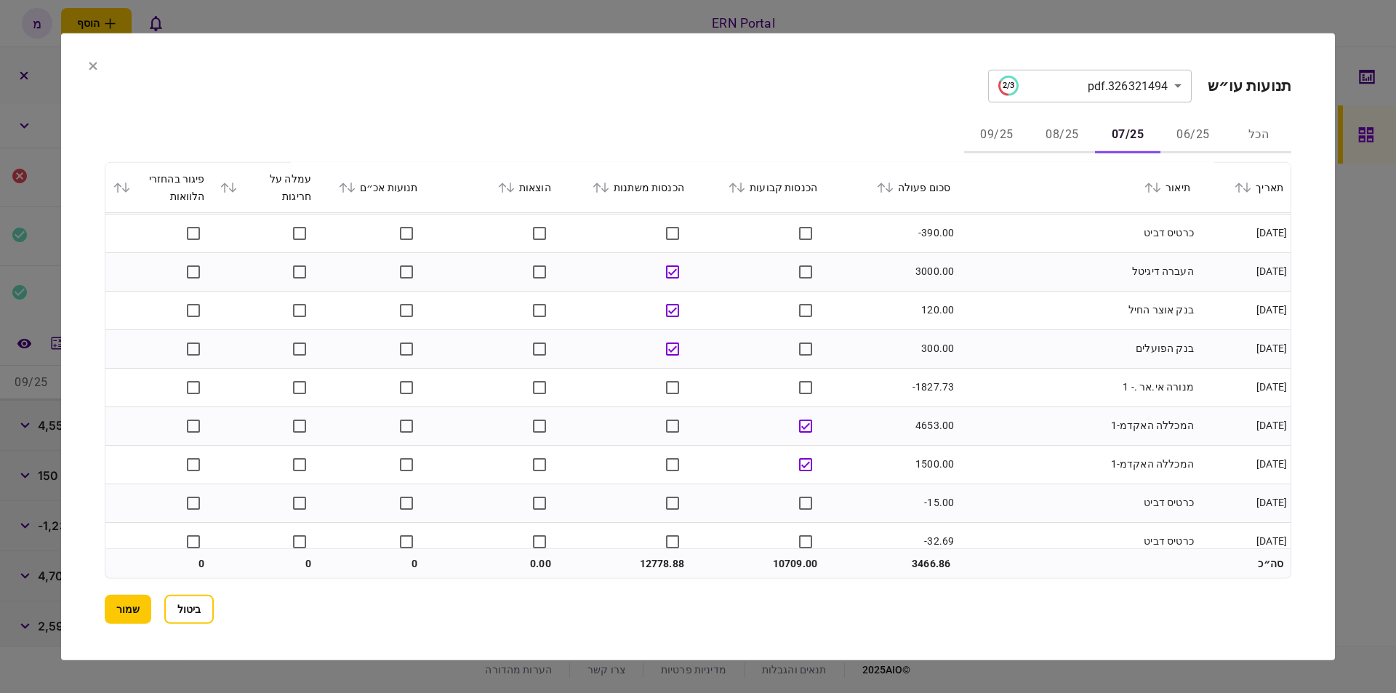
click at [1021, 379] on td "מנורה אי.אר .- 1" at bounding box center [1078, 387] width 240 height 39
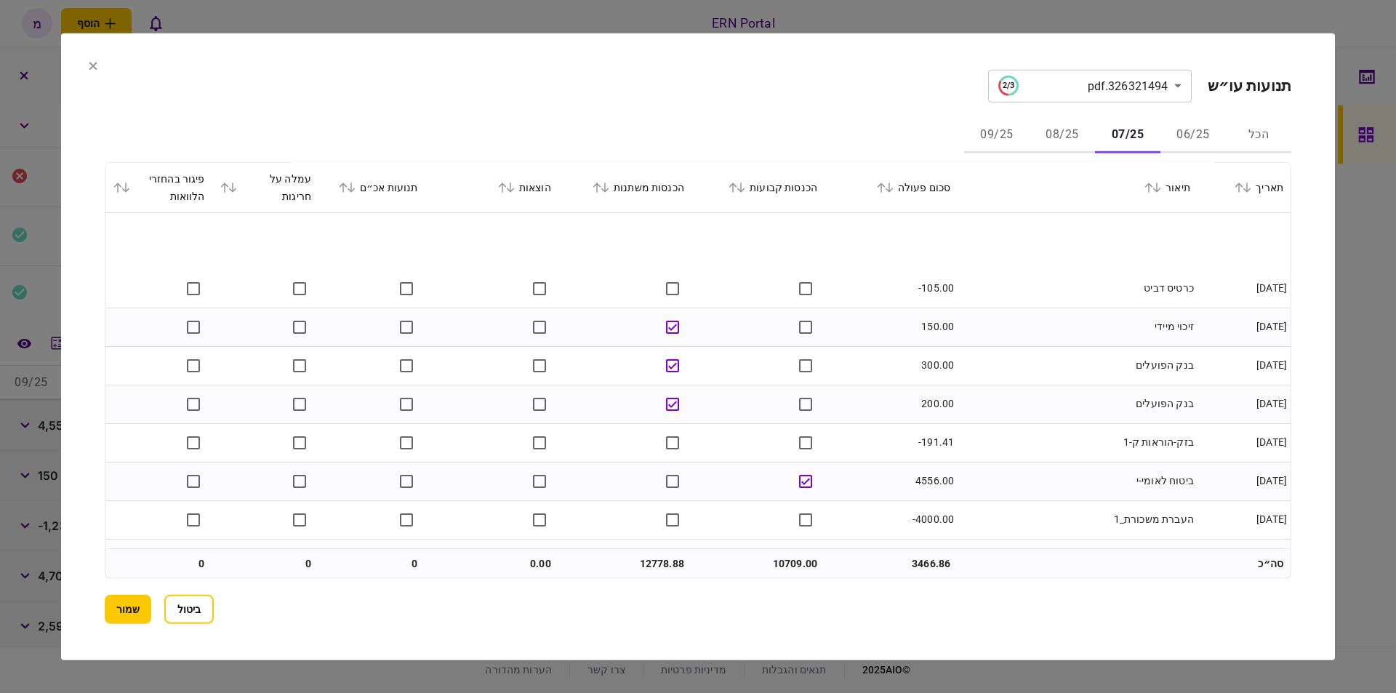
scroll to position [3366, 0]
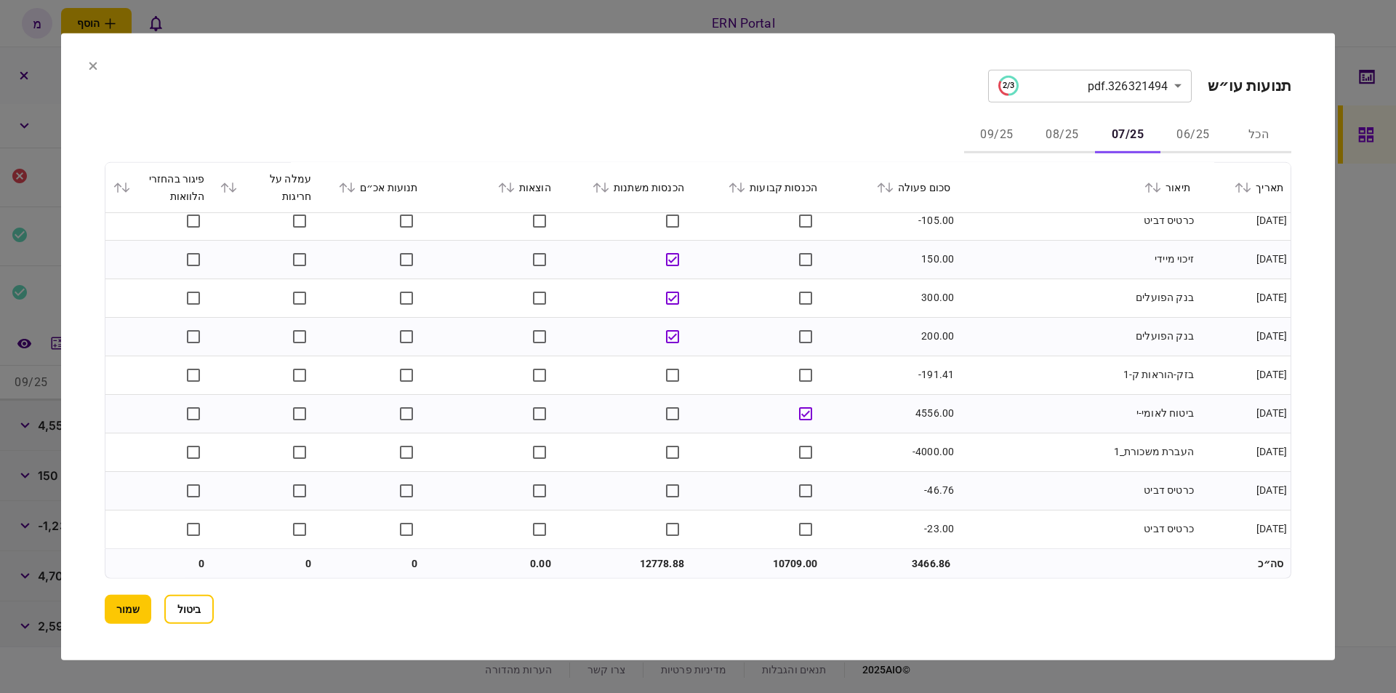
click at [790, 568] on td "10709.00" at bounding box center [757, 563] width 133 height 29
copy td "10709.00"
click at [679, 566] on td "12778.88" at bounding box center [624, 563] width 133 height 29
click at [652, 560] on td "12778.88" at bounding box center [624, 563] width 133 height 29
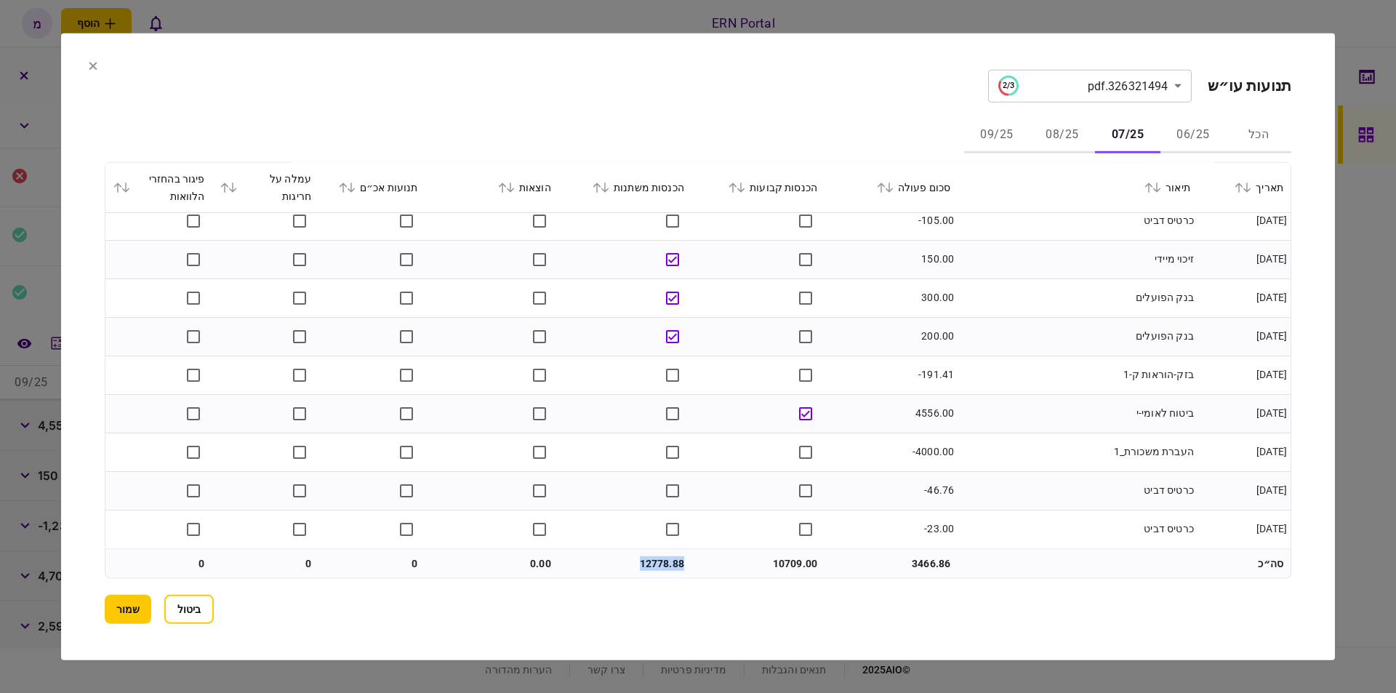
click at [652, 560] on td "12778.88" at bounding box center [624, 563] width 133 height 29
copy td "12778.88"
click at [1063, 419] on td "ביטוח לאומי-י" at bounding box center [1078, 413] width 240 height 39
click at [747, 87] on section "**********" at bounding box center [698, 85] width 1187 height 33
click at [1001, 366] on td "בזק-הוראות ק-1" at bounding box center [1078, 375] width 240 height 39
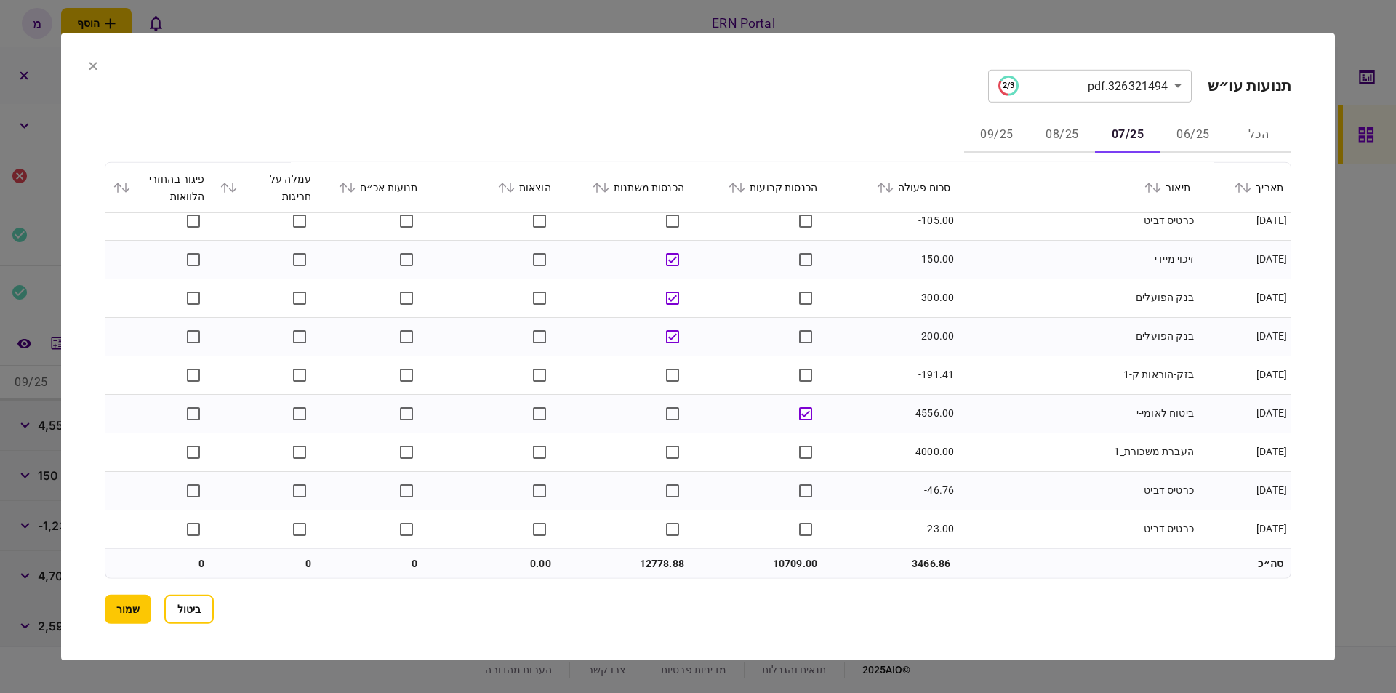
click at [881, 453] on td "-4000.00" at bounding box center [891, 452] width 133 height 39
click at [774, 552] on td "10709.00" at bounding box center [757, 563] width 133 height 29
click at [778, 558] on td "10709.00" at bounding box center [757, 563] width 133 height 29
copy td "10709.00"
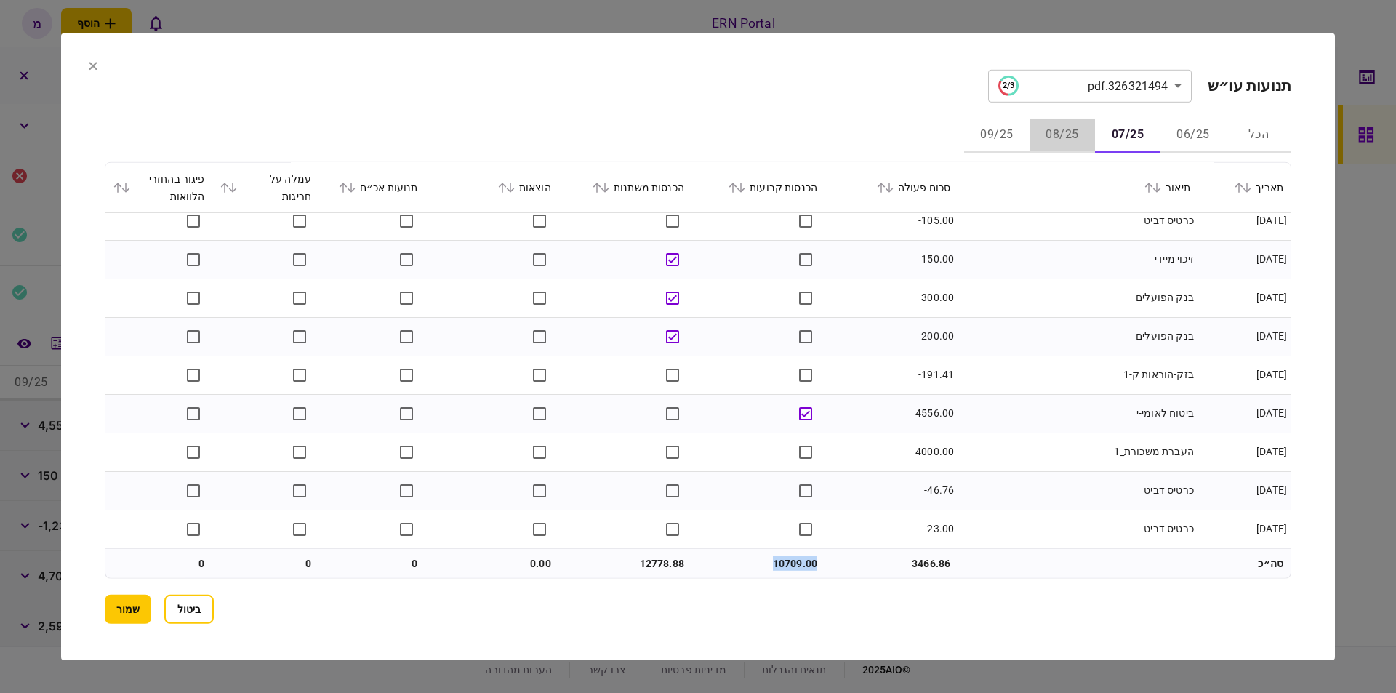
click at [1061, 138] on button "08/25" at bounding box center [1062, 135] width 65 height 35
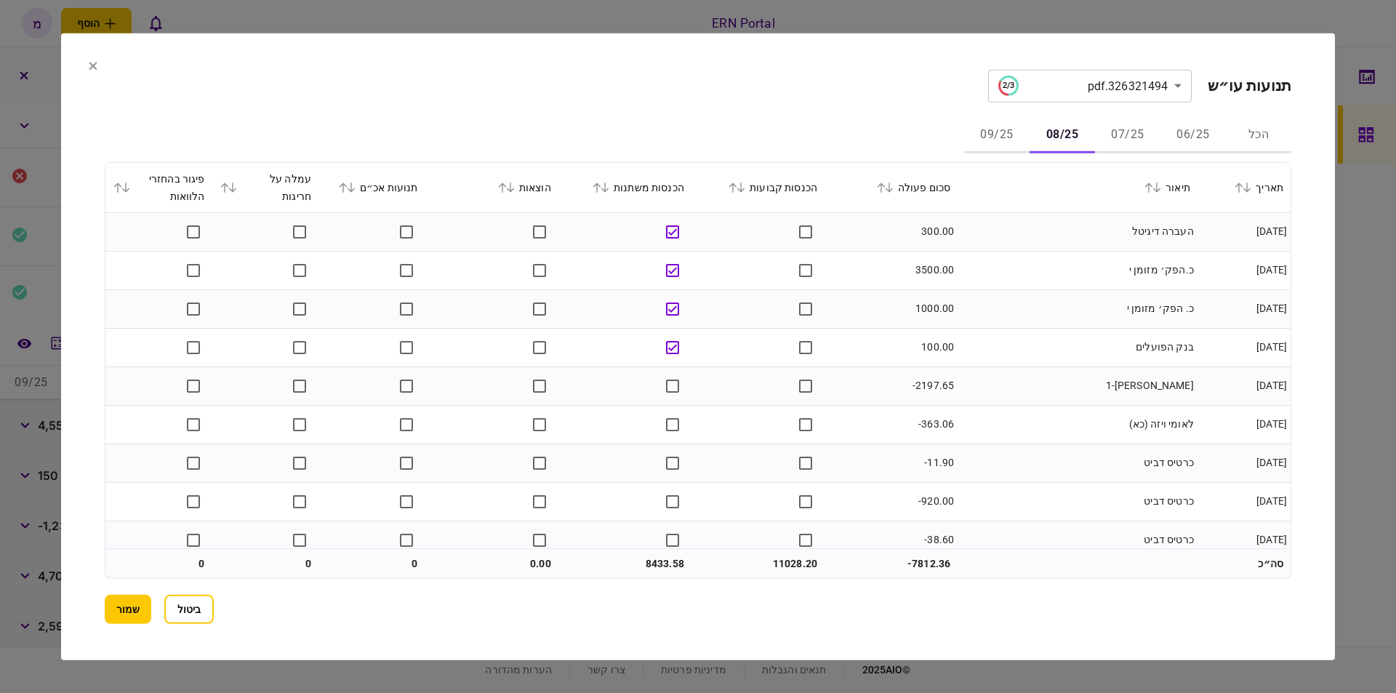
click at [927, 97] on section "**********" at bounding box center [698, 85] width 1187 height 33
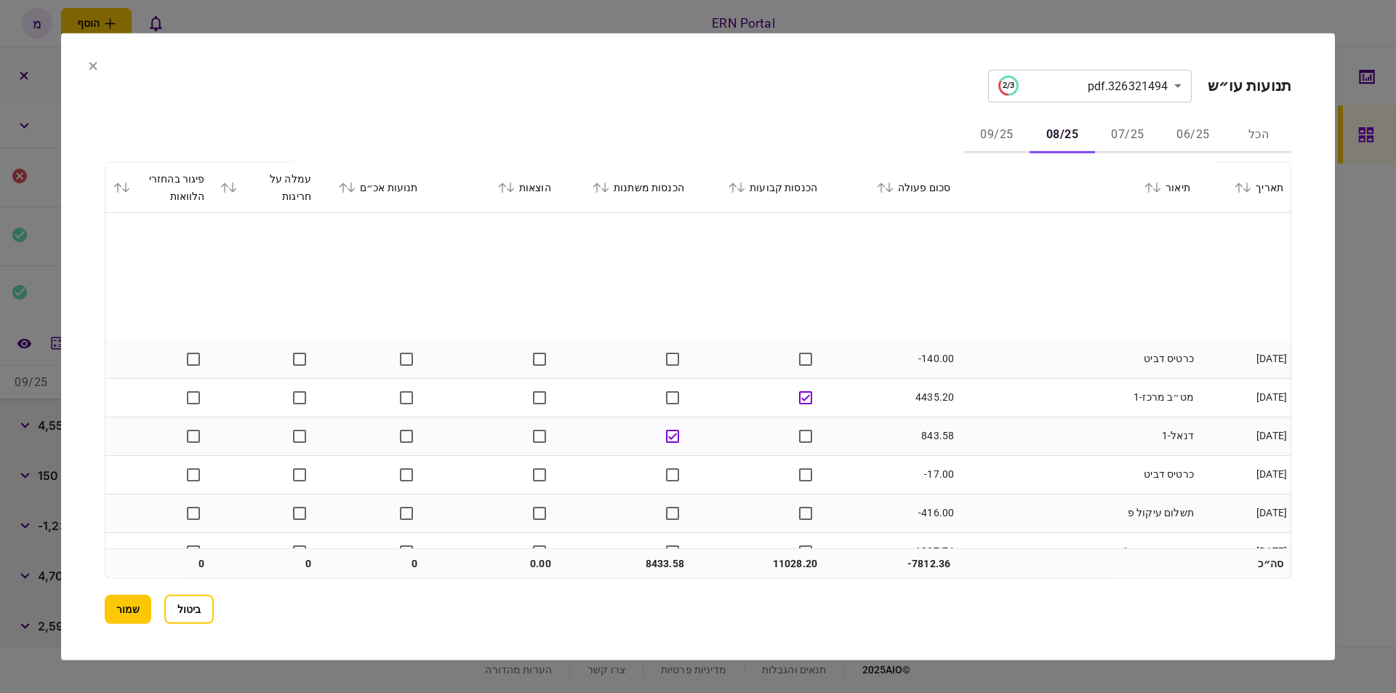
scroll to position [577, 0]
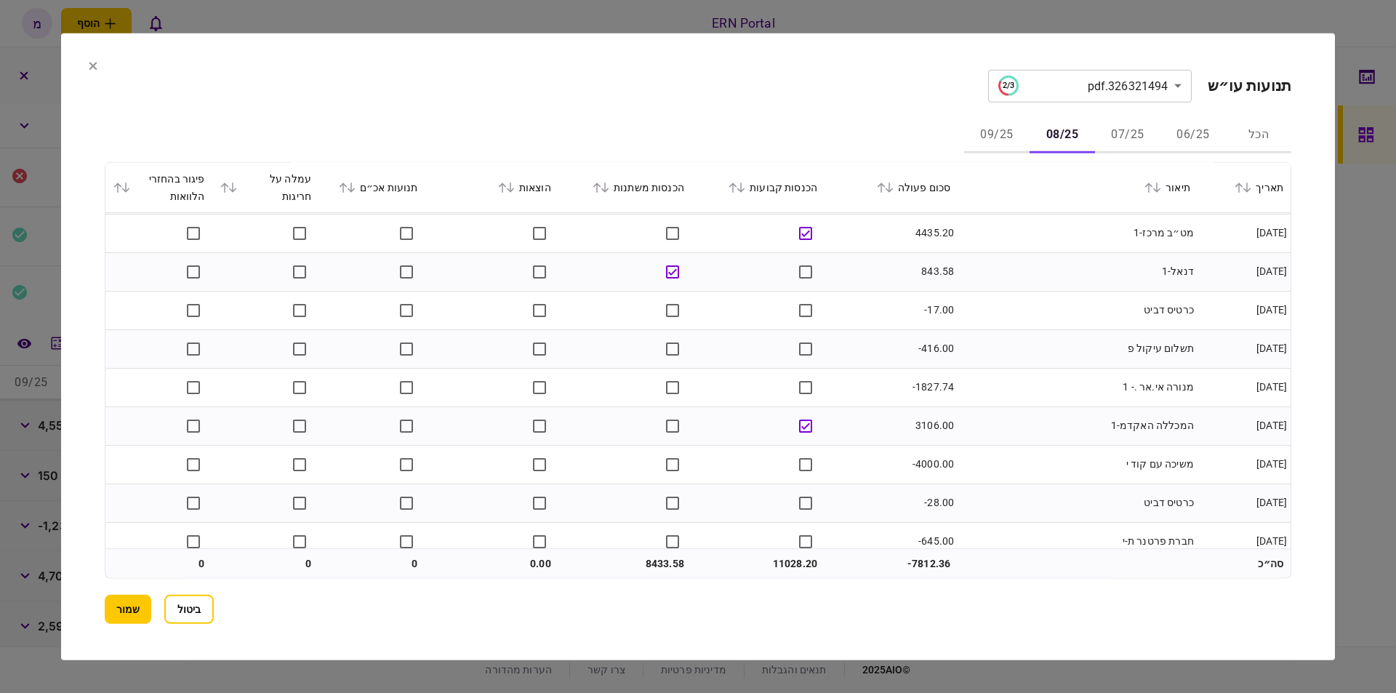
click at [945, 338] on td "-416.00" at bounding box center [891, 348] width 133 height 39
click at [939, 346] on td "-416.00" at bounding box center [891, 348] width 133 height 39
copy td "416.00"
click at [1121, 369] on td "מנורה אי.אר .- 1" at bounding box center [1078, 387] width 240 height 39
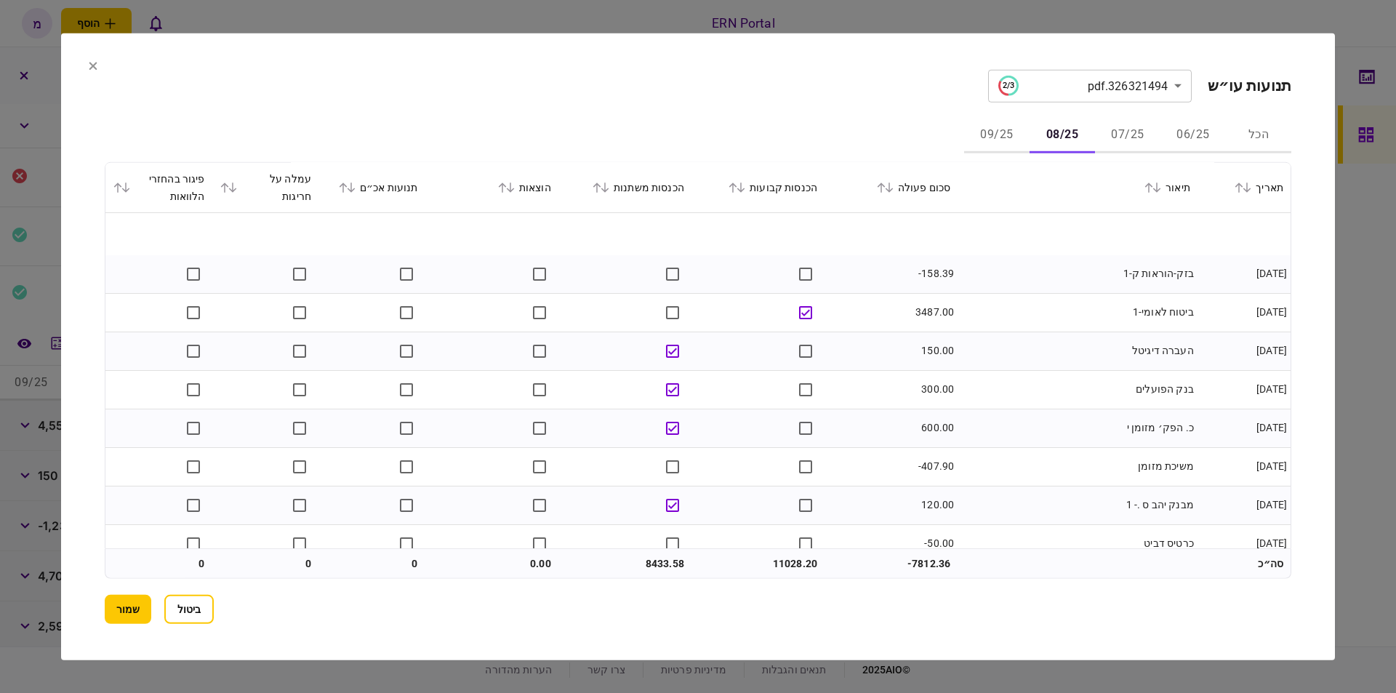
scroll to position [1786, 0]
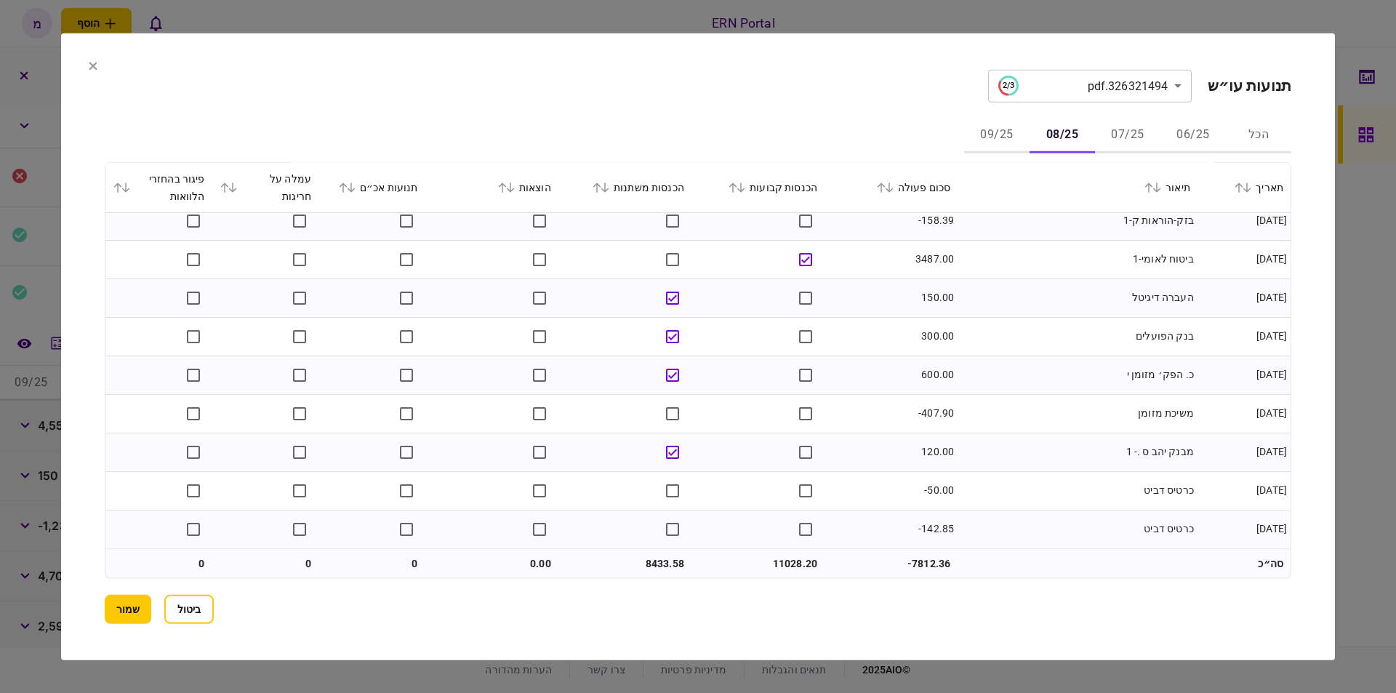
click at [793, 560] on td "11028.20" at bounding box center [757, 563] width 133 height 29
copy td "11028.20"
click at [705, 565] on td "11028.20" at bounding box center [757, 563] width 133 height 29
click at [654, 561] on td "8433.58" at bounding box center [624, 563] width 133 height 29
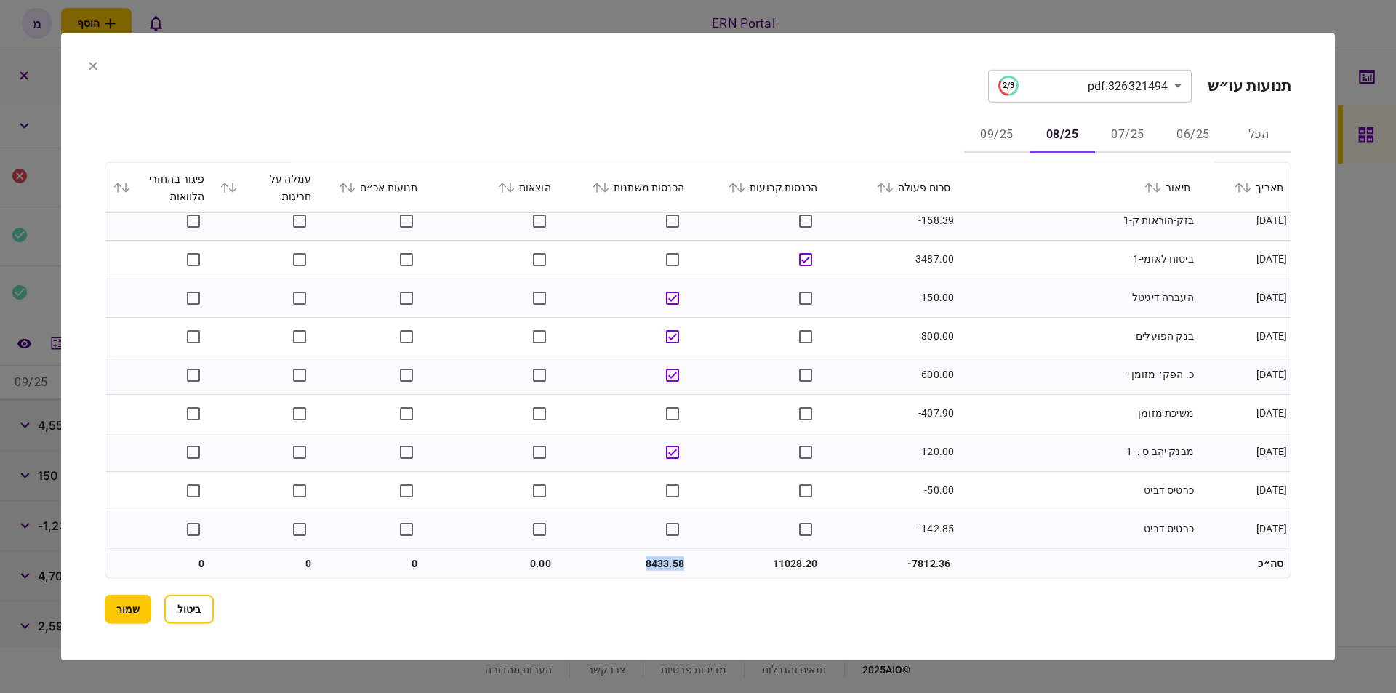
click at [654, 561] on td "8433.58" at bounding box center [624, 563] width 133 height 29
copy td "8433.58"
drag, startPoint x: 986, startPoint y: 140, endPoint x: 974, endPoint y: 153, distance: 18.5
click at [986, 140] on button "09/25" at bounding box center [996, 135] width 65 height 35
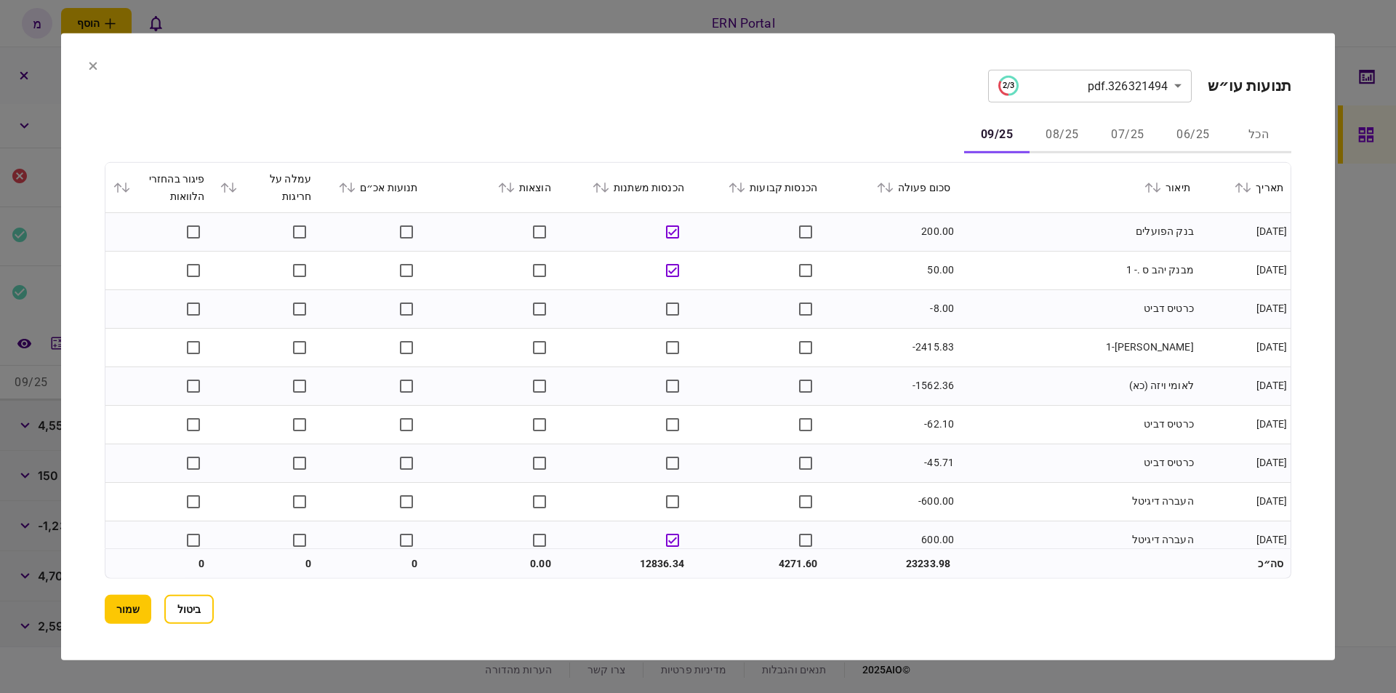
click at [968, 265] on td "מבנק יהב ס .- 1" at bounding box center [1078, 270] width 240 height 39
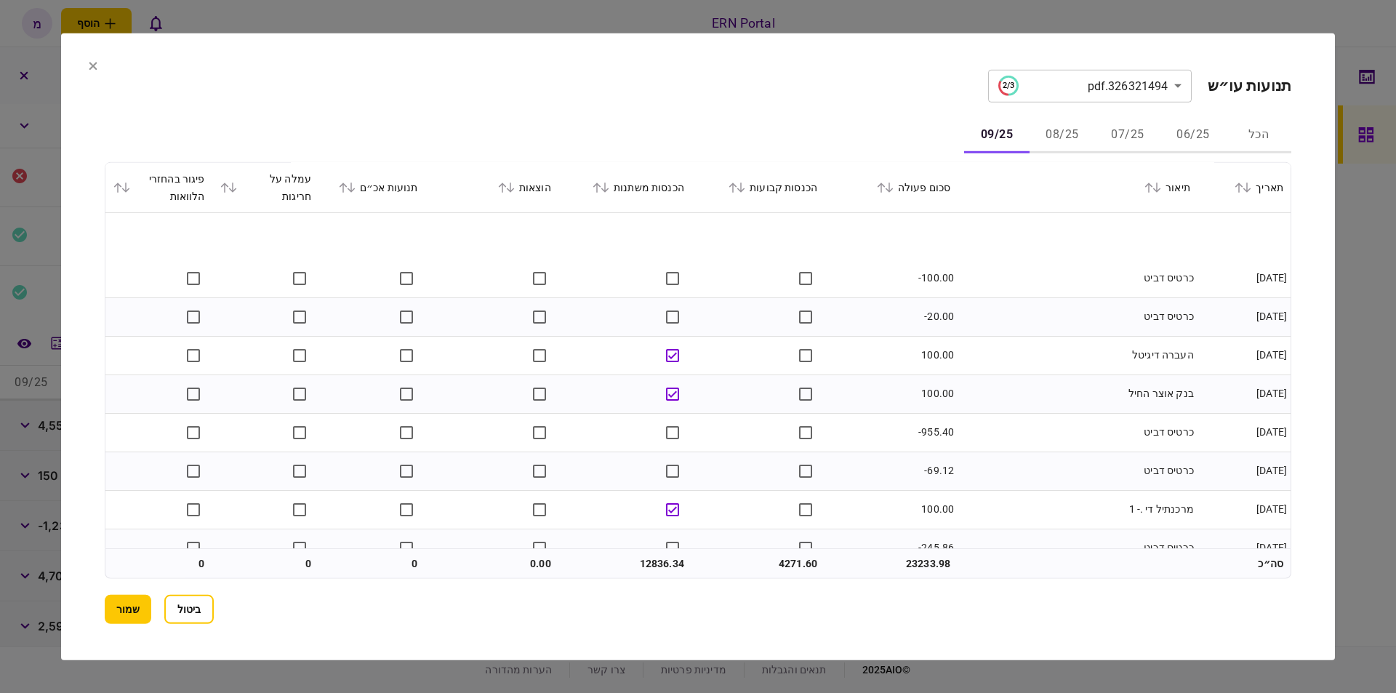
scroll to position [1131, 0]
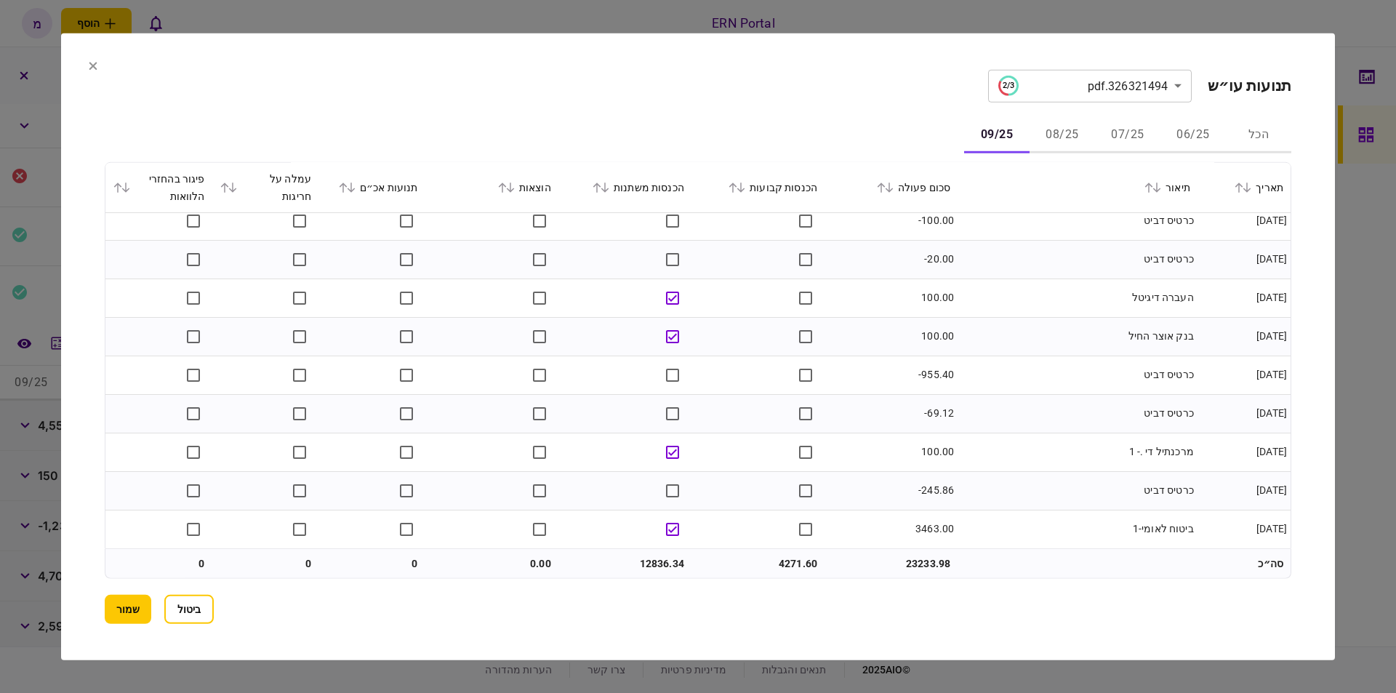
click at [803, 558] on td "4271.60" at bounding box center [757, 563] width 133 height 29
copy td "4271.60"
click at [656, 568] on td "12836.34" at bounding box center [624, 563] width 133 height 29
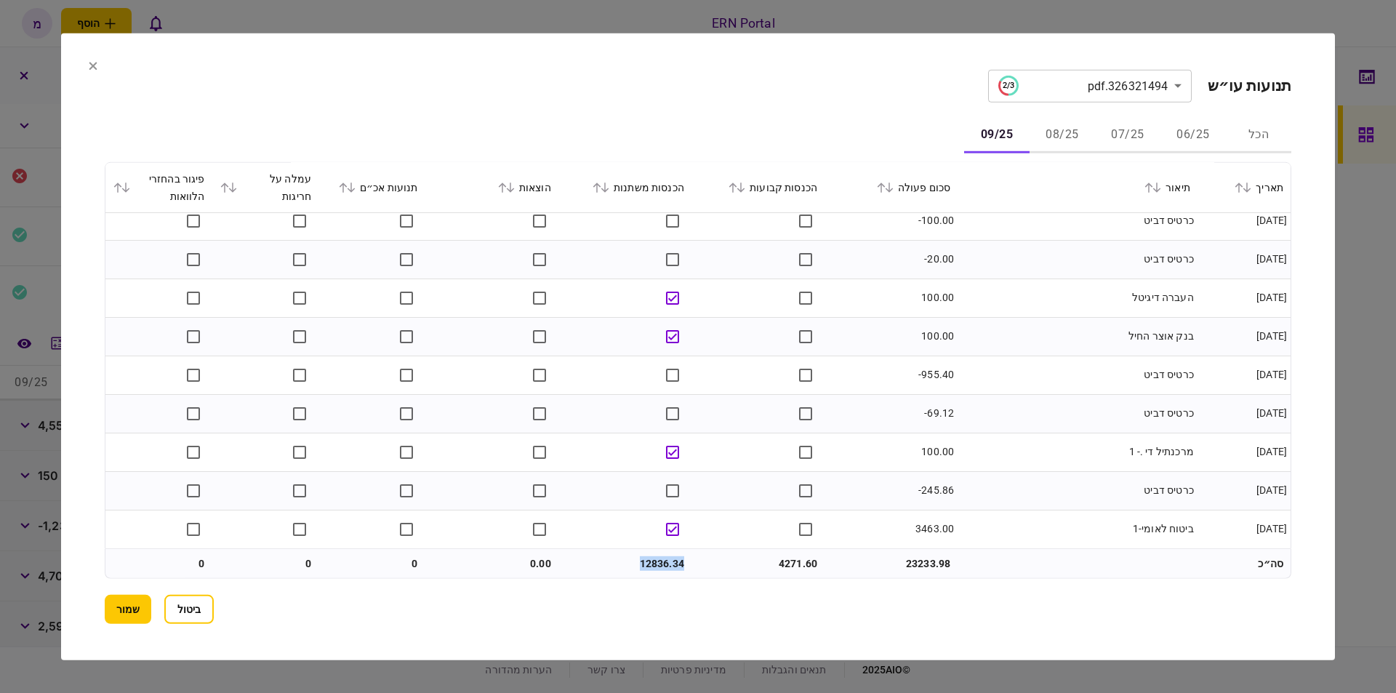
copy td "12836.34"
click at [116, 607] on button "שמור" at bounding box center [128, 609] width 47 height 29
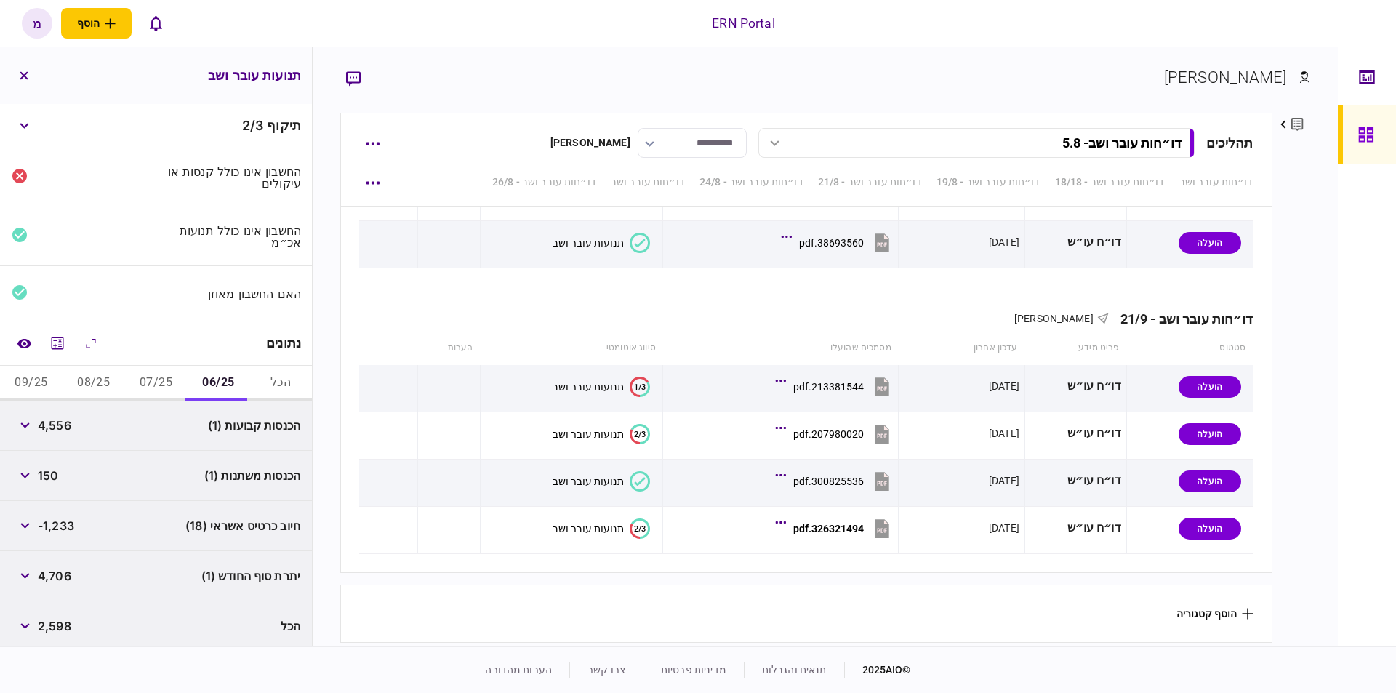
scroll to position [2, 0]
click at [67, 567] on span "4,706" at bounding box center [54, 573] width 33 height 17
click at [152, 375] on button "07/25" at bounding box center [156, 381] width 63 height 35
click at [58, 577] on span "5,284" at bounding box center [55, 573] width 34 height 17
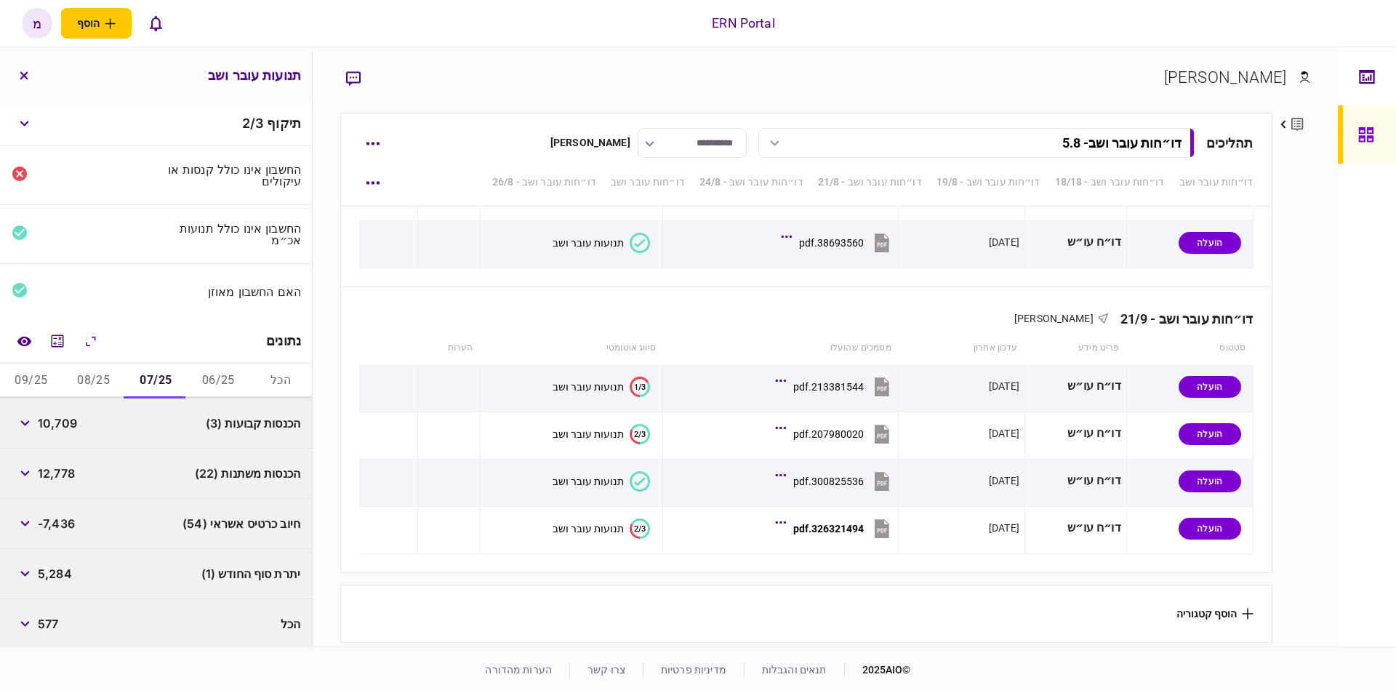
click at [58, 577] on span "5,284" at bounding box center [55, 573] width 34 height 17
click at [95, 374] on button "08/25" at bounding box center [94, 381] width 63 height 35
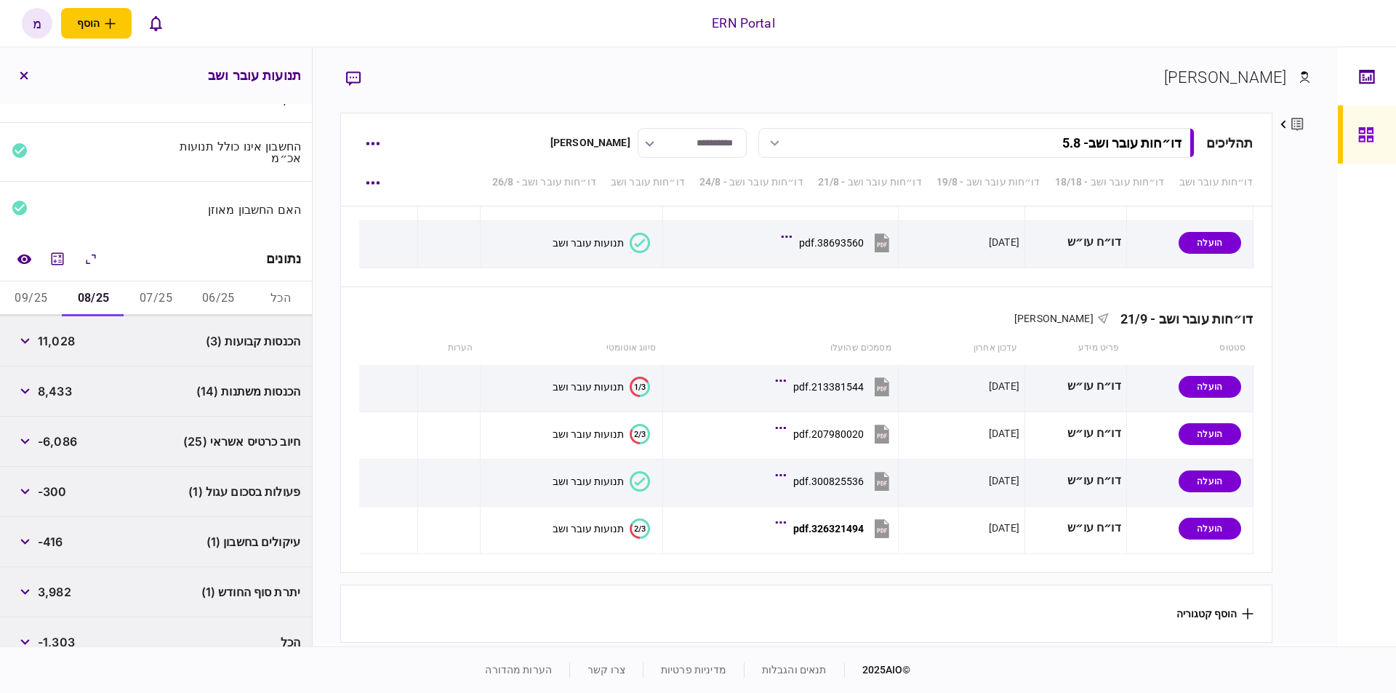
click at [41, 600] on div "3,982" at bounding box center [42, 592] width 60 height 26
click at [54, 585] on span "3,982" at bounding box center [54, 591] width 33 height 17
click at [38, 285] on button "09/25" at bounding box center [31, 298] width 63 height 35
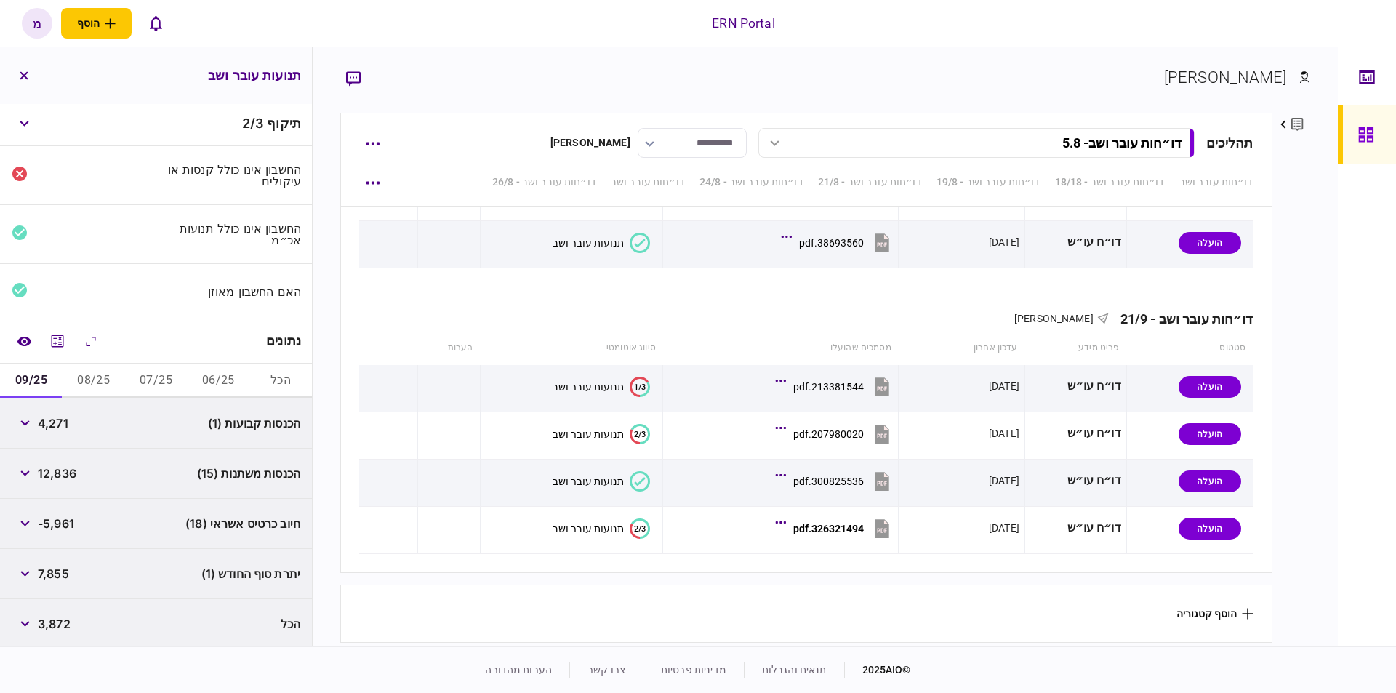
click at [49, 580] on div "7,855" at bounding box center [40, 574] width 57 height 26
click at [50, 580] on div "7,855" at bounding box center [40, 574] width 57 height 26
click at [265, 372] on button "הכל" at bounding box center [280, 381] width 63 height 35
click at [26, 332] on button "השוואה למסמך" at bounding box center [24, 341] width 26 height 26
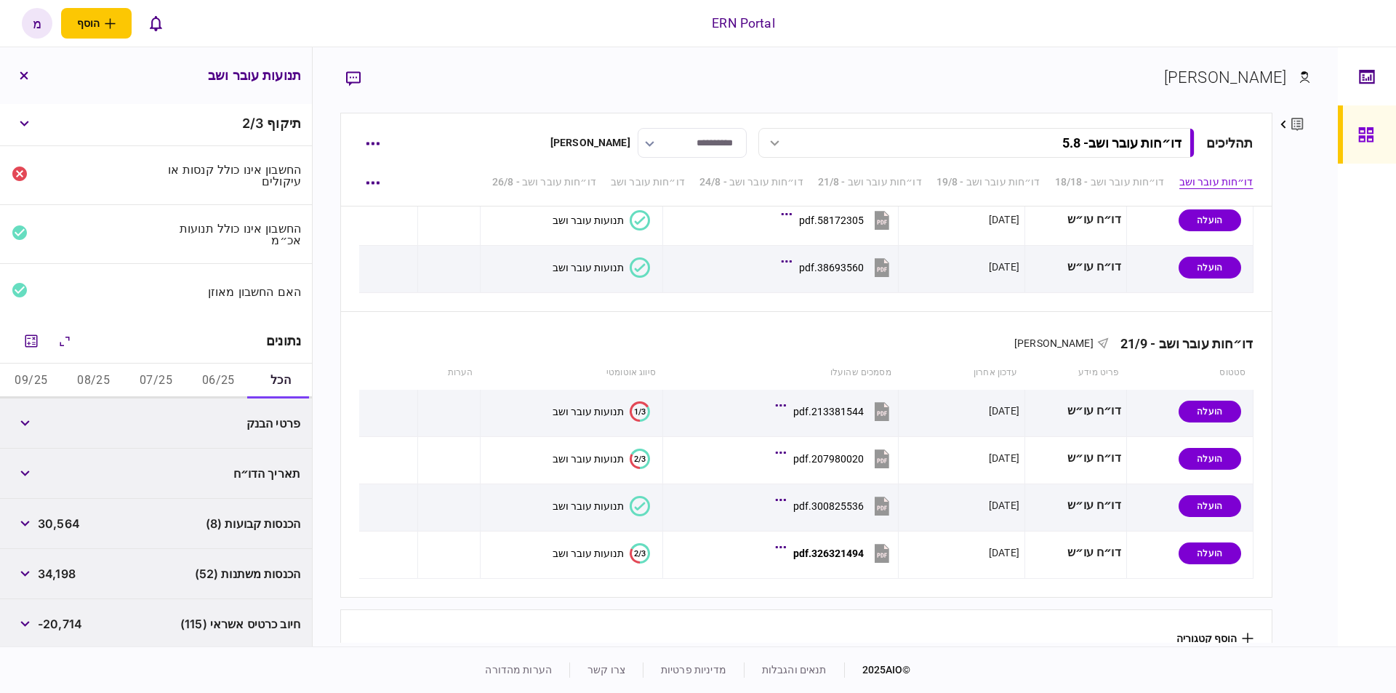
scroll to position [0, 0]
